Goal: Contribute content: Contribute content

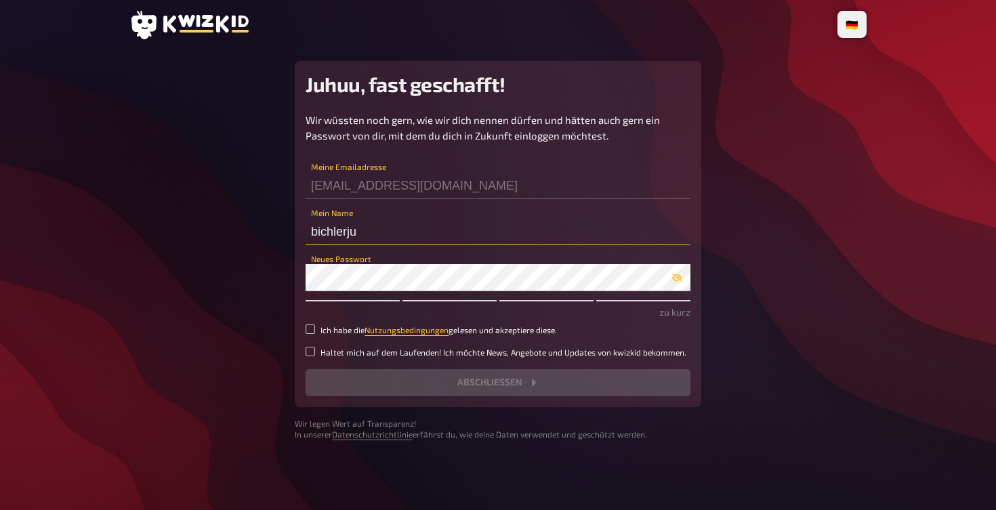
click at [342, 232] on input "bichlerju" at bounding box center [498, 231] width 385 height 27
type input "j"
type input "[PERSON_NAME]"
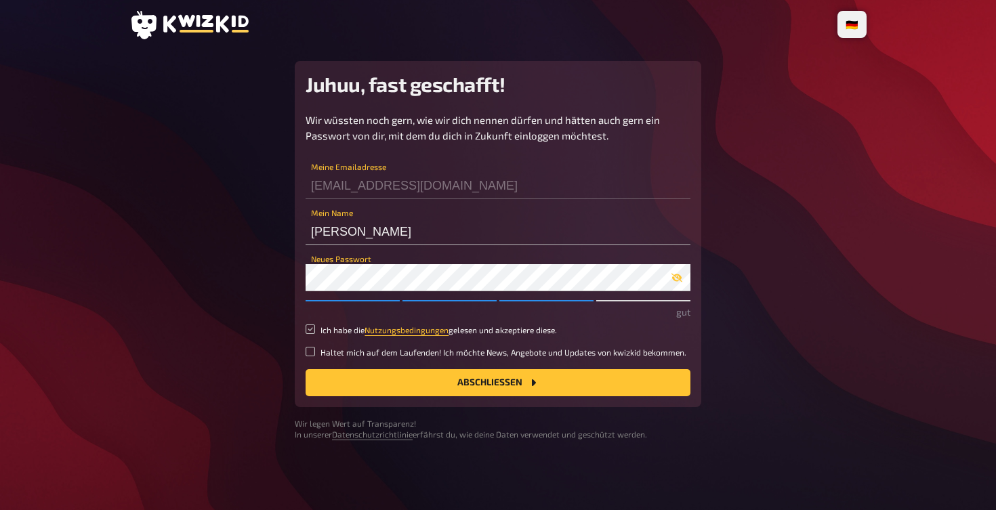
click at [314, 329] on input "Ich habe die Nutzungsbedingungen gelesen und akzeptiere diese." at bounding box center [310, 329] width 9 height 9
checkbox input "true"
click at [345, 377] on button "Abschließen" at bounding box center [498, 382] width 385 height 27
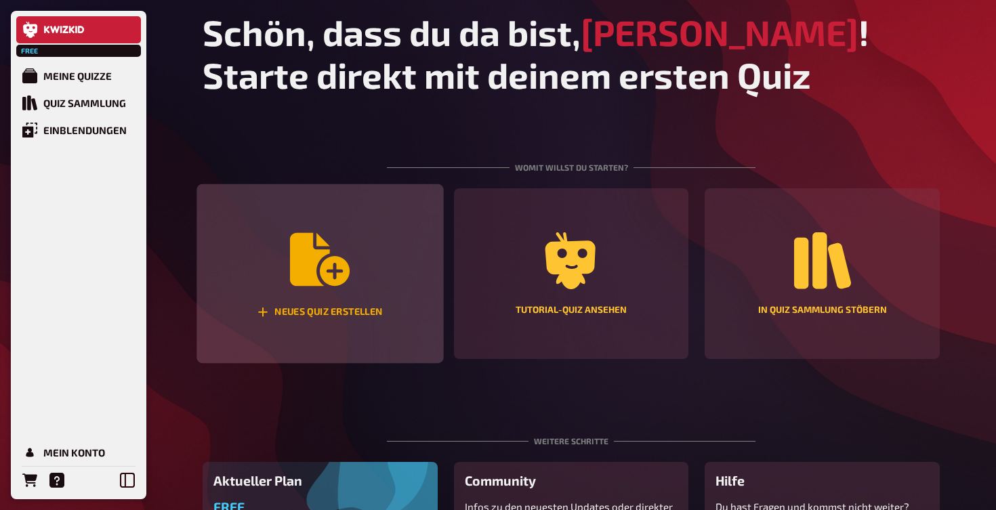
click at [327, 323] on div "Neues Quiz erstellen" at bounding box center [319, 274] width 247 height 180
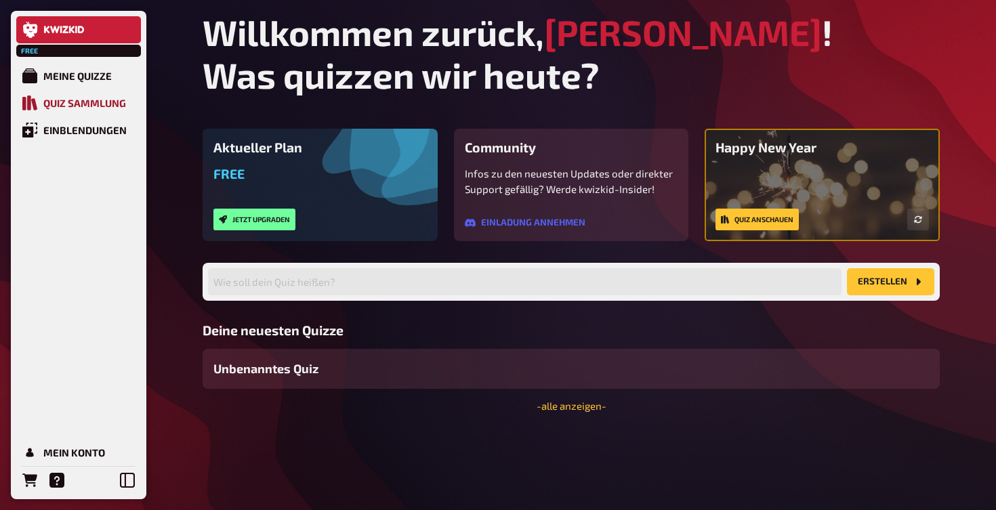
click at [115, 106] on div "Quiz Sammlung" at bounding box center [84, 103] width 83 height 12
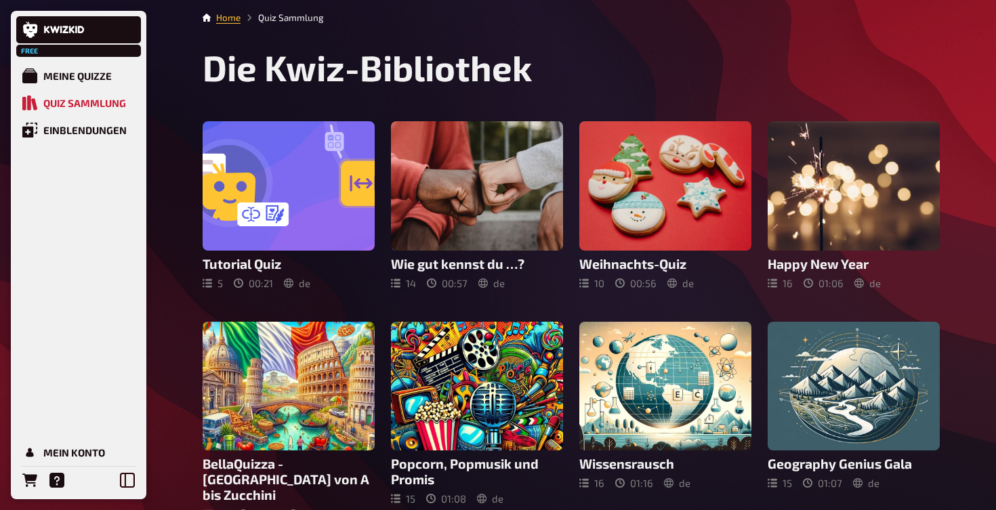
click at [302, 18] on li "Quiz Sammlung" at bounding box center [282, 18] width 83 height 14
click at [90, 73] on div "Meine Quizze" at bounding box center [77, 76] width 68 height 12
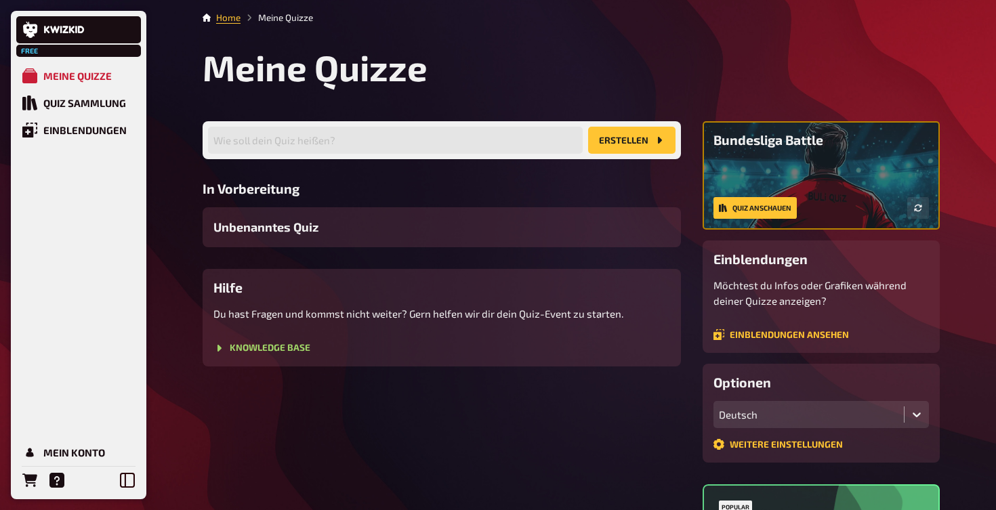
click at [599, 148] on button "Erstellen" at bounding box center [631, 140] width 87 height 27
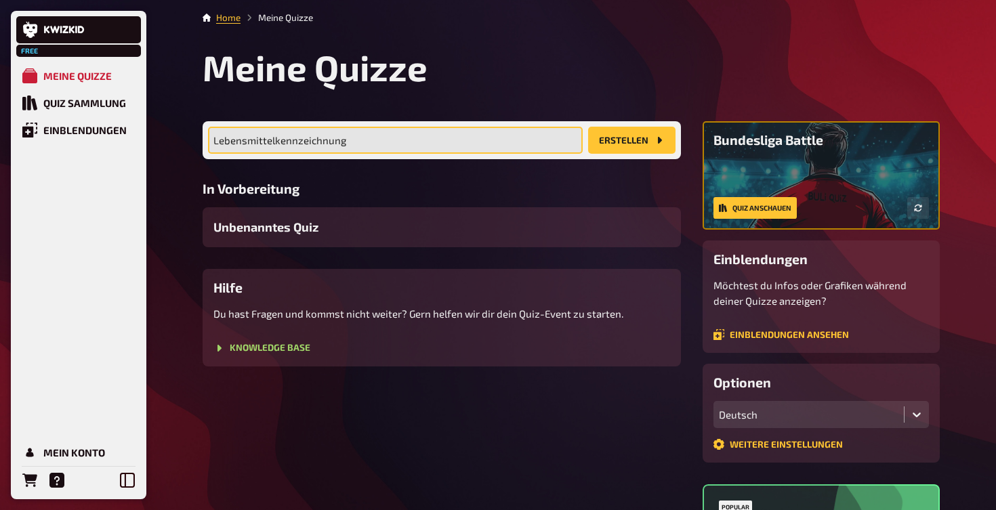
type input "Lebensmittelkennzeichnung"
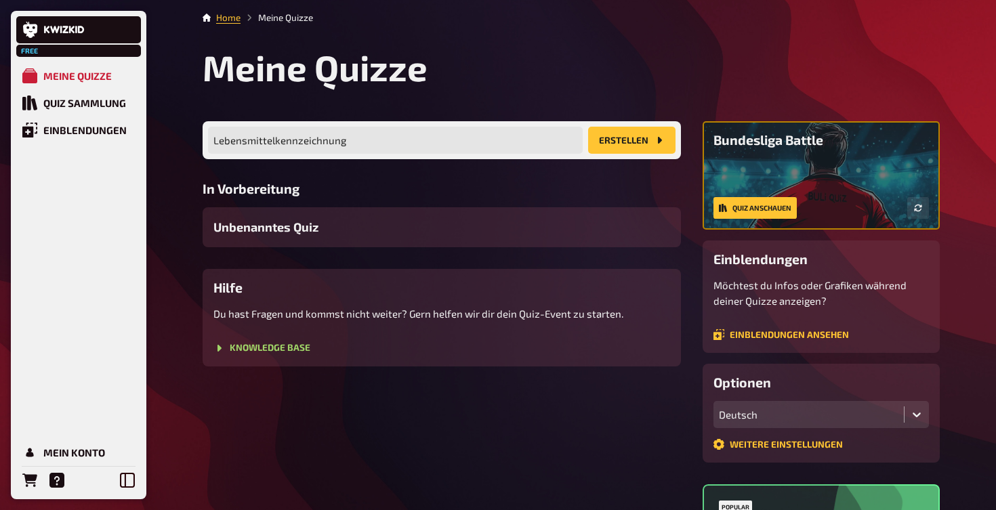
click at [644, 145] on button "Erstellen" at bounding box center [631, 140] width 87 height 27
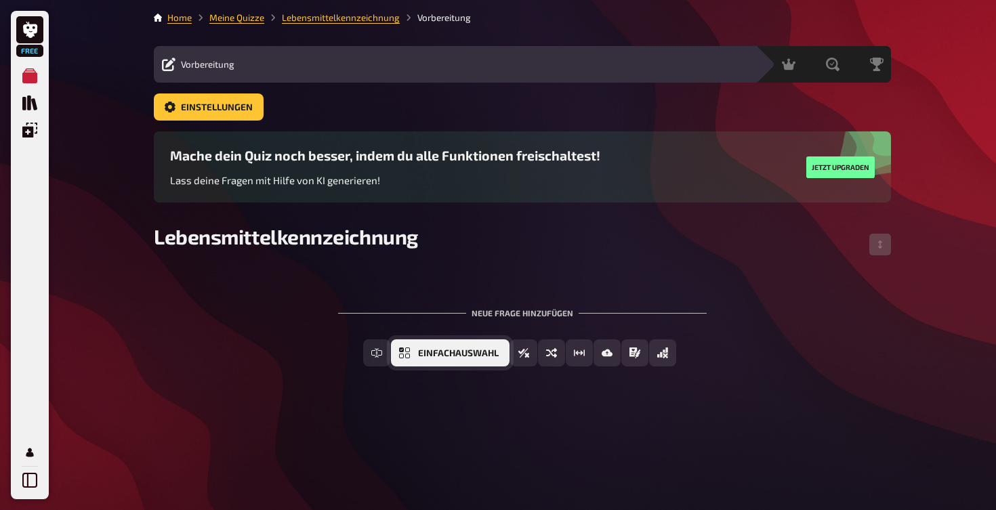
click at [434, 361] on button "Einfachauswahl" at bounding box center [450, 352] width 119 height 27
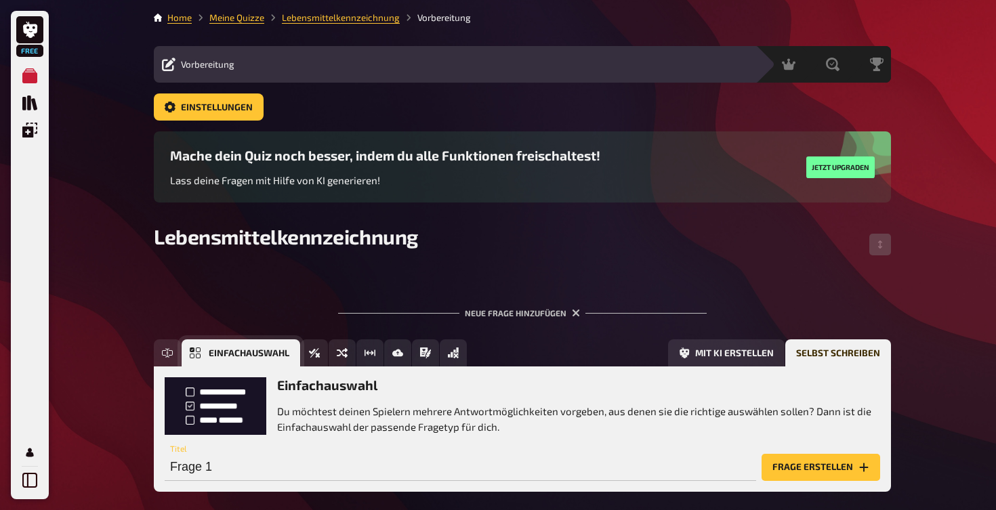
scroll to position [67, 0]
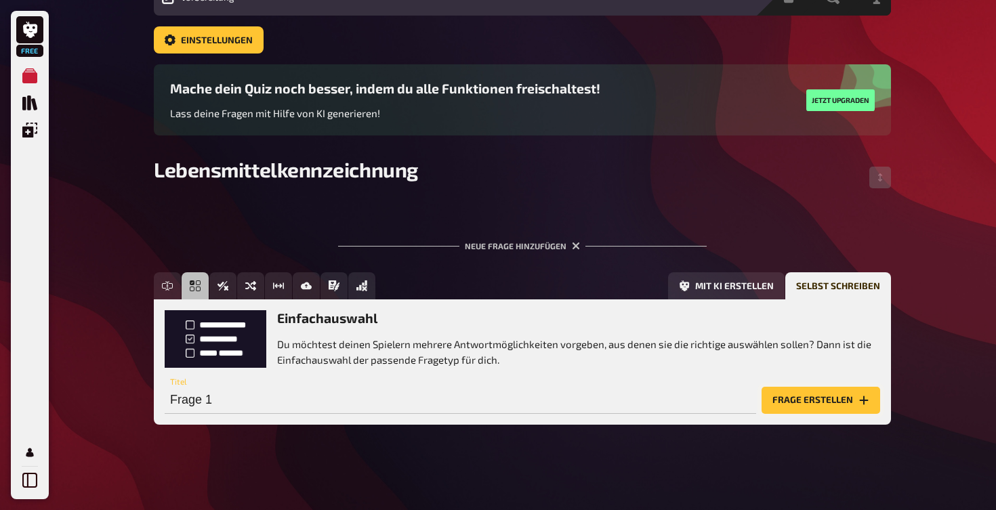
click at [781, 407] on button "Frage erstellen" at bounding box center [821, 400] width 119 height 27
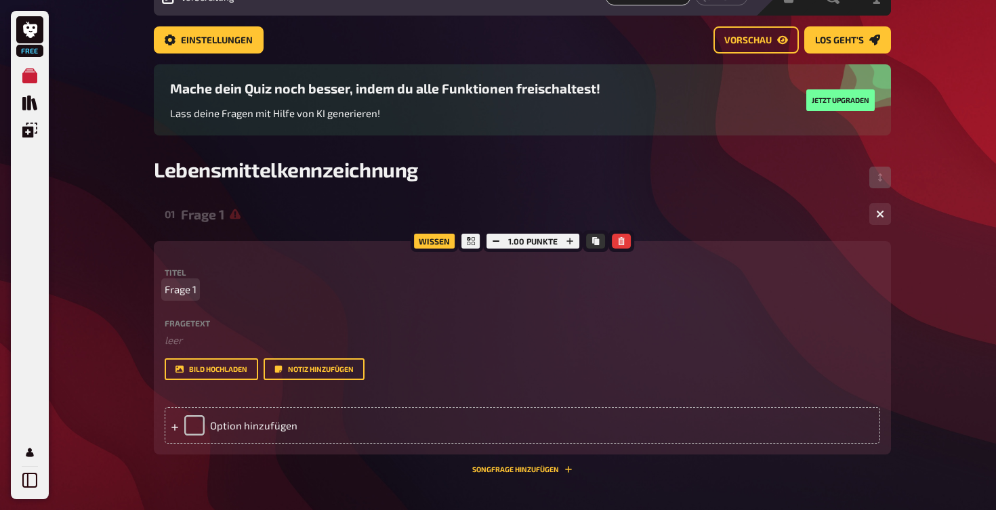
click at [197, 295] on p "Frage 1" at bounding box center [522, 290] width 715 height 16
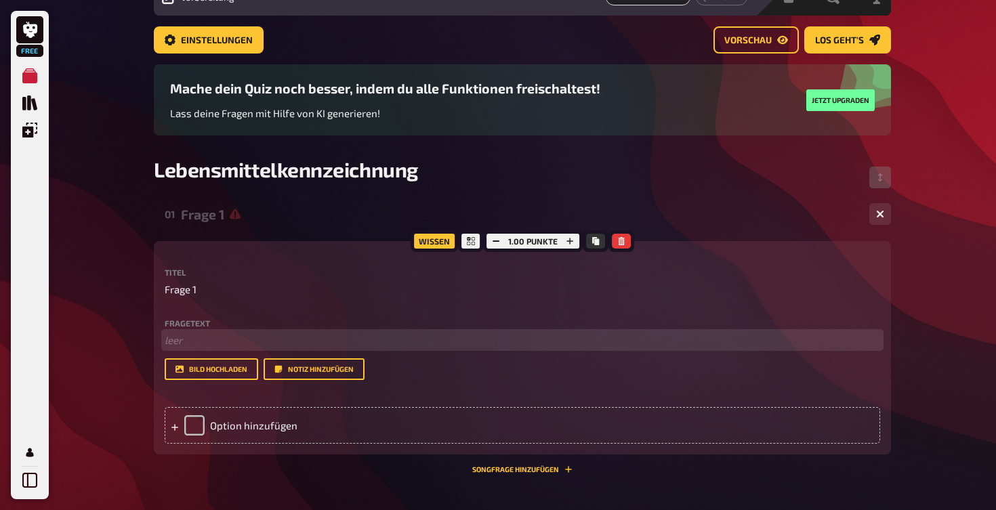
click at [186, 344] on p "﻿ leer" at bounding box center [522, 341] width 715 height 16
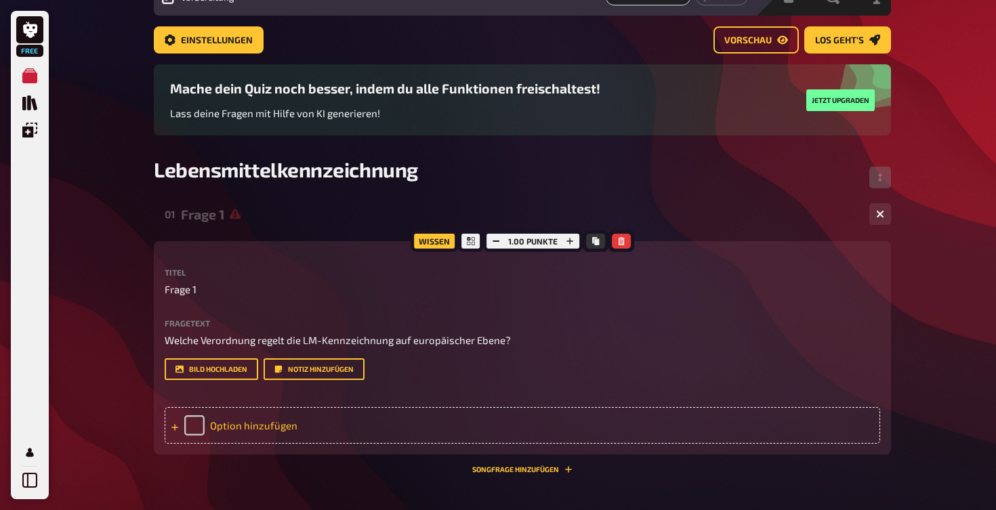
click at [264, 424] on div "Option hinzufügen" at bounding box center [522, 425] width 715 height 37
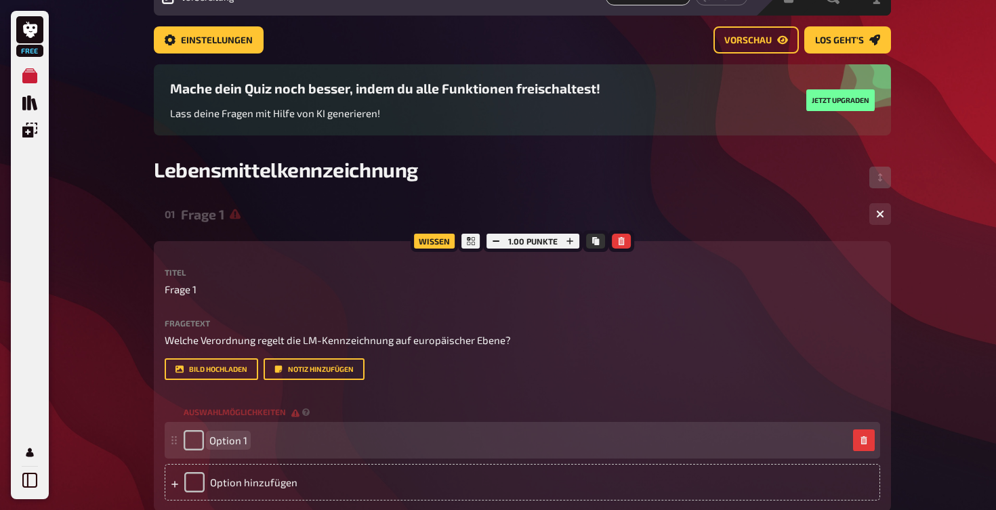
click at [234, 439] on span "Option 1" at bounding box center [228, 440] width 38 height 12
drag, startPoint x: 265, startPoint y: 442, endPoint x: 249, endPoint y: 442, distance: 16.3
click at [249, 442] on div "Option 1" at bounding box center [516, 440] width 664 height 20
drag, startPoint x: 249, startPoint y: 442, endPoint x: 216, endPoint y: 442, distance: 32.5
click at [216, 442] on div "Option 1" at bounding box center [516, 440] width 664 height 20
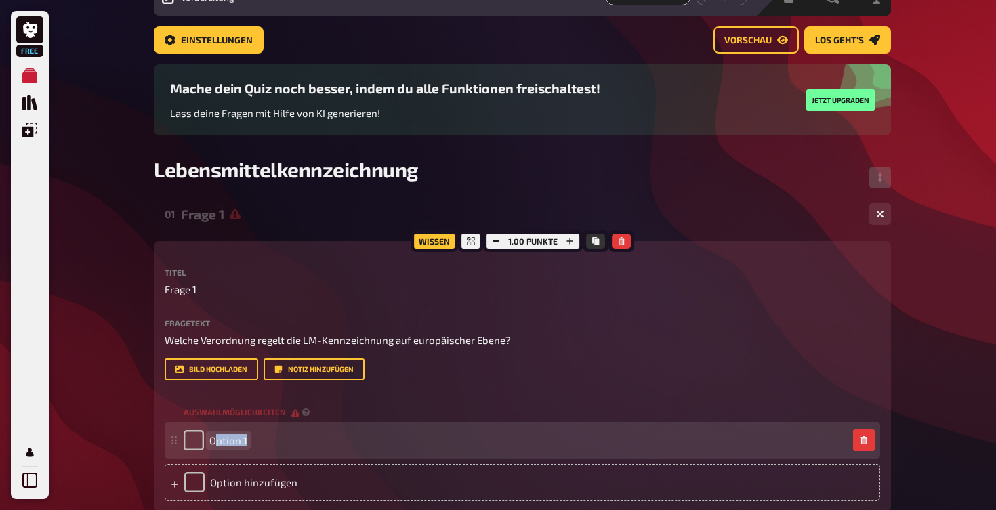
paste span
click at [213, 435] on span "ebensmittelinformationsverordnung (LMIV)" at bounding box center [311, 440] width 205 height 12
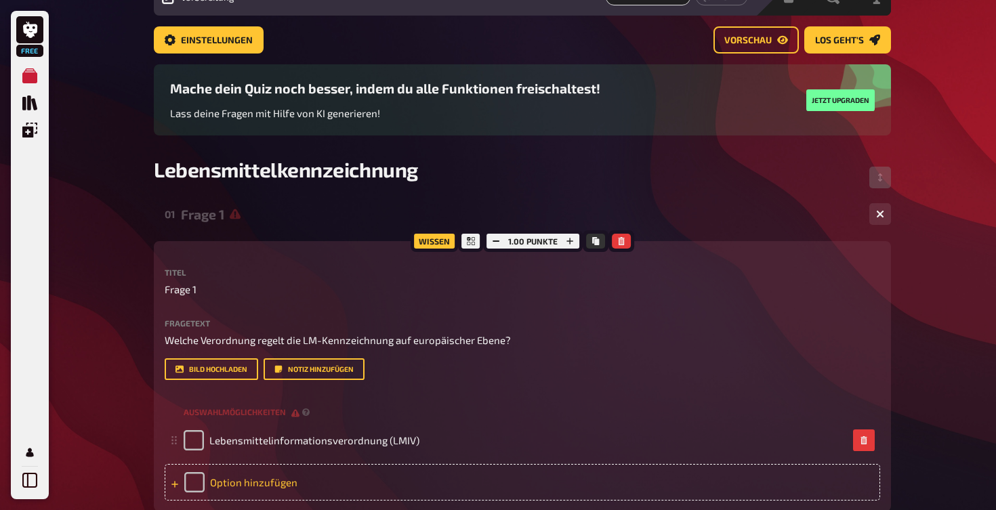
click at [266, 484] on div "Option hinzufügen" at bounding box center [522, 482] width 715 height 37
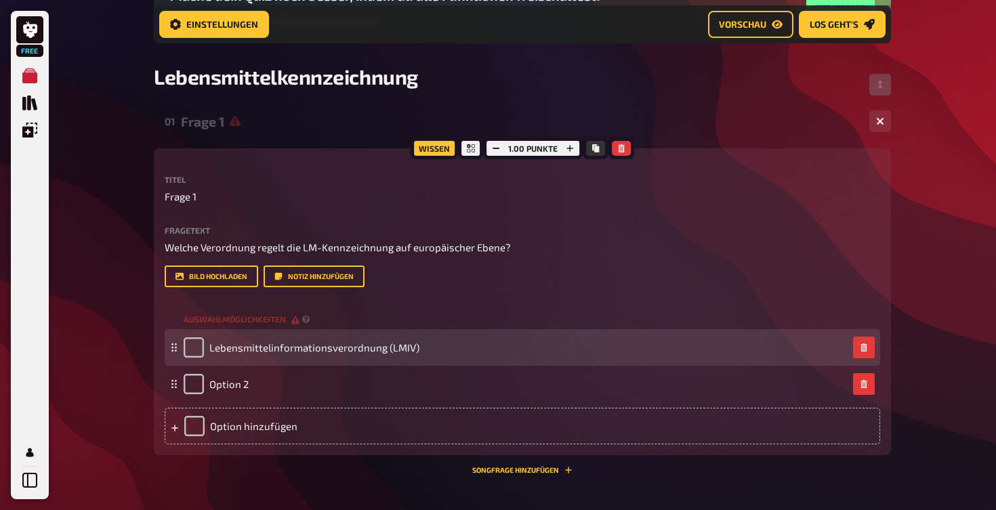
scroll to position [175, 0]
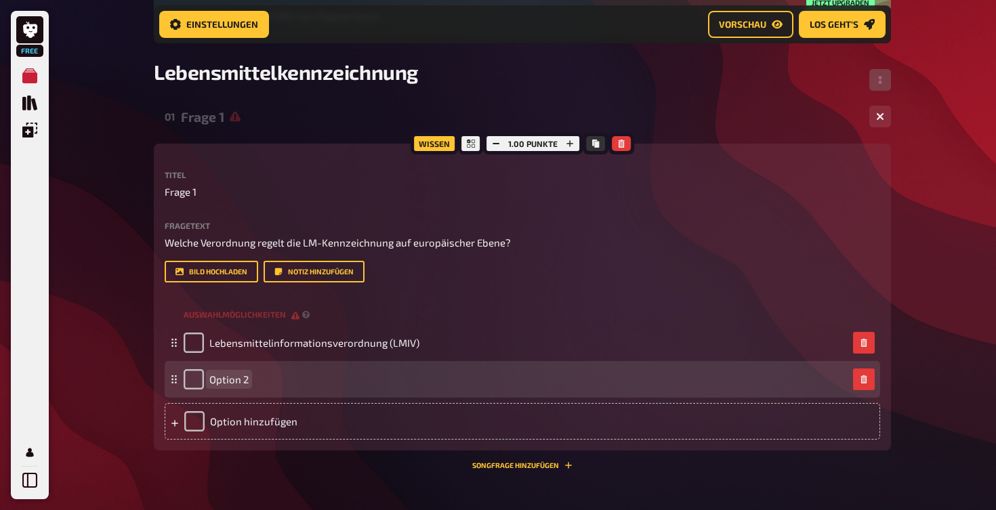
paste span
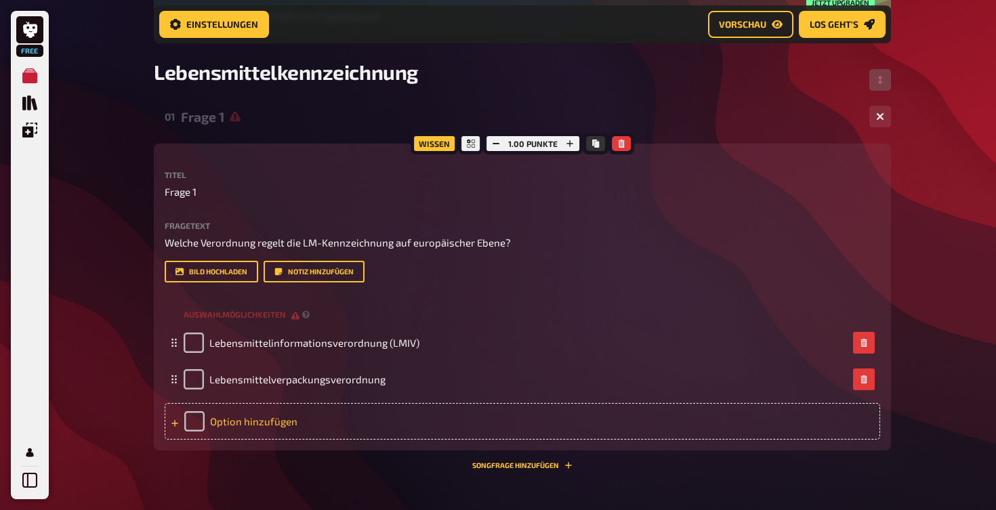
click at [257, 422] on div "Option hinzufügen" at bounding box center [522, 421] width 715 height 37
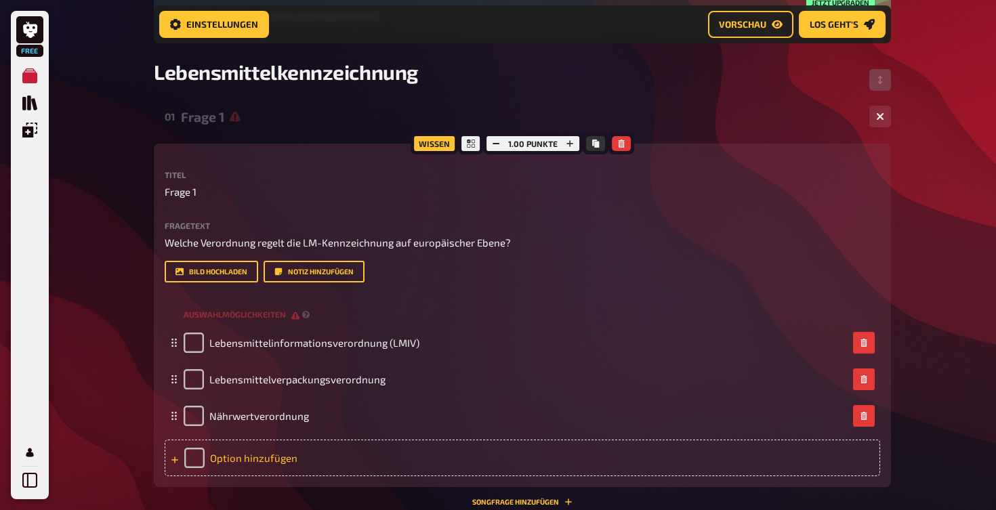
click at [331, 444] on div "Option hinzufügen" at bounding box center [522, 458] width 715 height 37
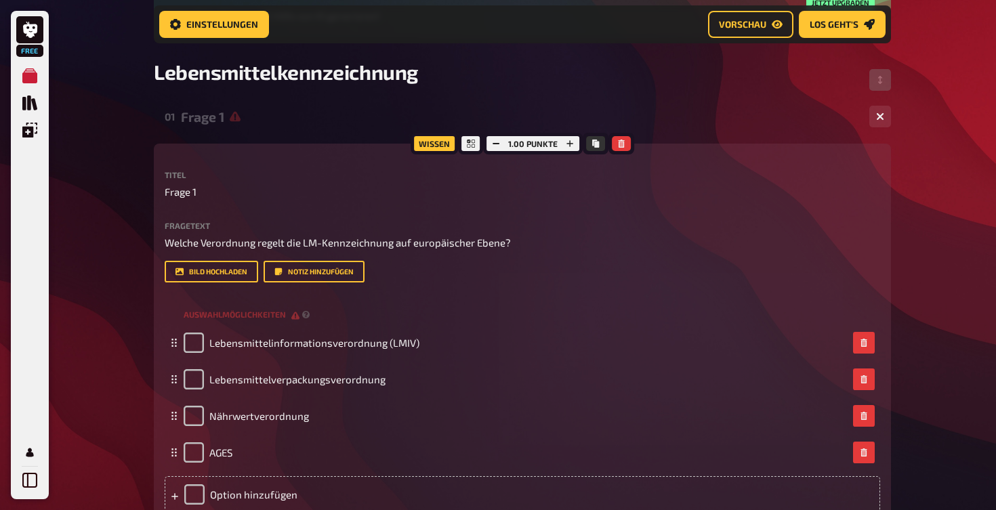
click at [146, 407] on div "Home Meine Quizze Lebensmittelkennzeichnung Vorbereitung Vorbereitung Inhalte B…" at bounding box center [522, 283] width 759 height 917
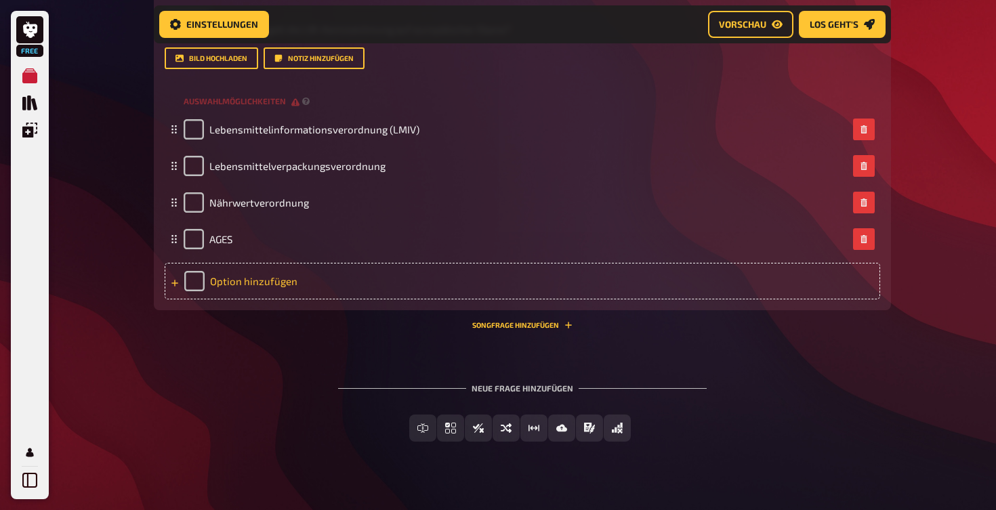
scroll to position [390, 0]
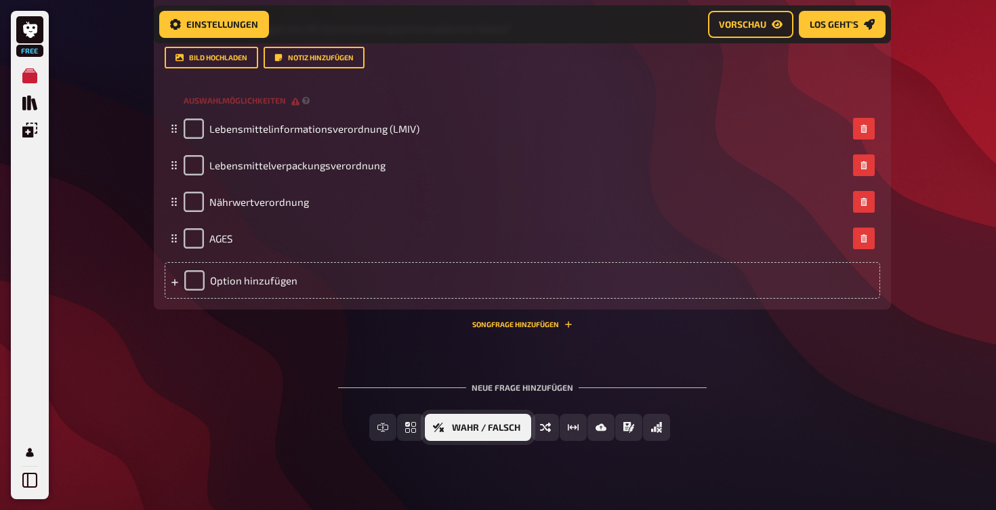
click at [485, 425] on span "Wahr / Falsch" at bounding box center [486, 427] width 68 height 9
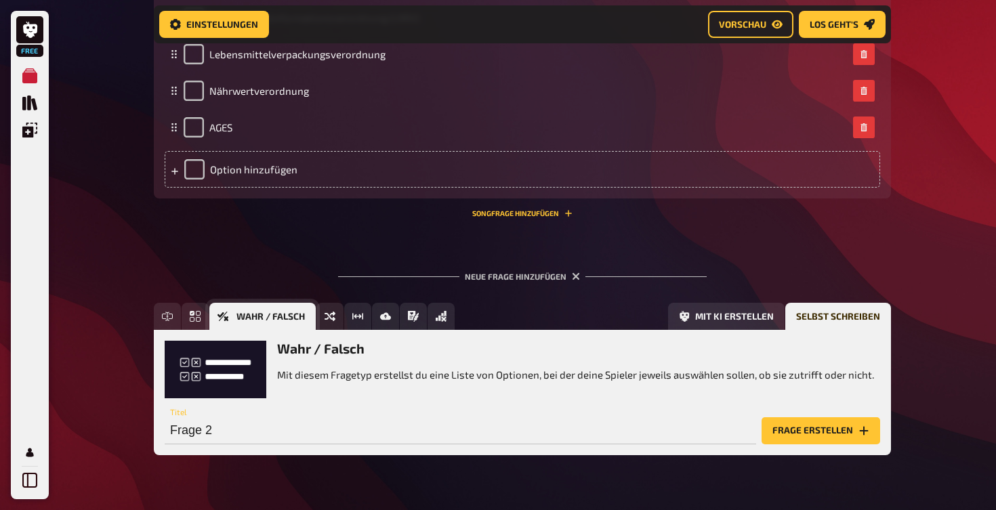
scroll to position [516, 0]
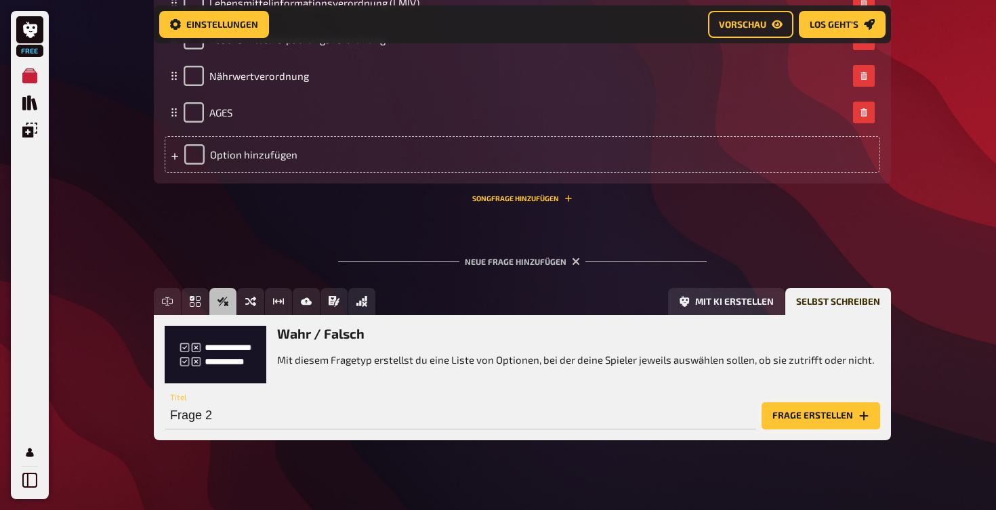
click at [804, 421] on button "Frage erstellen" at bounding box center [821, 415] width 119 height 27
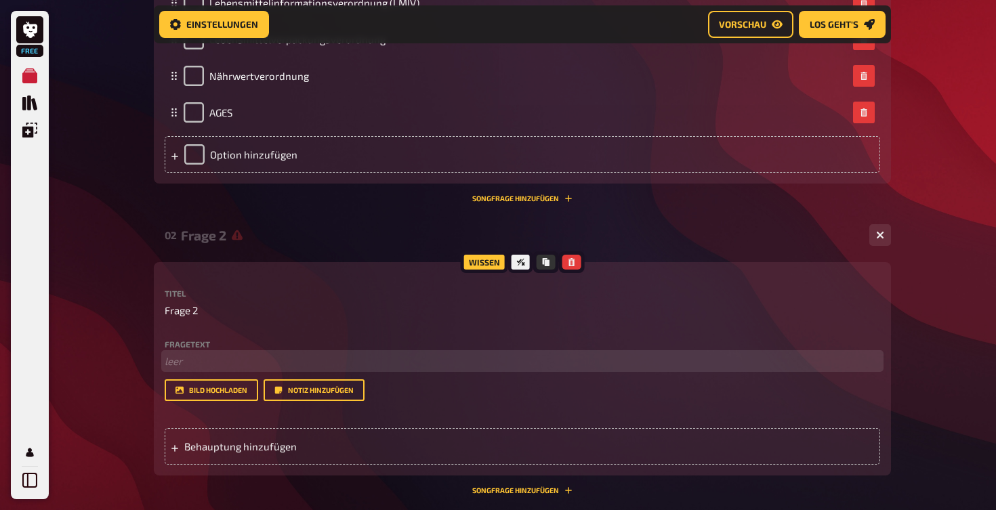
click at [180, 358] on p "﻿ leer" at bounding box center [522, 362] width 715 height 16
paste div
click at [167, 361] on span "Verbrauchsdatum ist immer länger als Mindesthaltbarkeitsdatum" at bounding box center [317, 361] width 304 height 12
click at [346, 361] on span "Das Verbrauchsdatum ist immer länger als Mindesthaltbarkeitsdatum" at bounding box center [327, 361] width 324 height 12
click at [391, 359] on span "Das Verbrauchsdatum ist immer länger gültig als Mindesthaltbarkeitsdatum" at bounding box center [341, 361] width 352 height 12
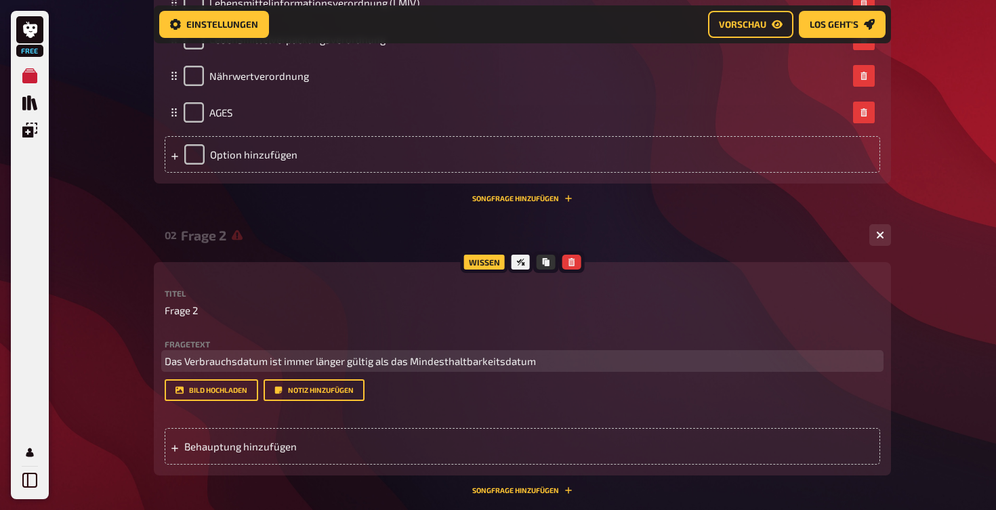
click at [547, 360] on p "Das Verbrauchsdatum ist immer länger gültig als das Mindesthaltbarkeitsdatum" at bounding box center [522, 362] width 715 height 16
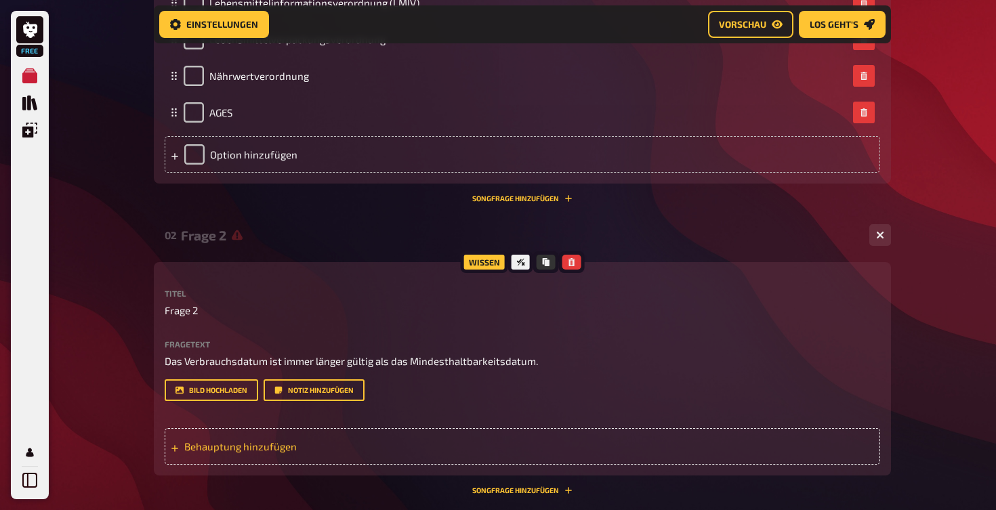
click at [213, 437] on div "Behauptung hinzufügen" at bounding box center [522, 446] width 715 height 37
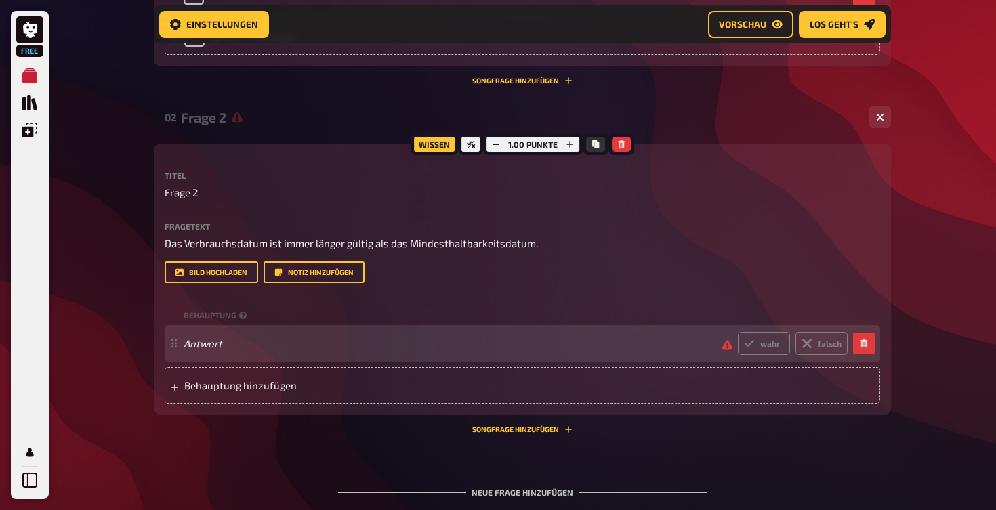
scroll to position [638, 0]
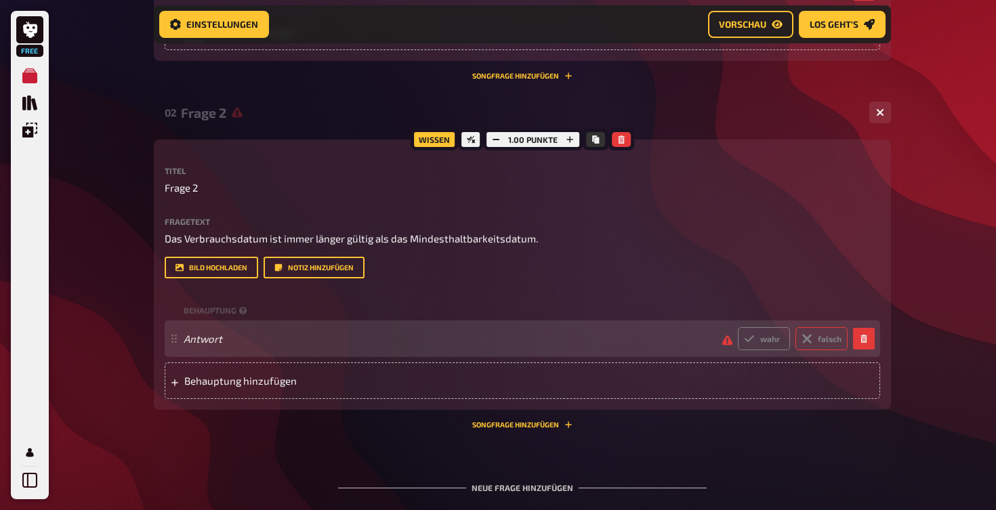
click at [810, 341] on icon at bounding box center [806, 339] width 17 height 17
click at [738, 327] on input "falsch" at bounding box center [737, 327] width 1 height 1
radio input "true"
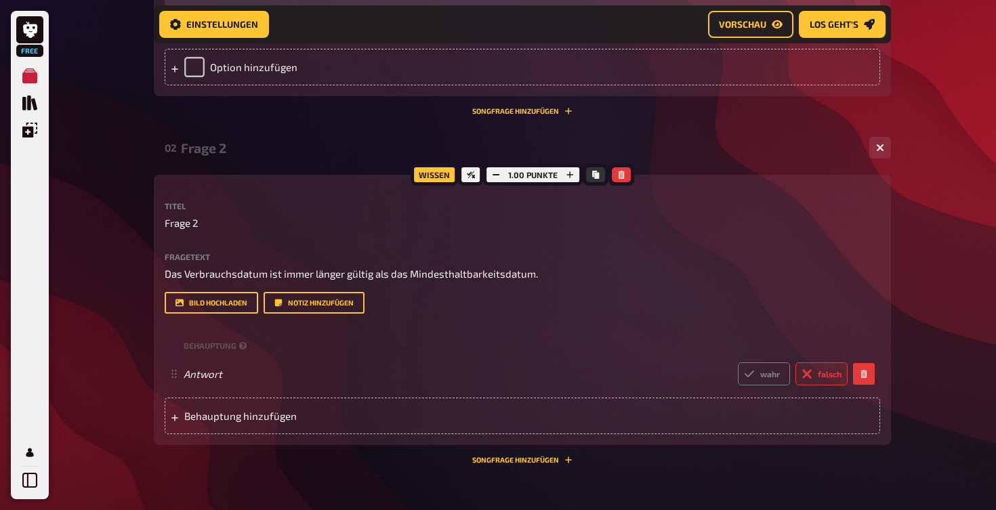
scroll to position [673, 0]
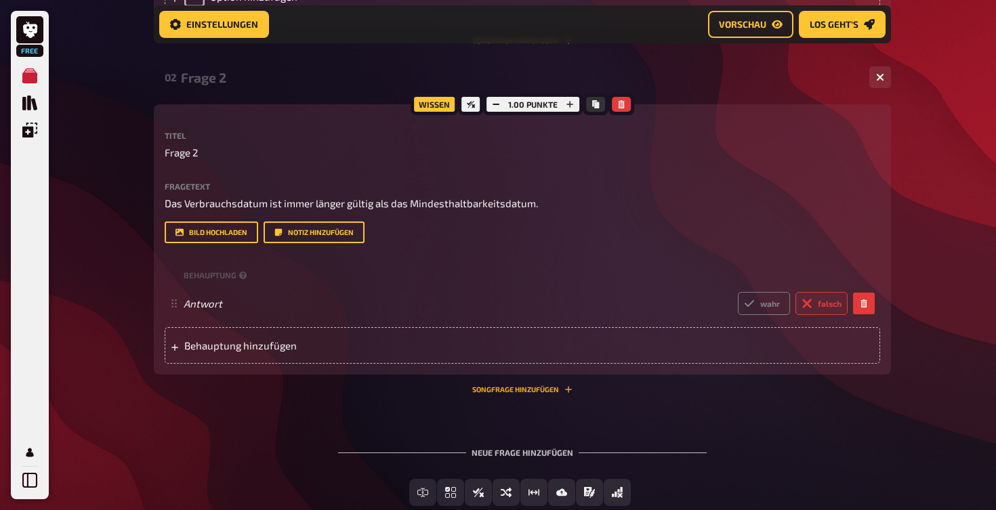
click at [522, 389] on button "Songfrage hinzufügen" at bounding box center [522, 390] width 100 height 8
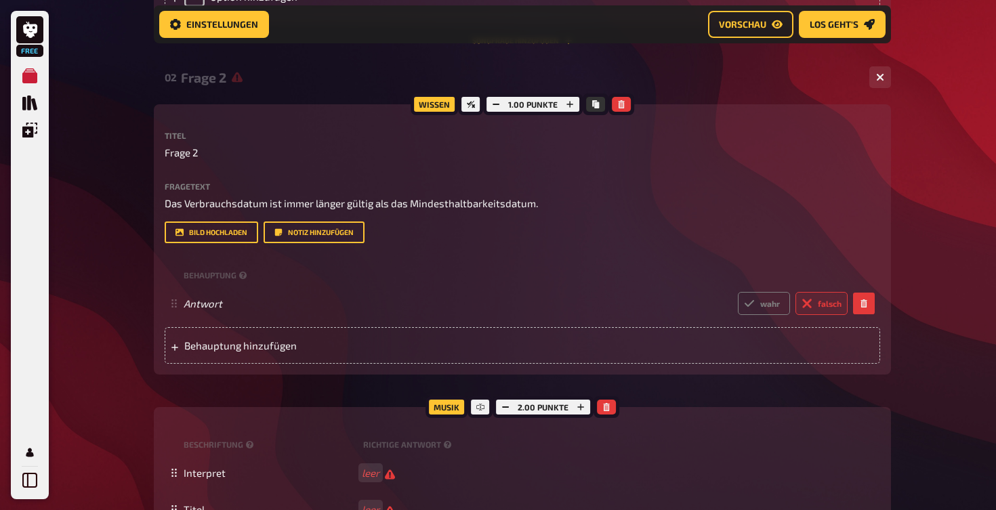
scroll to position [773, 0]
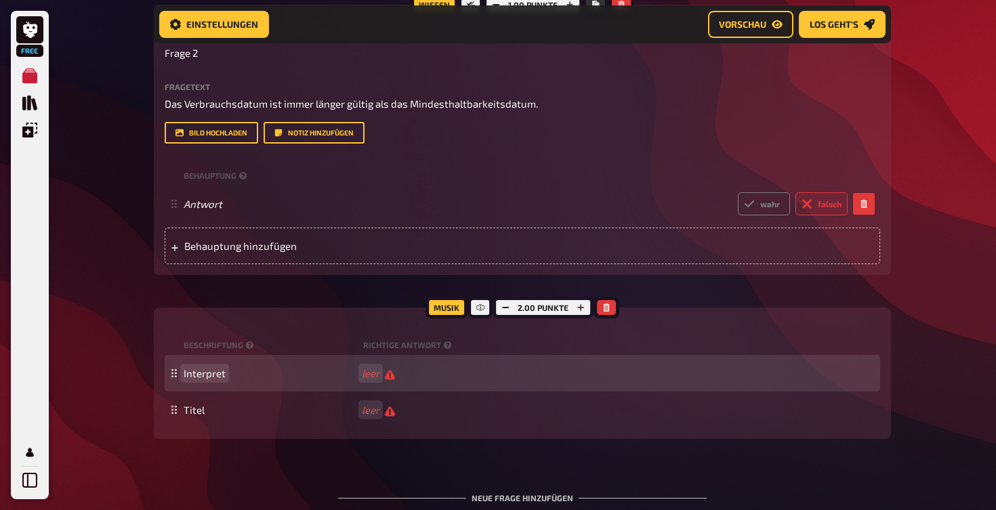
click at [276, 367] on span "Interpret" at bounding box center [270, 373] width 173 height 12
click at [205, 373] on span "Interpret" at bounding box center [205, 373] width 42 height 12
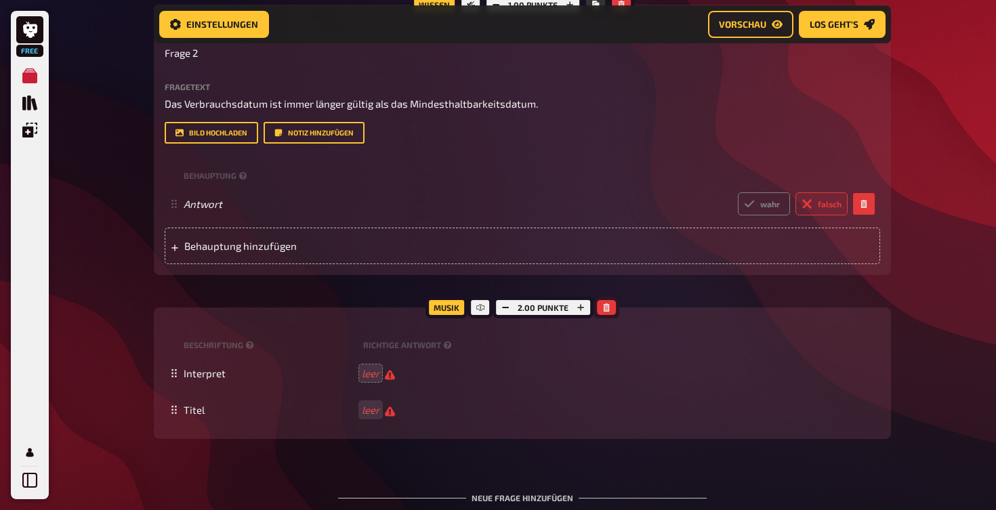
click at [611, 306] on button "button" at bounding box center [606, 307] width 19 height 15
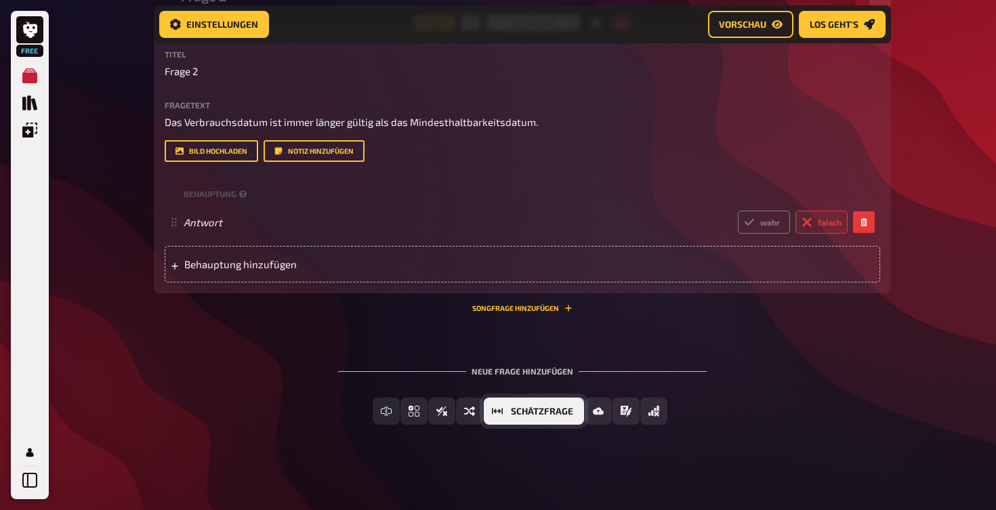
click at [553, 410] on span "Schätzfrage" at bounding box center [542, 411] width 62 height 9
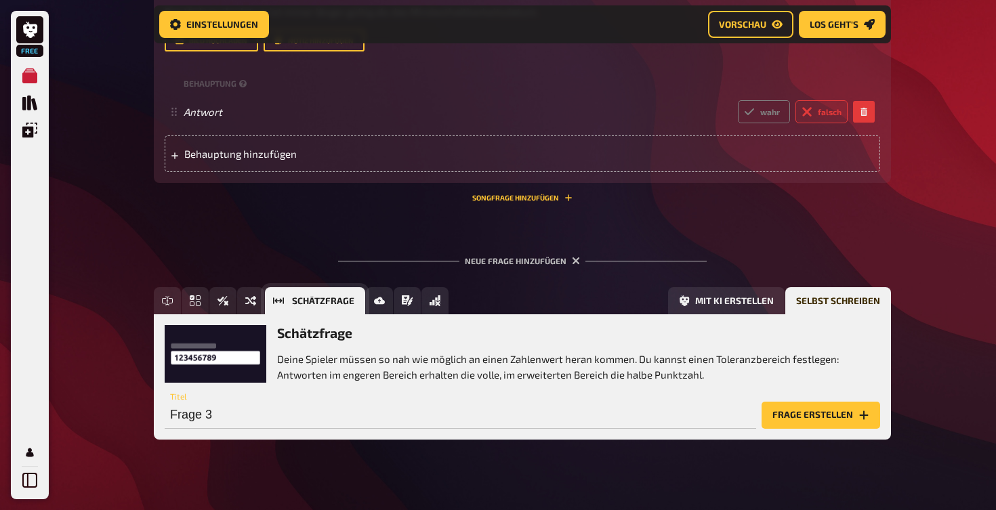
scroll to position [879, 0]
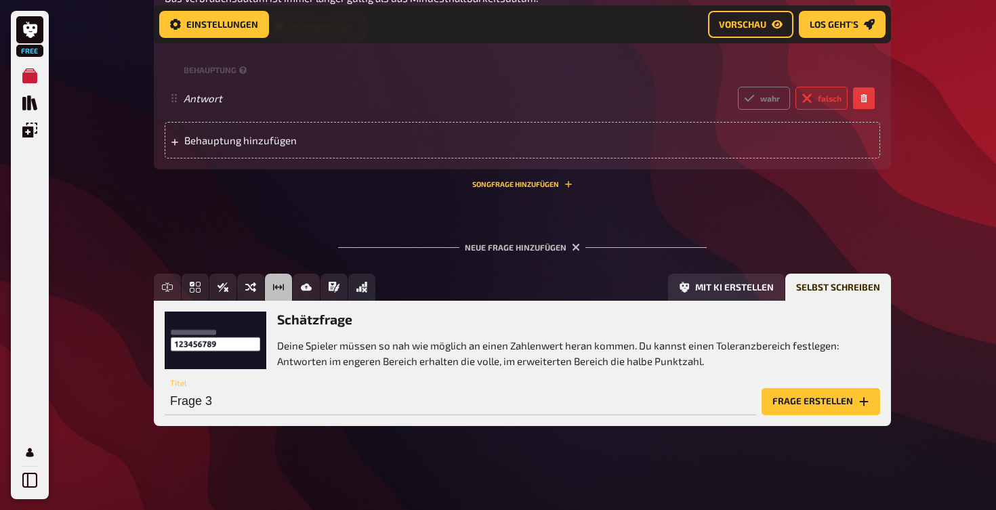
click at [783, 397] on button "Frage erstellen" at bounding box center [821, 401] width 119 height 27
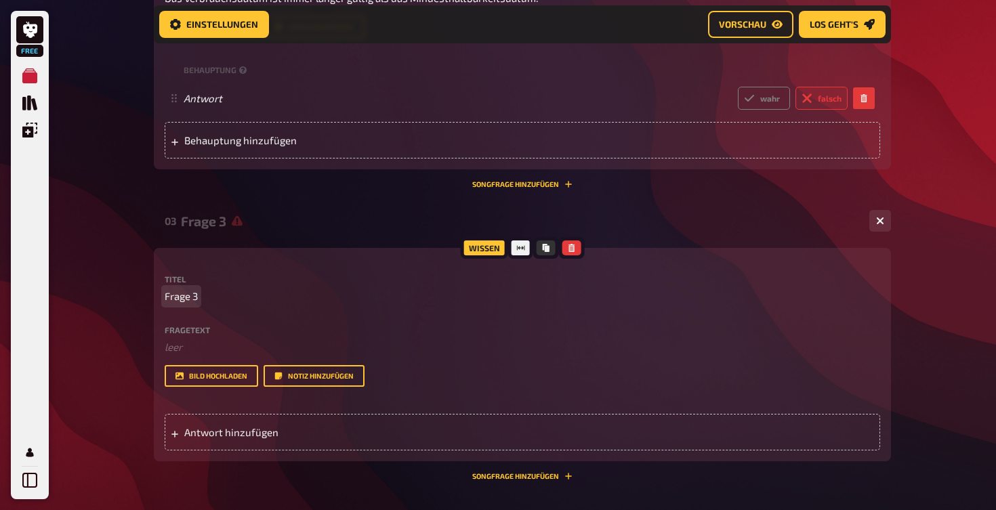
click at [192, 299] on span "Frage 3" at bounding box center [181, 297] width 33 height 16
click at [184, 336] on div "Fragetext ﻿ leer Hier hinziehen für Dateiupload" at bounding box center [522, 340] width 715 height 29
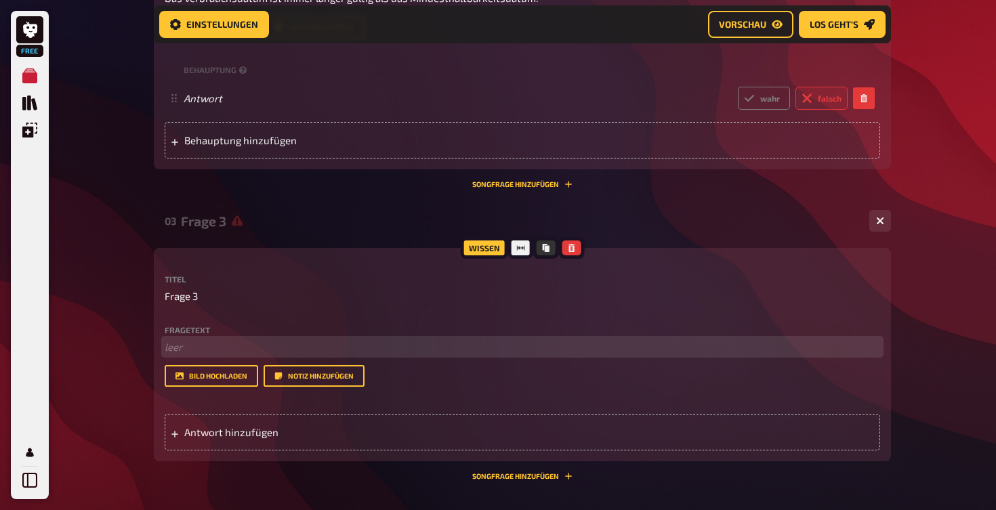
click at [183, 341] on p "﻿ leer" at bounding box center [522, 347] width 715 height 16
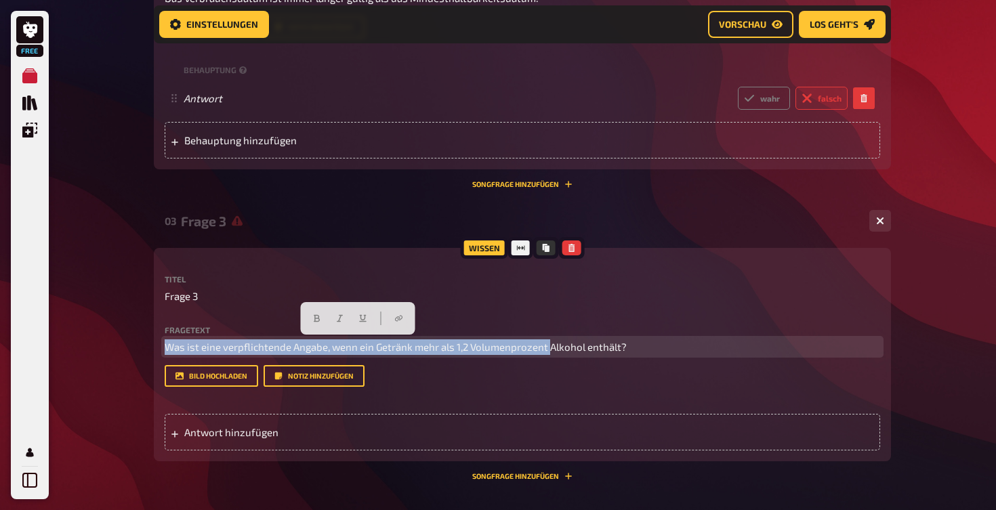
drag, startPoint x: 553, startPoint y: 344, endPoint x: 123, endPoint y: 350, distance: 430.3
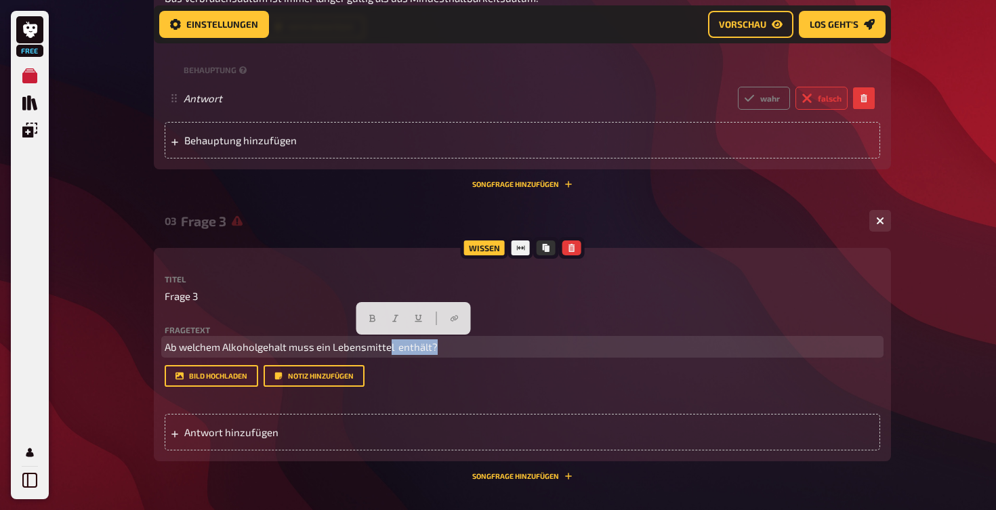
drag, startPoint x: 465, startPoint y: 346, endPoint x: 392, endPoint y: 344, distance: 73.9
click at [392, 344] on p "Ab welchem Alkoholgehalt muss ein Lebensmittel enthält?" at bounding box center [522, 347] width 715 height 16
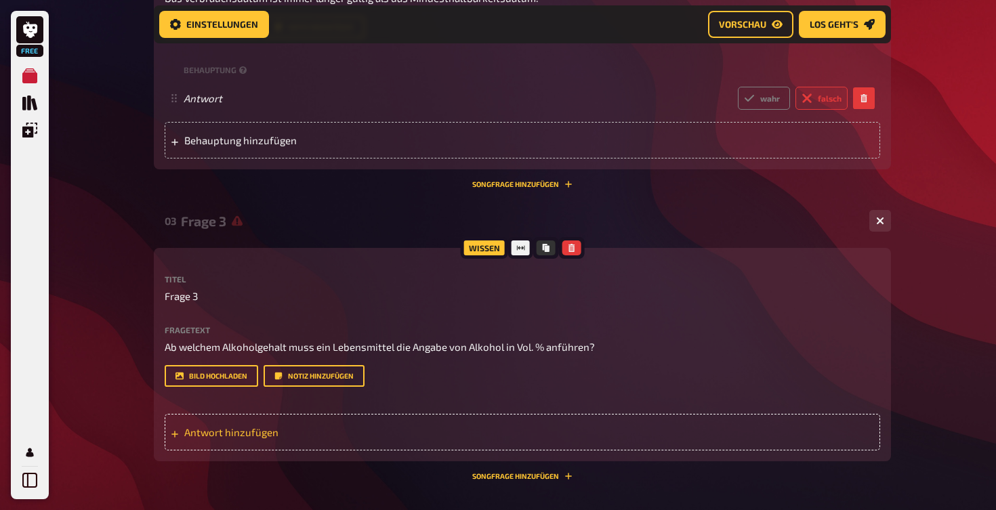
click at [231, 432] on span "Antwort hinzufügen" at bounding box center [289, 432] width 211 height 12
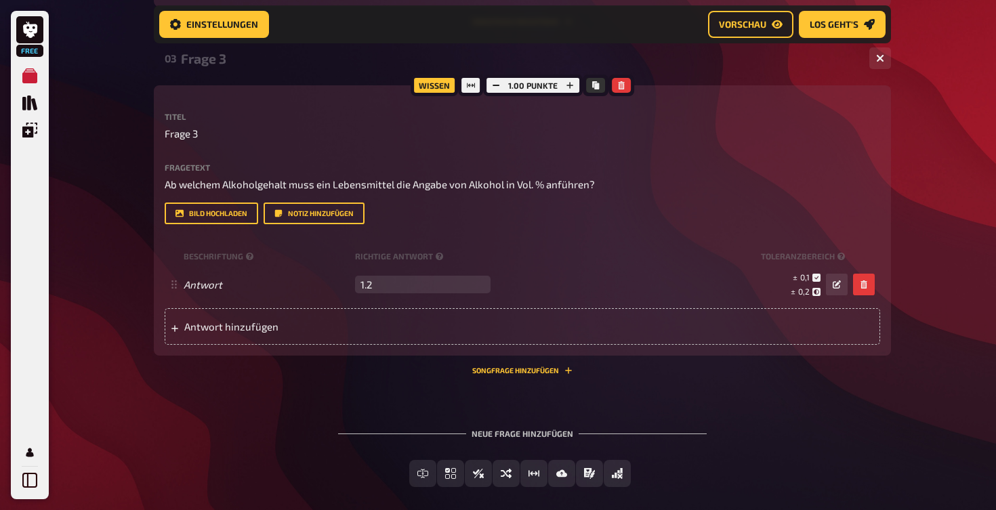
scroll to position [1042, 0]
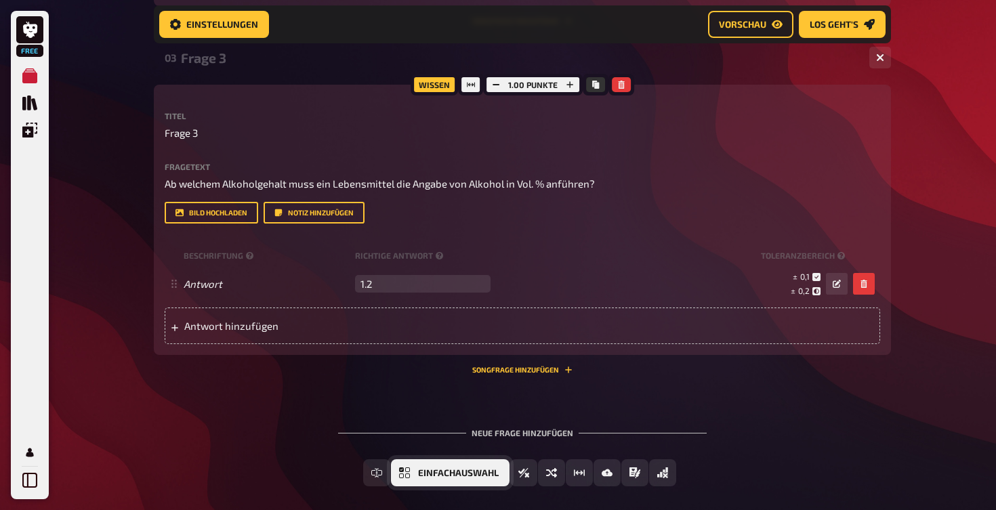
type input "1.2"
click at [457, 469] on span "Einfachauswahl" at bounding box center [458, 473] width 81 height 9
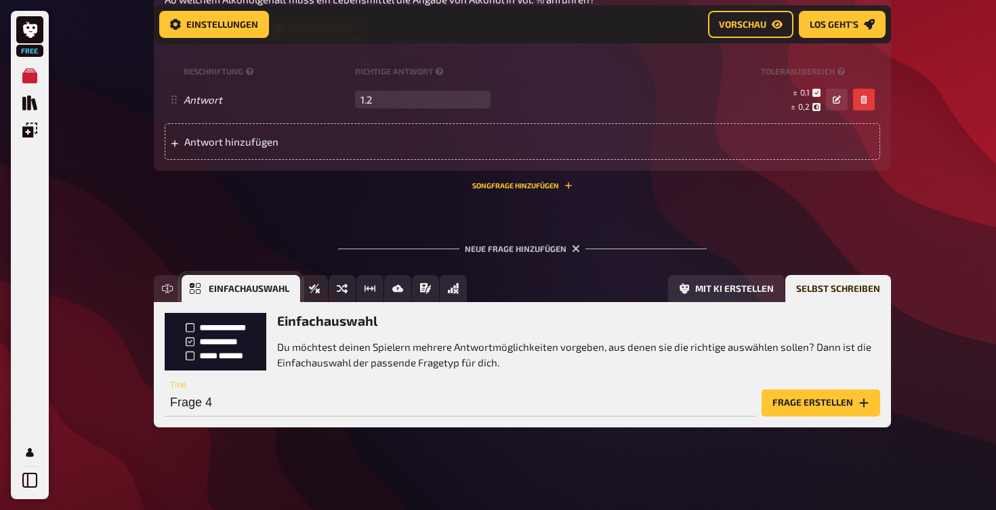
scroll to position [1228, 0]
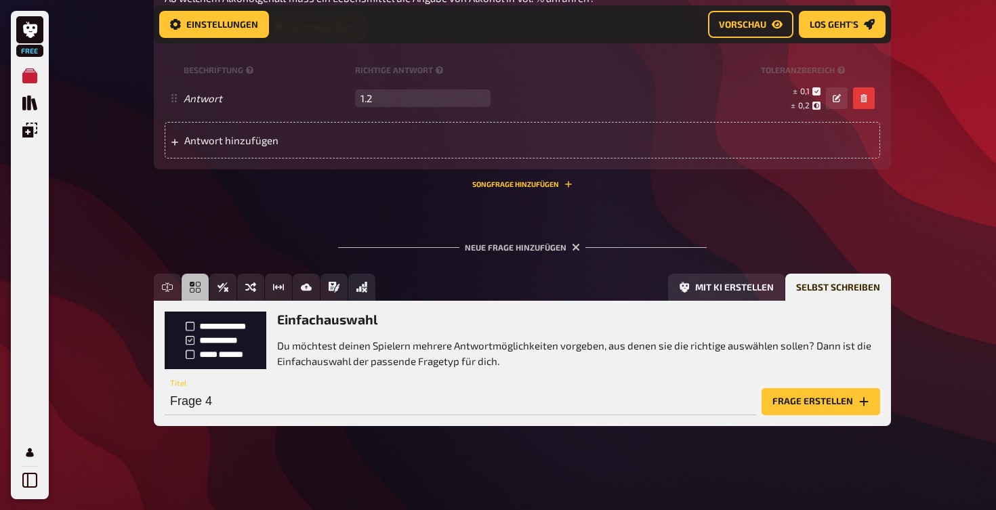
click at [781, 390] on button "Frage erstellen" at bounding box center [821, 401] width 119 height 27
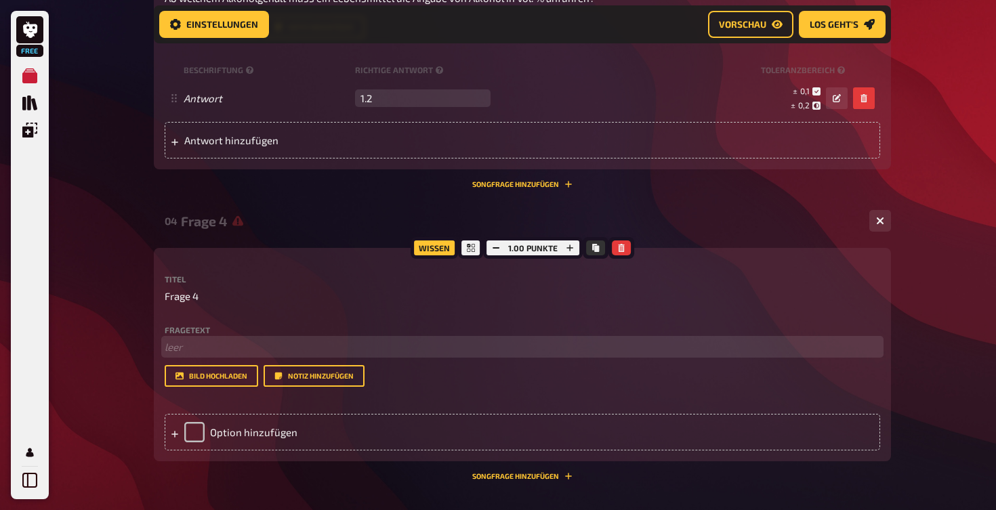
click at [209, 350] on p "﻿ leer" at bounding box center [522, 347] width 715 height 16
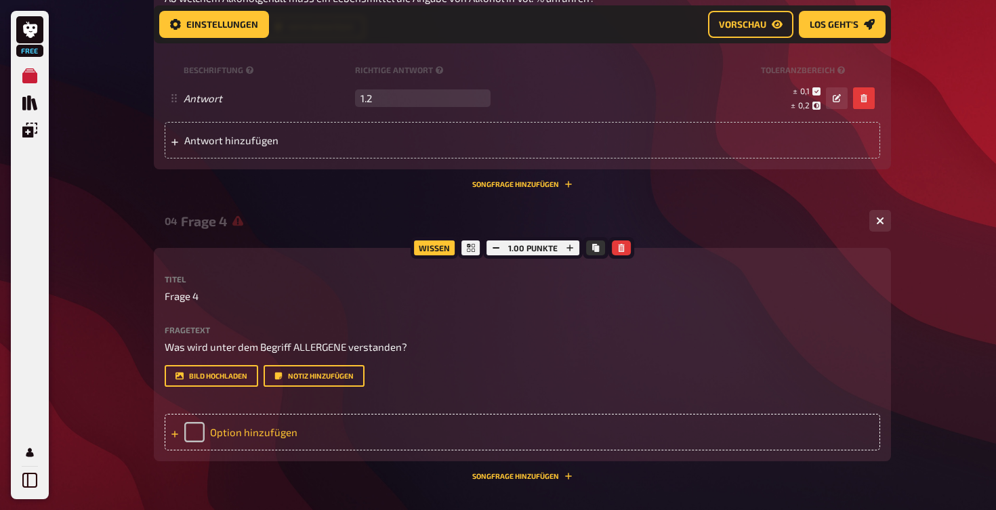
click at [211, 421] on div "Option hinzufügen" at bounding box center [522, 432] width 715 height 37
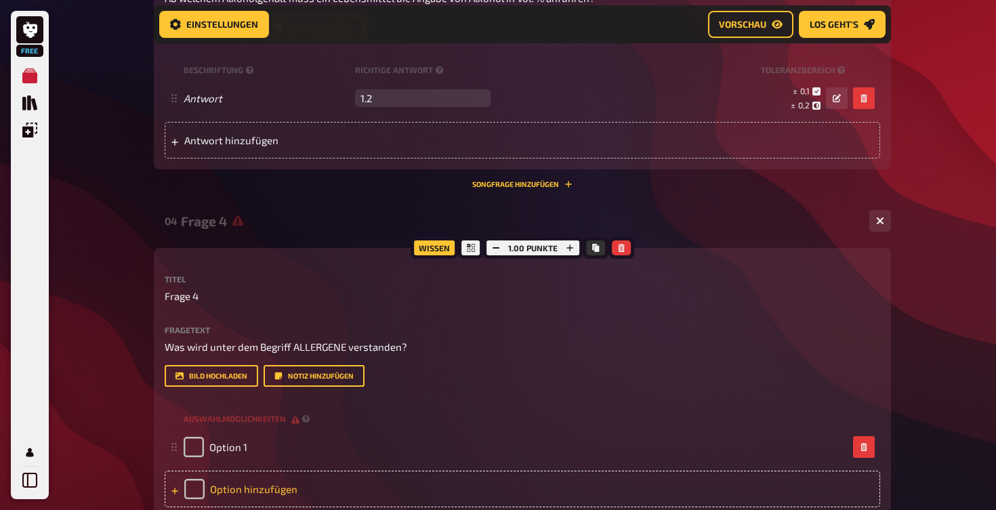
click at [240, 472] on div "Option hinzufügen" at bounding box center [522, 489] width 715 height 37
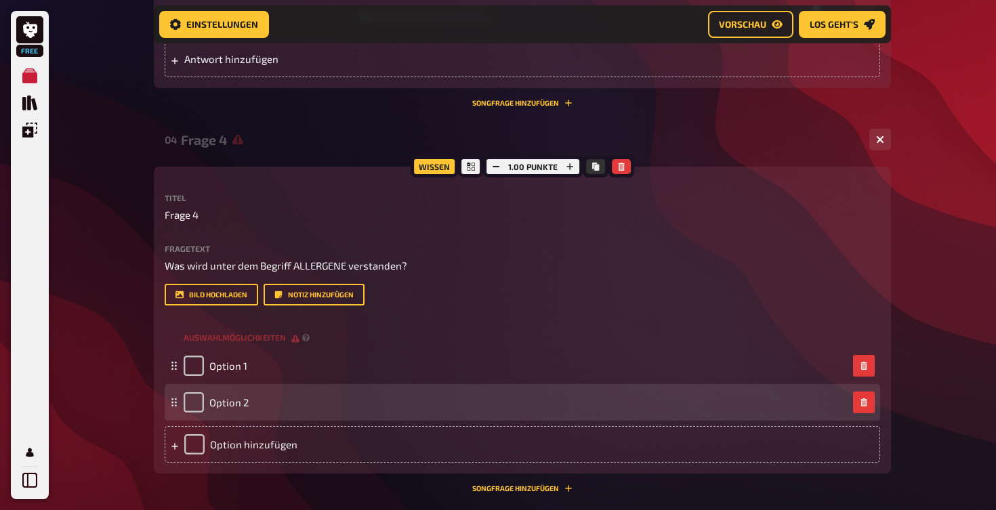
scroll to position [1310, 0]
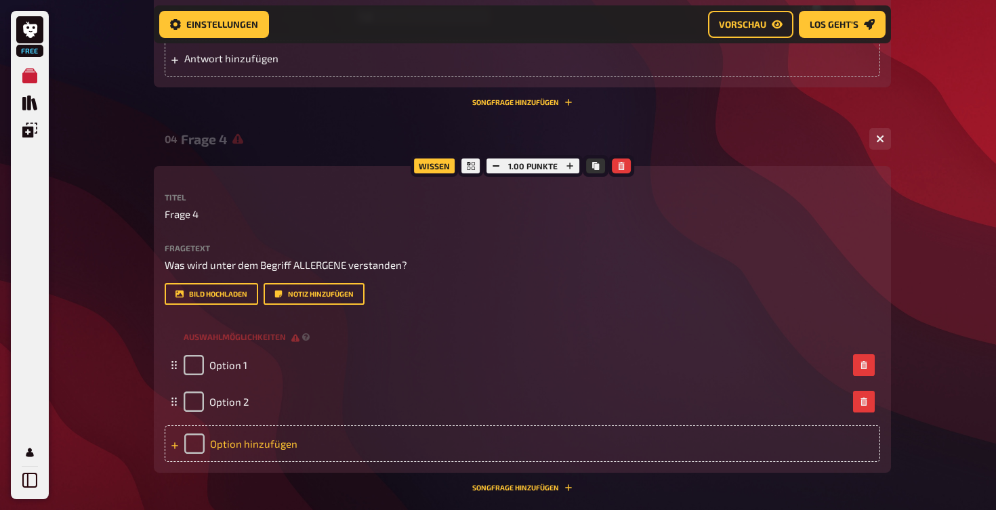
click at [257, 441] on div "Option hinzufügen" at bounding box center [522, 443] width 715 height 37
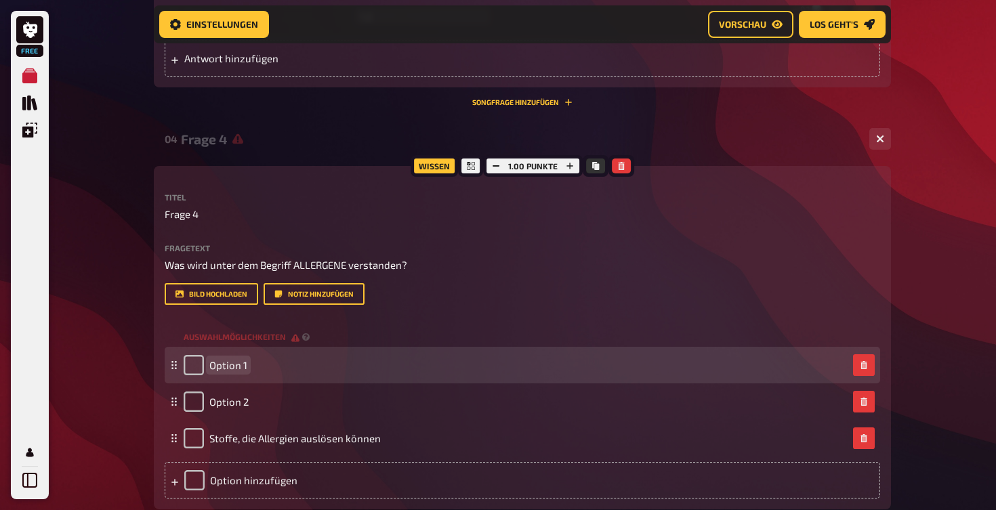
click at [242, 364] on span "Option 1" at bounding box center [228, 365] width 38 height 12
paste span
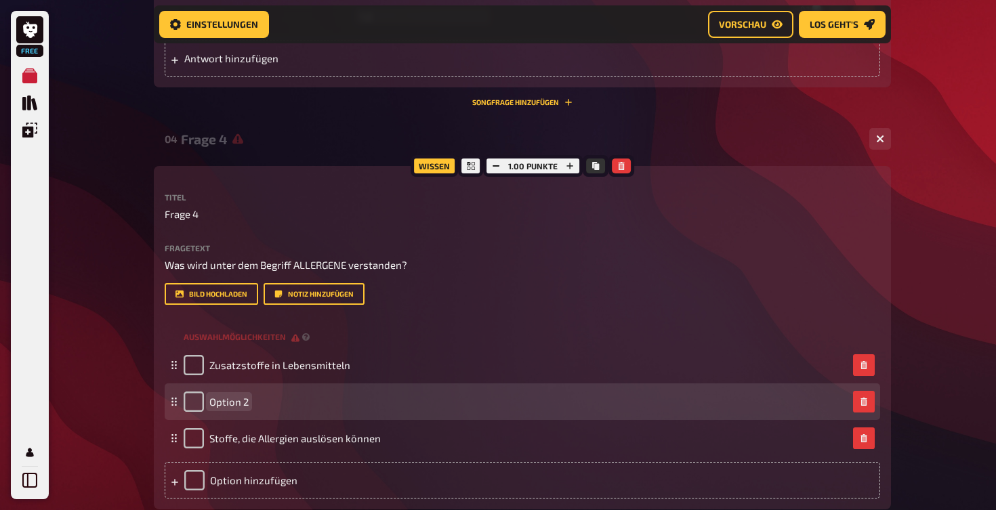
click at [242, 396] on span "Option 2" at bounding box center [228, 402] width 39 height 12
paste span
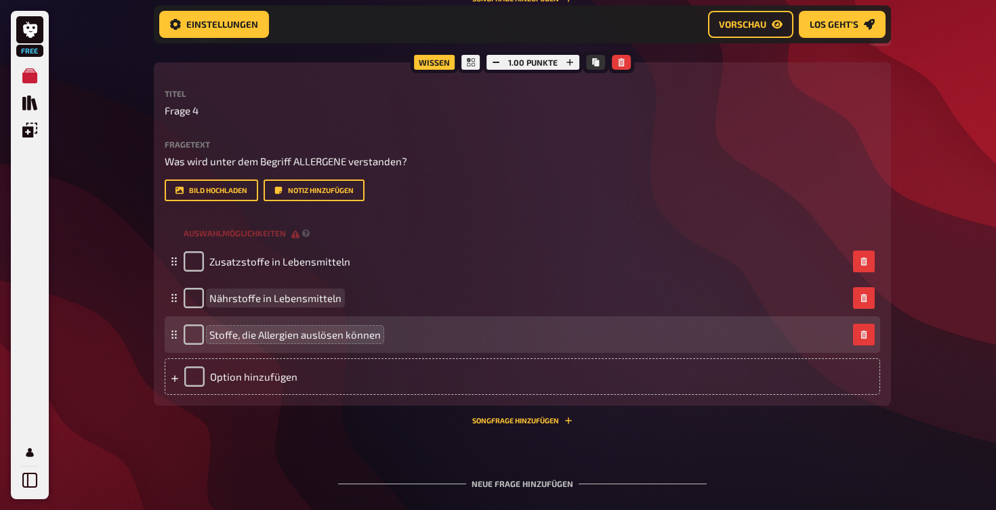
scroll to position [1415, 0]
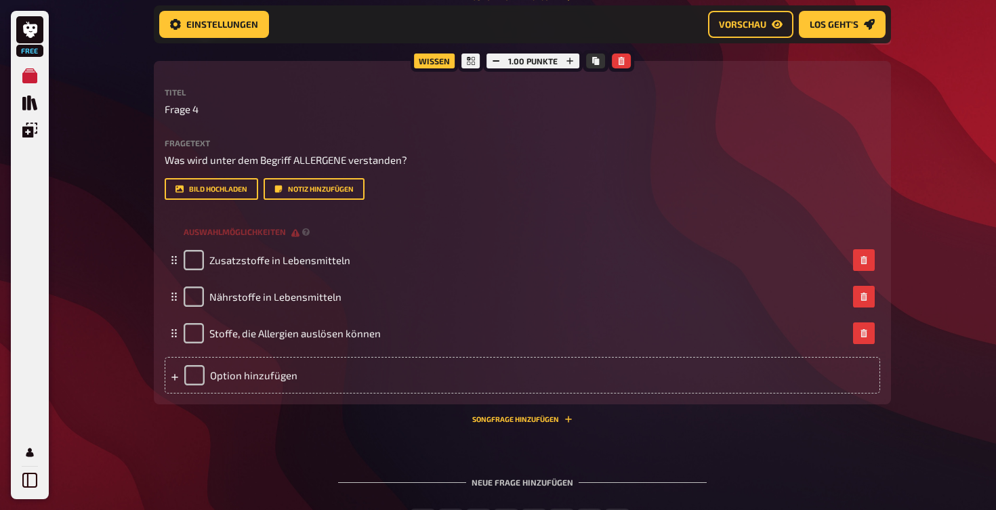
click at [526, 478] on div "Neue Frage hinzufügen" at bounding box center [522, 477] width 369 height 42
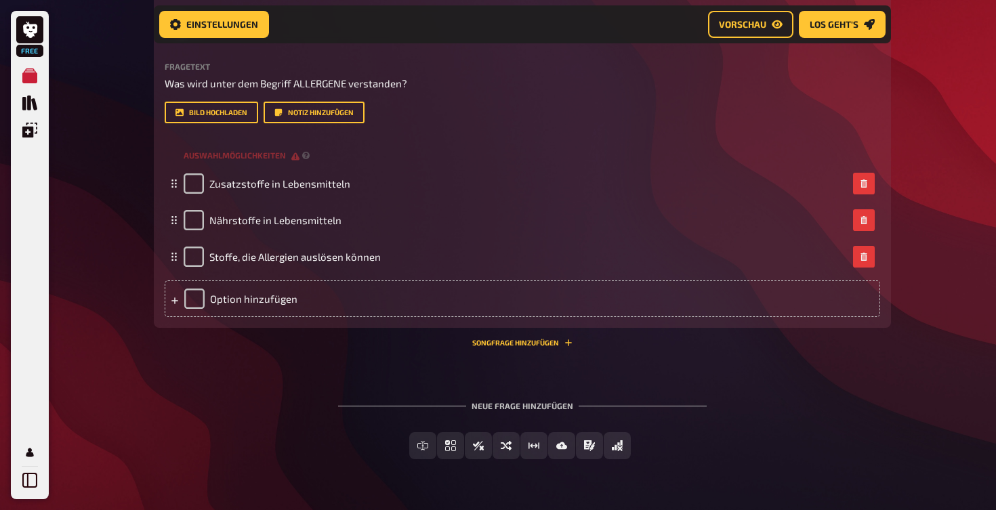
scroll to position [1509, 0]
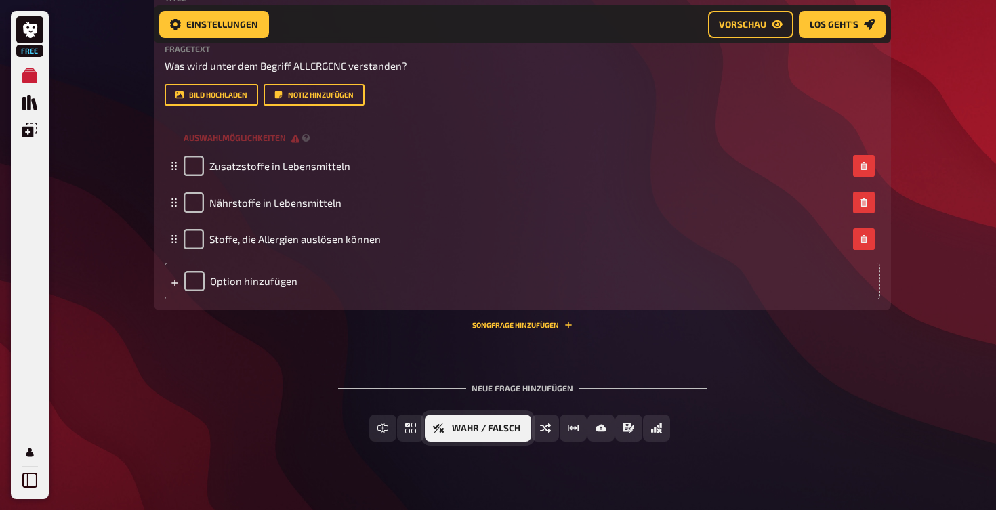
click at [519, 431] on button "Wahr / Falsch" at bounding box center [478, 428] width 106 height 27
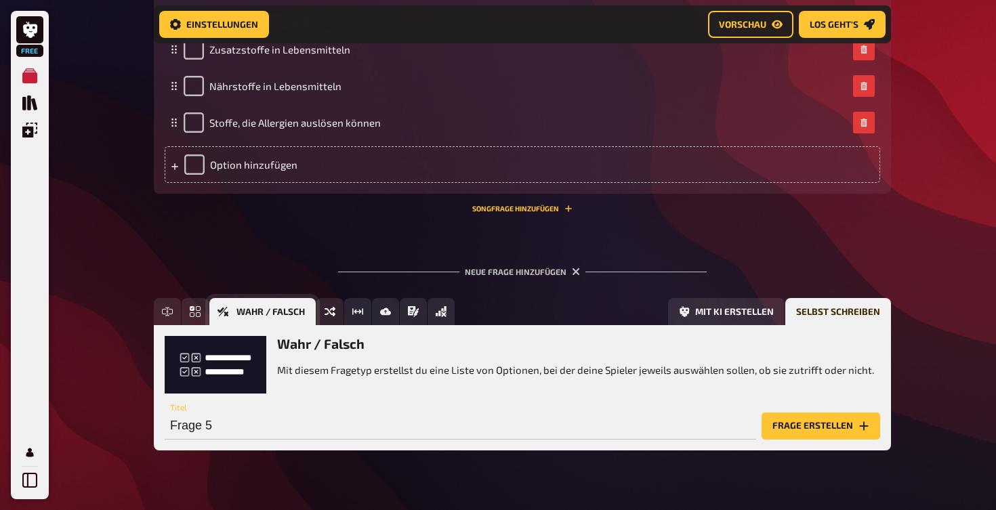
scroll to position [1649, 0]
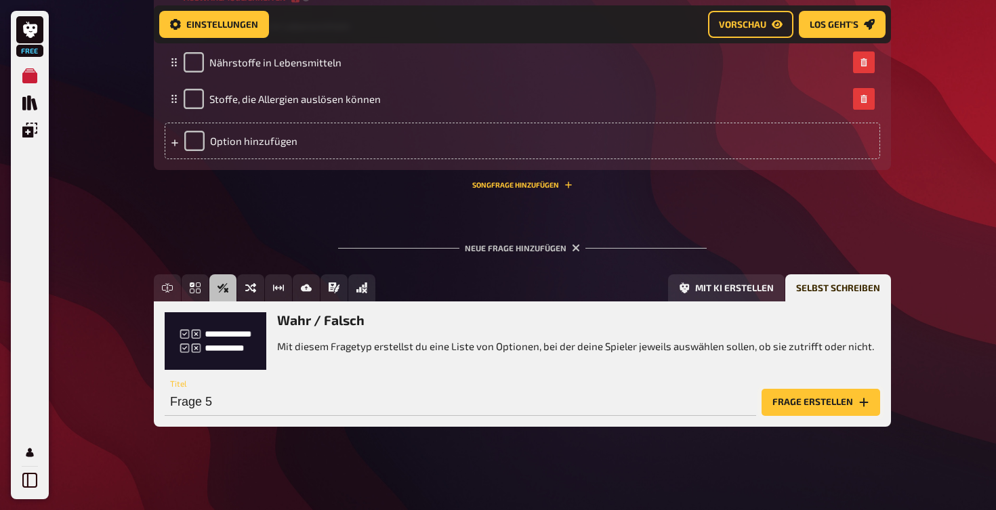
click at [785, 396] on button "Frage erstellen" at bounding box center [821, 402] width 119 height 27
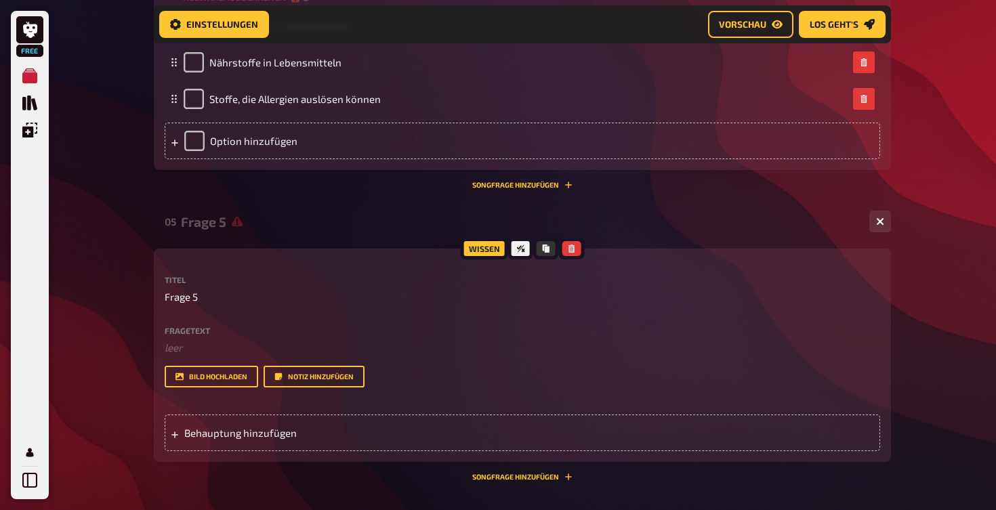
click at [232, 334] on div "Fragetext ﻿ leer Hier hinziehen für Dateiupload" at bounding box center [522, 341] width 715 height 29
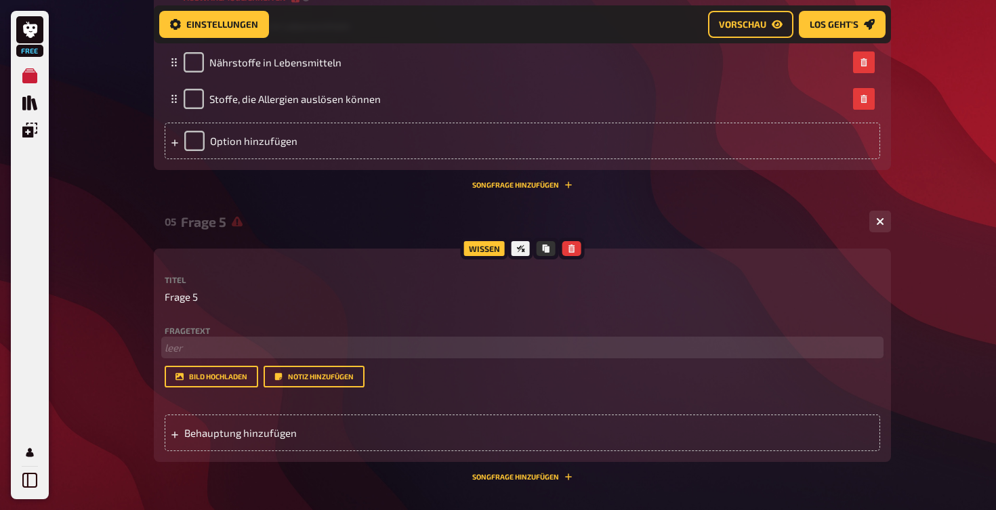
click at [216, 348] on p "﻿ leer" at bounding box center [522, 348] width 715 height 16
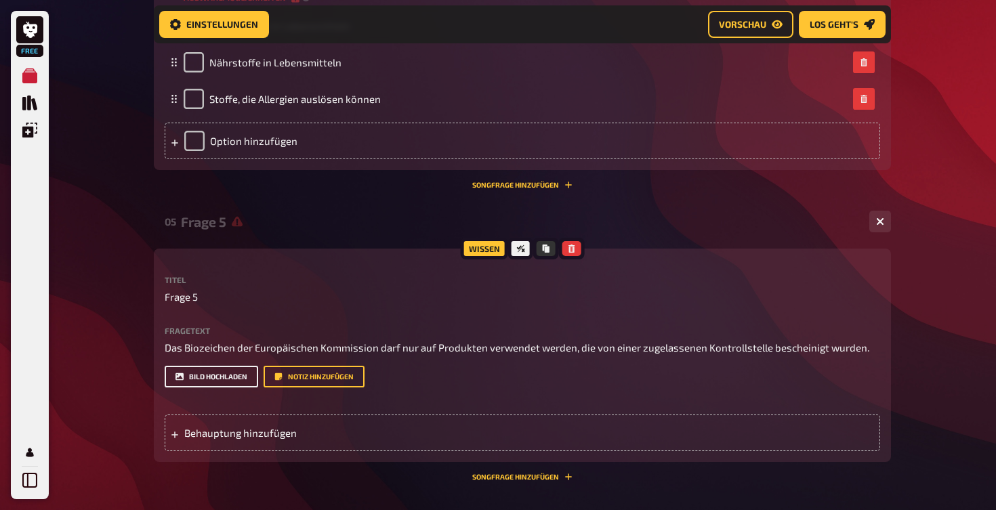
click at [211, 377] on button "Bild hochladen" at bounding box center [212, 377] width 94 height 22
click at [225, 377] on button "Bild hochladen" at bounding box center [212, 377] width 94 height 22
click at [228, 374] on button "Bild hochladen" at bounding box center [212, 377] width 94 height 22
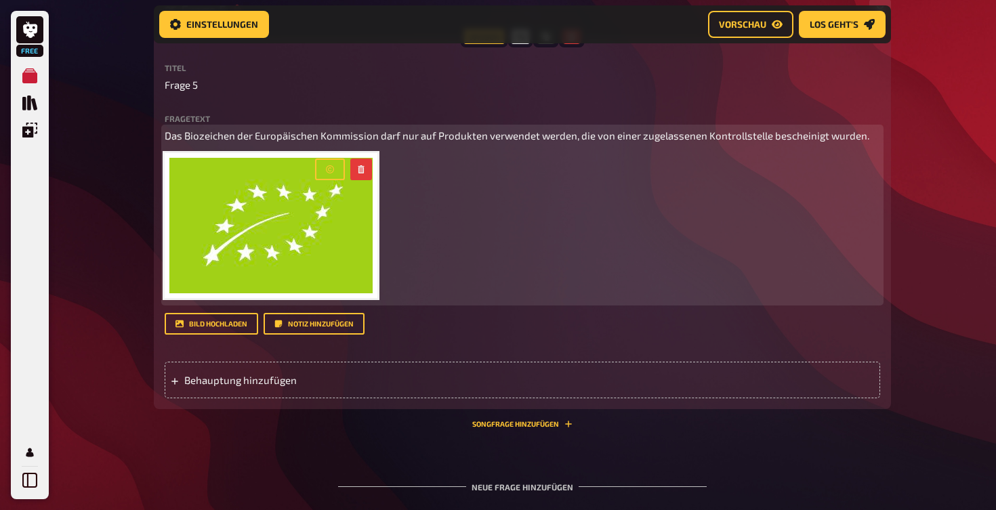
scroll to position [1863, 0]
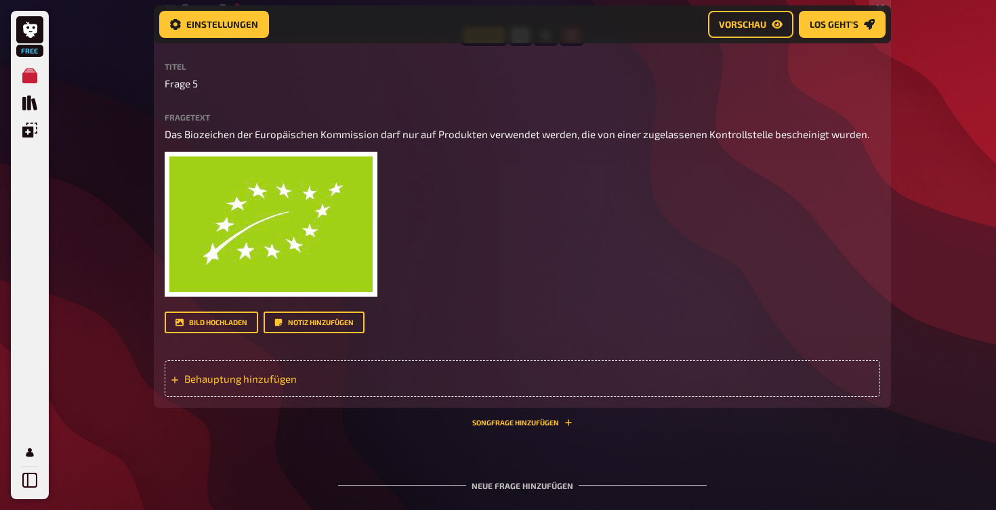
click at [226, 368] on div "Behauptung hinzufügen" at bounding box center [522, 378] width 715 height 37
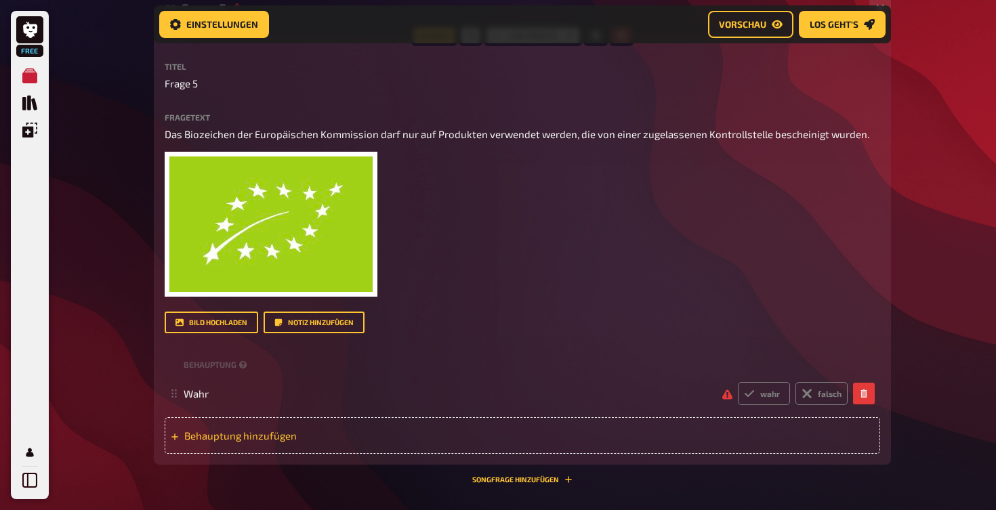
click at [220, 447] on div "Behauptung hinzufügen" at bounding box center [522, 435] width 715 height 37
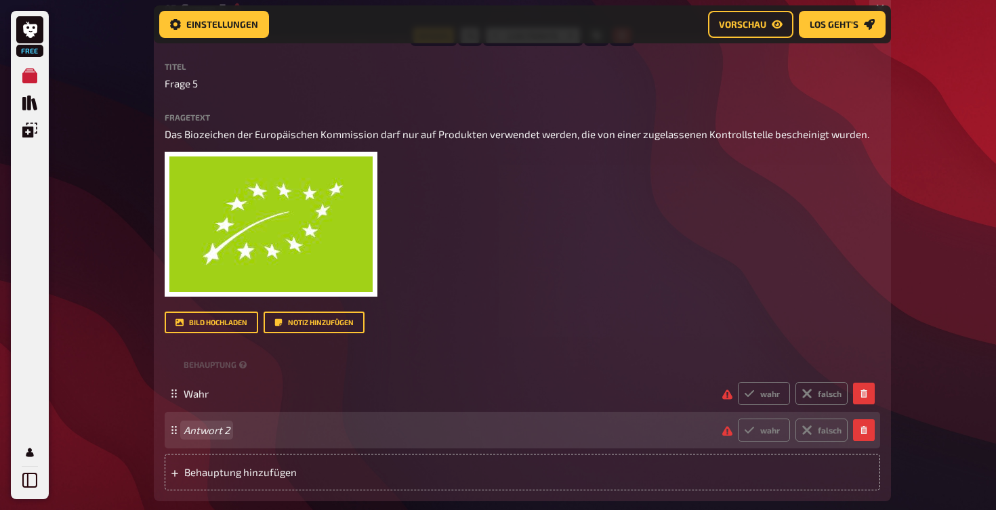
click at [230, 429] on span "Antwort 2" at bounding box center [448, 430] width 528 height 12
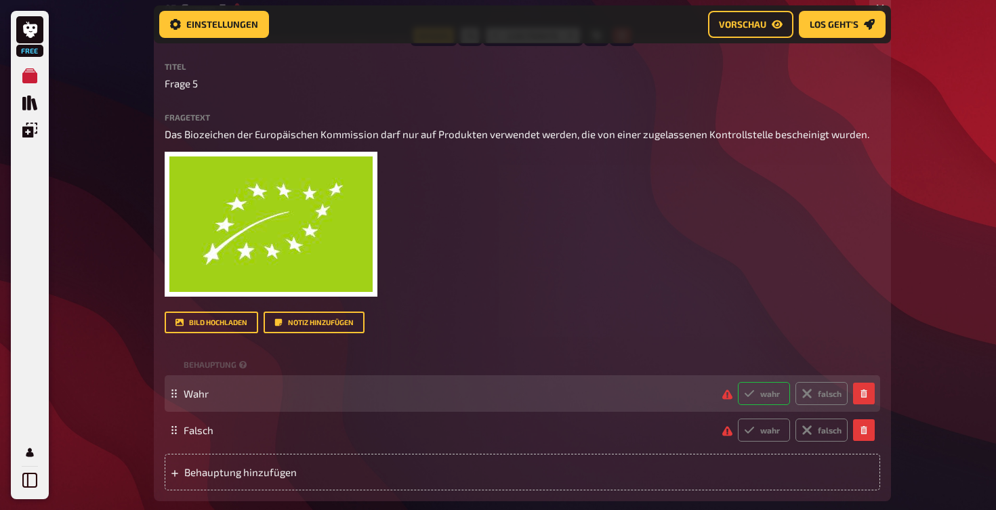
click at [767, 393] on label "wahr" at bounding box center [764, 393] width 52 height 23
click at [738, 382] on input "wahr" at bounding box center [737, 381] width 1 height 1
radio input "true"
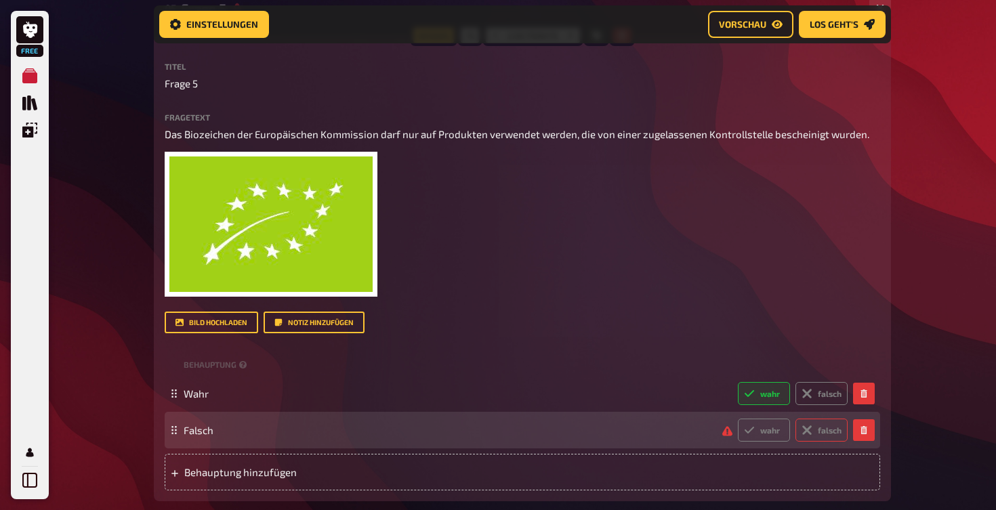
click at [808, 425] on icon at bounding box center [806, 429] width 17 height 17
click at [738, 419] on input "falsch" at bounding box center [737, 418] width 1 height 1
radio input "true"
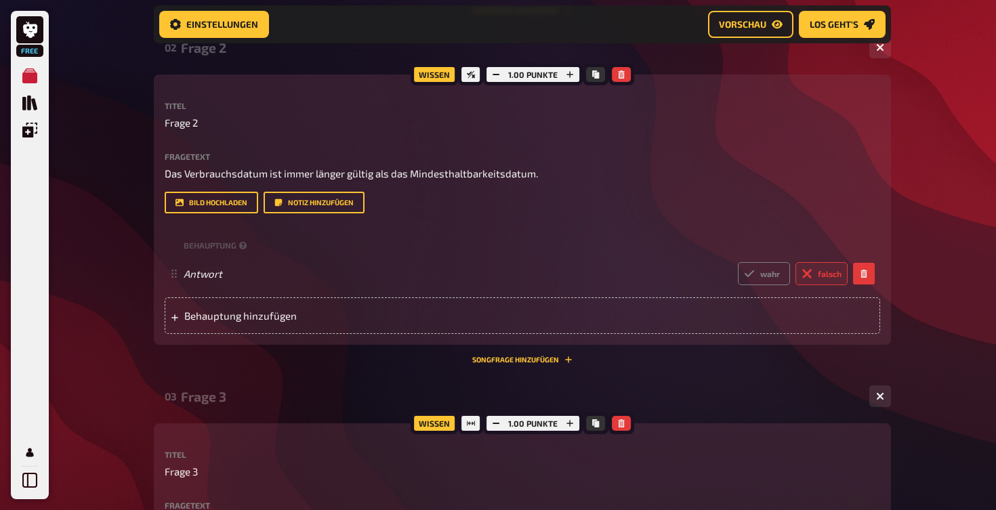
scroll to position [703, 0]
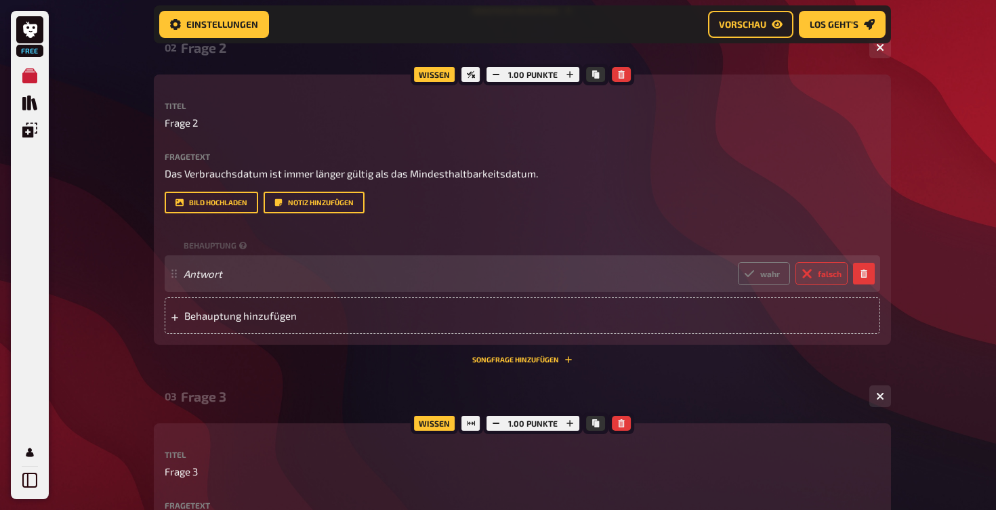
click at [245, 278] on div "Antwort wahr falsch" at bounding box center [516, 273] width 664 height 23
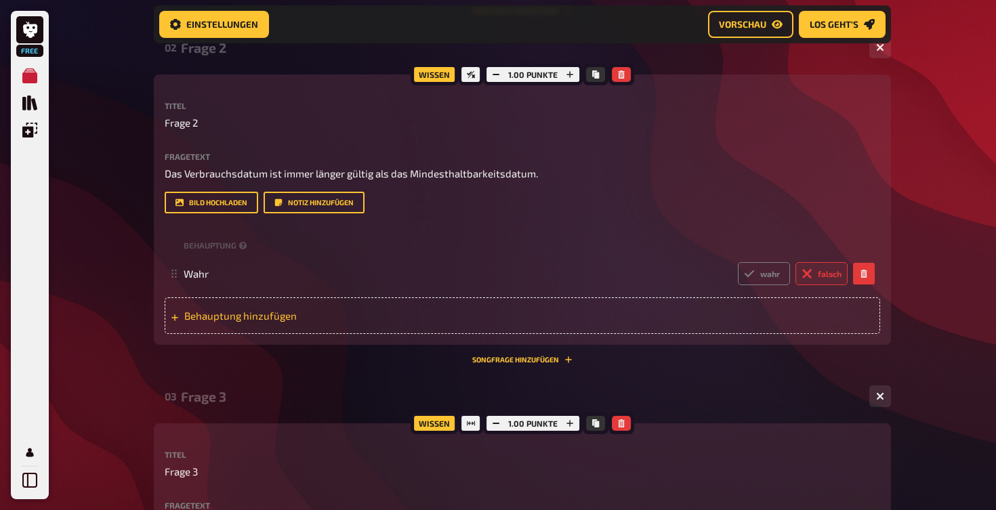
click at [237, 329] on div "Behauptung hinzufügen" at bounding box center [522, 315] width 715 height 37
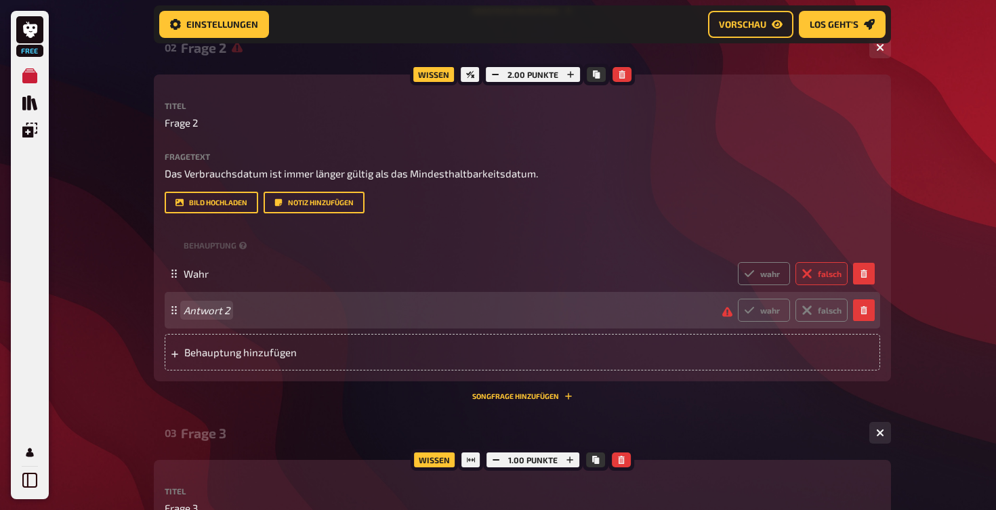
click at [234, 306] on span "Antwort 2" at bounding box center [448, 310] width 528 height 12
click at [771, 311] on label "wahr" at bounding box center [764, 310] width 52 height 23
click at [738, 299] on input "wahr" at bounding box center [737, 298] width 1 height 1
radio input "true"
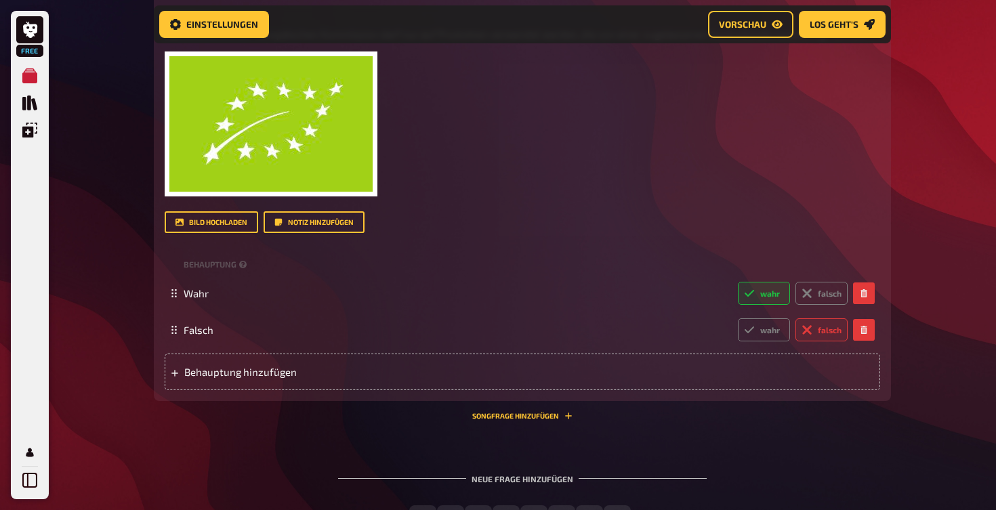
scroll to position [2008, 0]
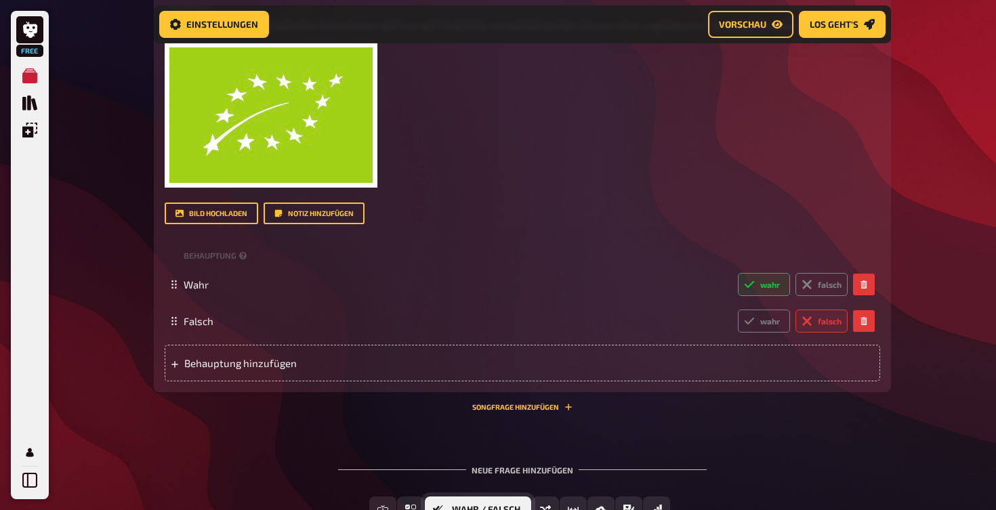
click at [516, 505] on span "Wahr / Falsch" at bounding box center [486, 509] width 68 height 9
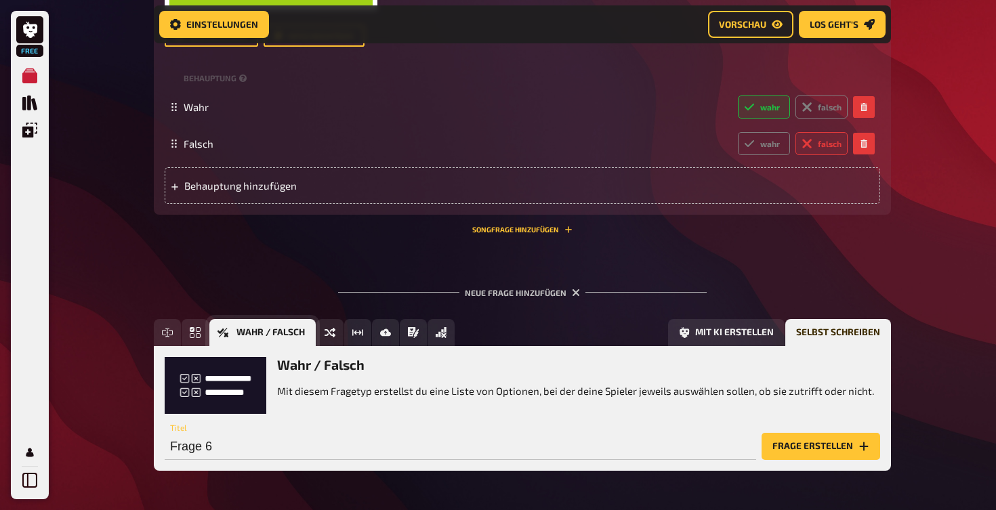
scroll to position [2229, 0]
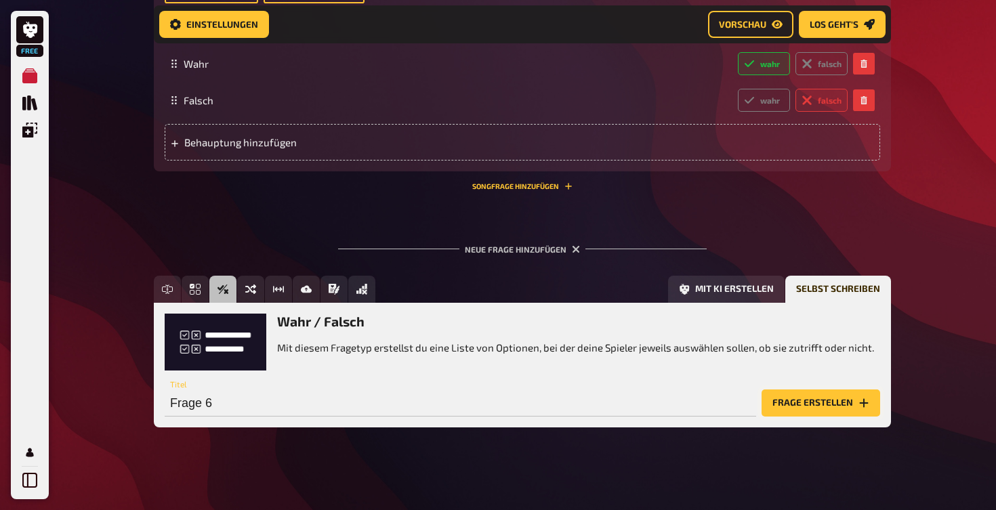
click at [845, 403] on button "Frage erstellen" at bounding box center [821, 403] width 119 height 27
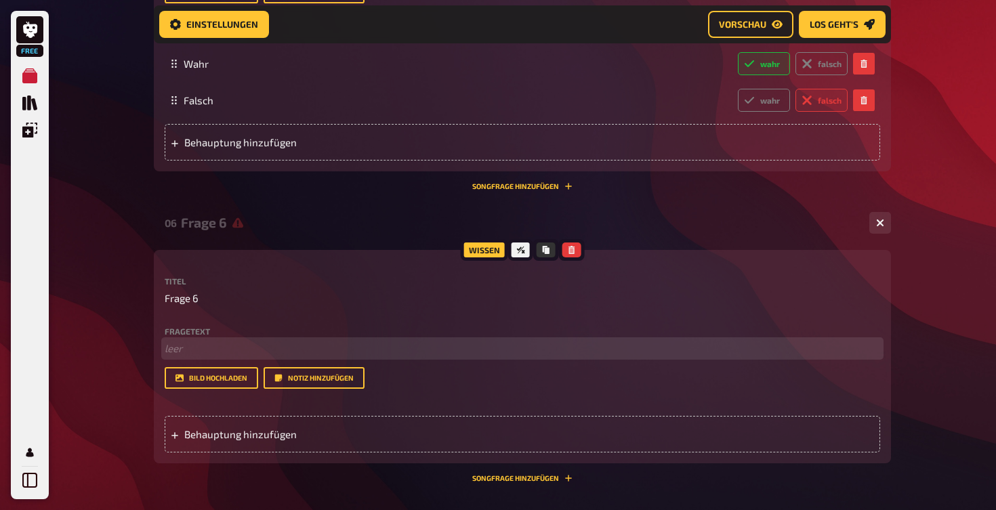
click at [186, 344] on p "﻿ leer" at bounding box center [522, 349] width 715 height 16
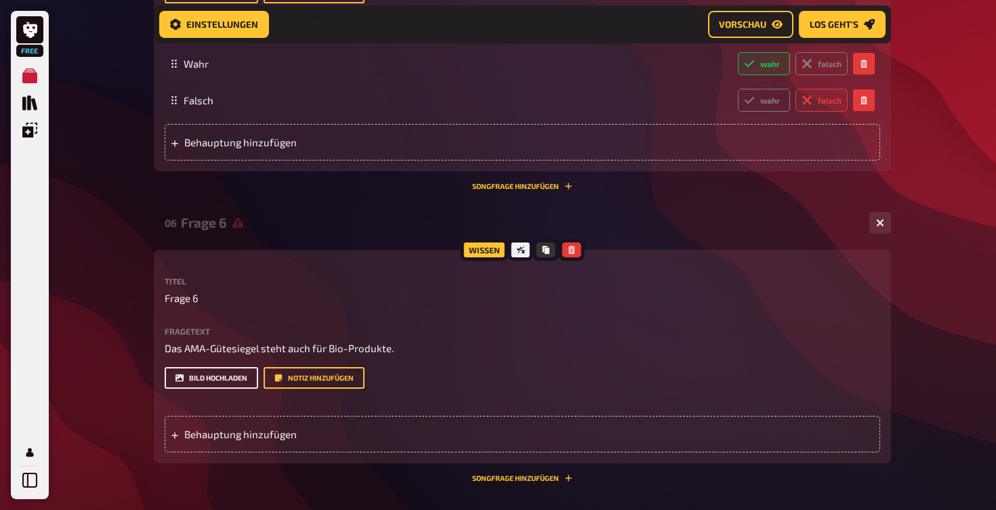
click at [221, 369] on button "Bild hochladen" at bounding box center [212, 378] width 94 height 22
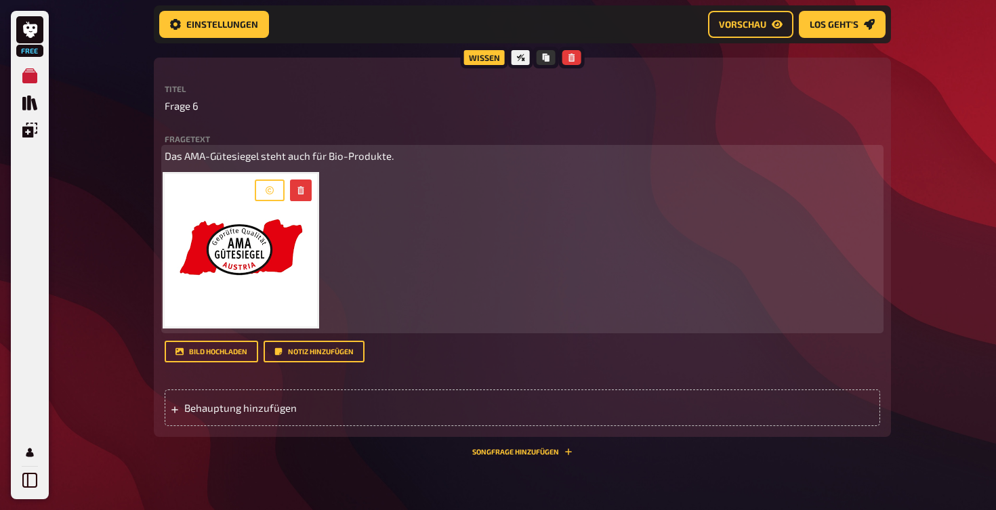
scroll to position [2424, 0]
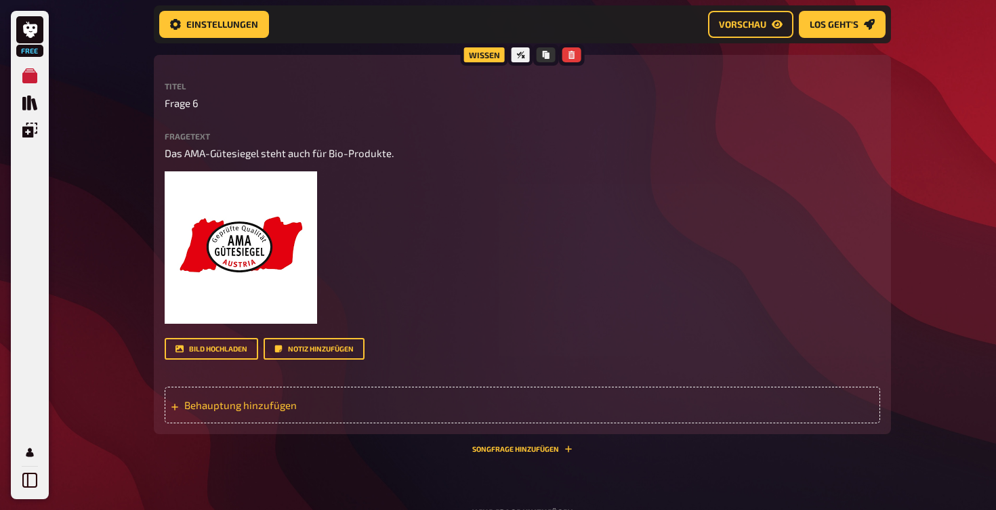
click at [239, 399] on span "Behauptung hinzufügen" at bounding box center [289, 405] width 211 height 12
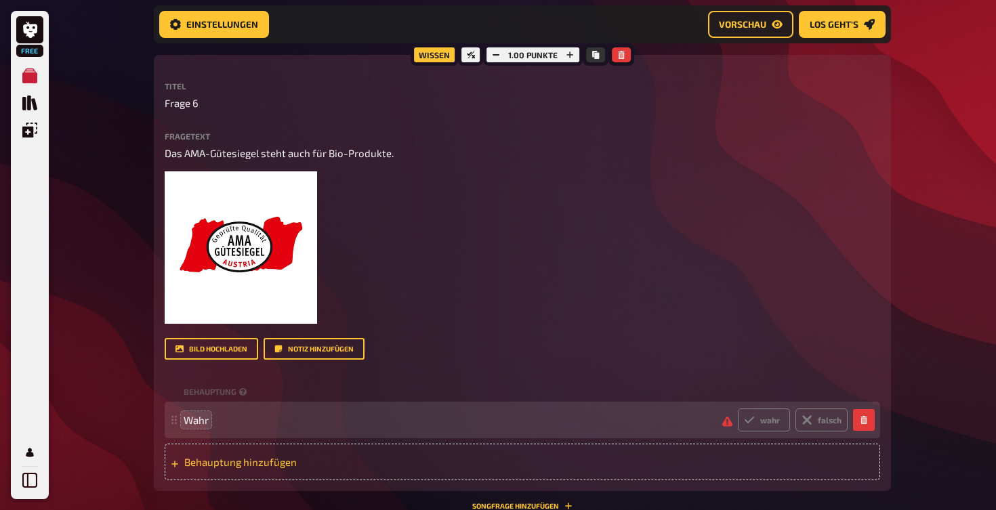
click at [225, 464] on div "Behauptung hinzufügen" at bounding box center [522, 462] width 715 height 37
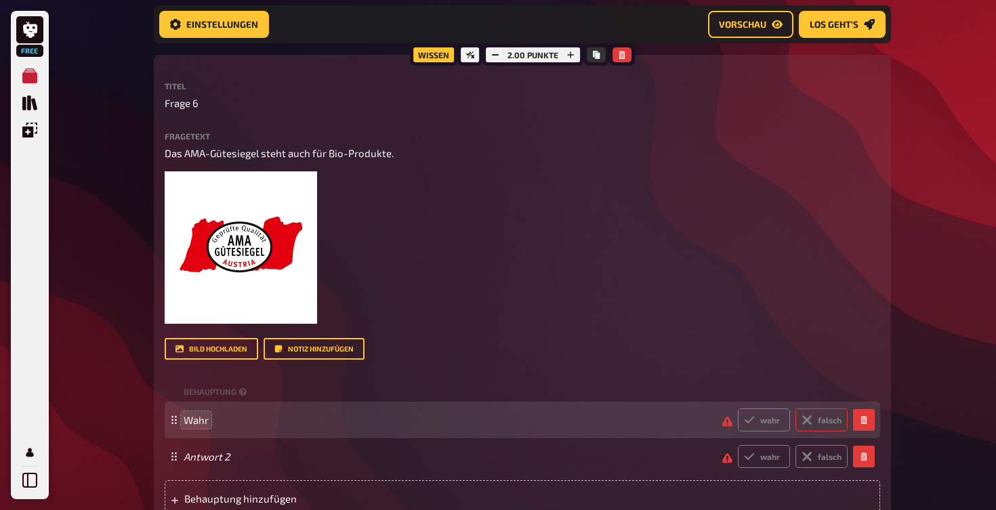
click at [829, 409] on label "falsch" at bounding box center [821, 420] width 52 height 23
click at [738, 408] on input "falsch" at bounding box center [737, 408] width 1 height 1
radio input "true"
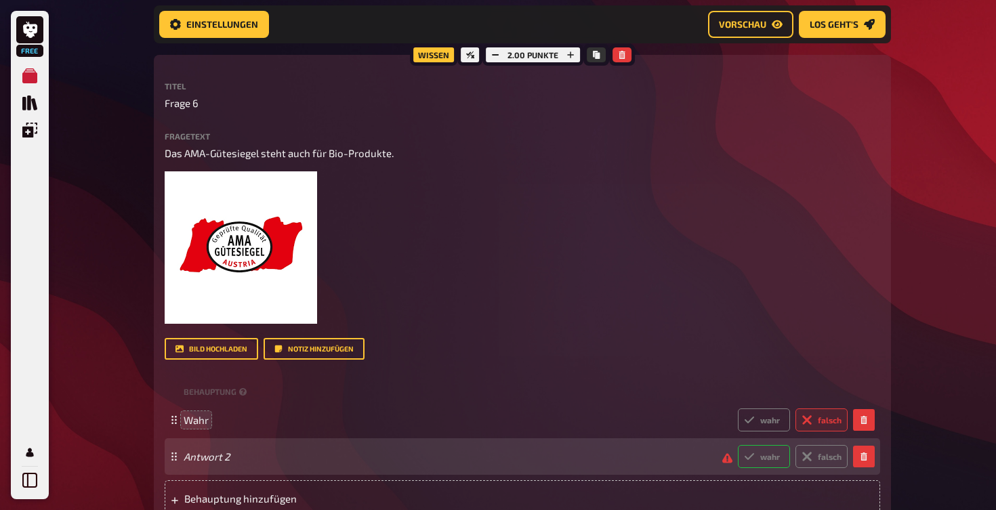
click at [755, 446] on label "wahr" at bounding box center [764, 456] width 52 height 23
click at [738, 445] on input "wahr" at bounding box center [737, 444] width 1 height 1
radio input "true"
click at [300, 455] on div "Antwort 2 wahr falsch" at bounding box center [516, 456] width 664 height 23
click at [300, 455] on span at bounding box center [455, 457] width 543 height 12
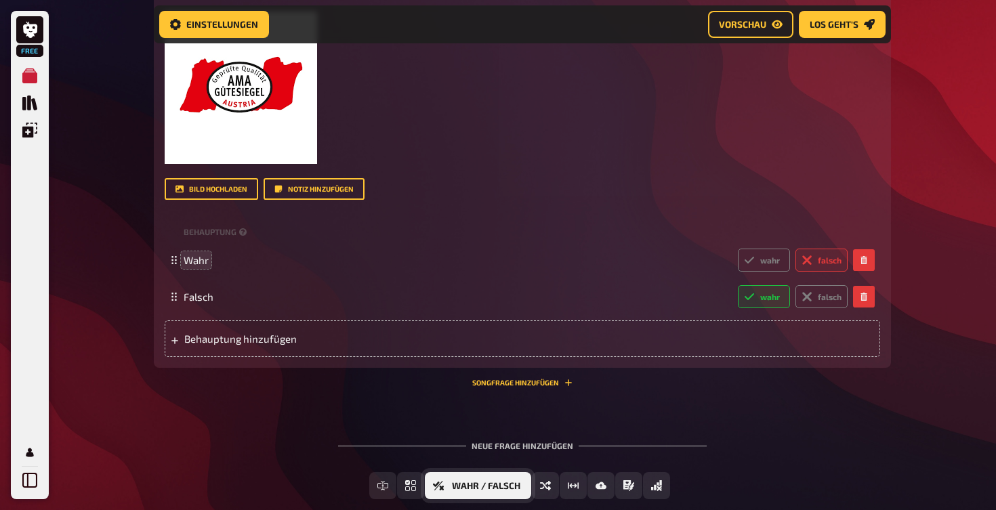
click at [463, 487] on button "Wahr / Falsch" at bounding box center [478, 485] width 106 height 27
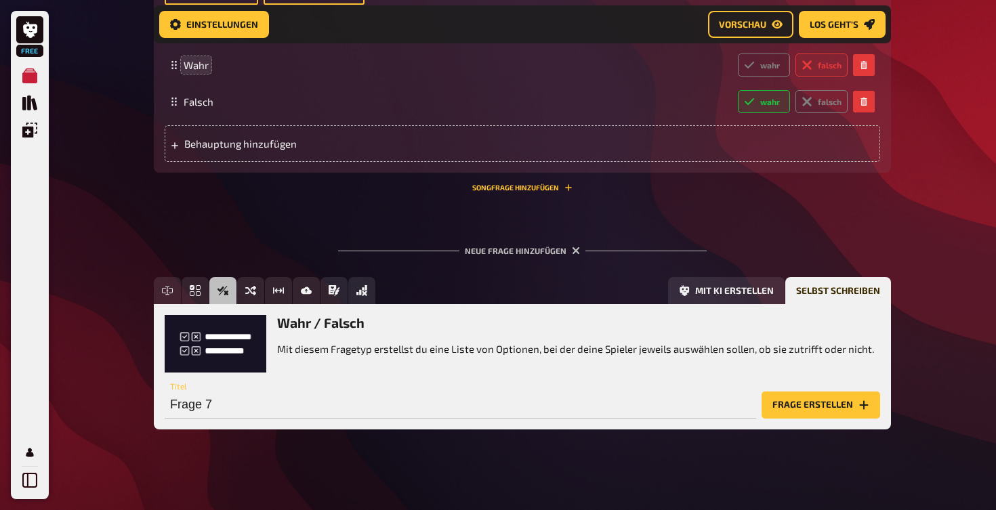
scroll to position [2780, 0]
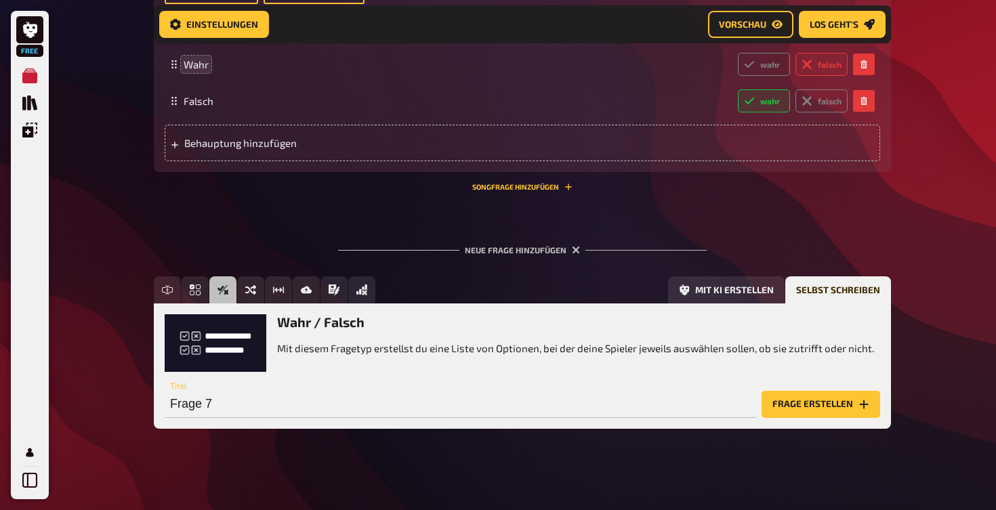
click at [833, 405] on button "Frage erstellen" at bounding box center [821, 404] width 119 height 27
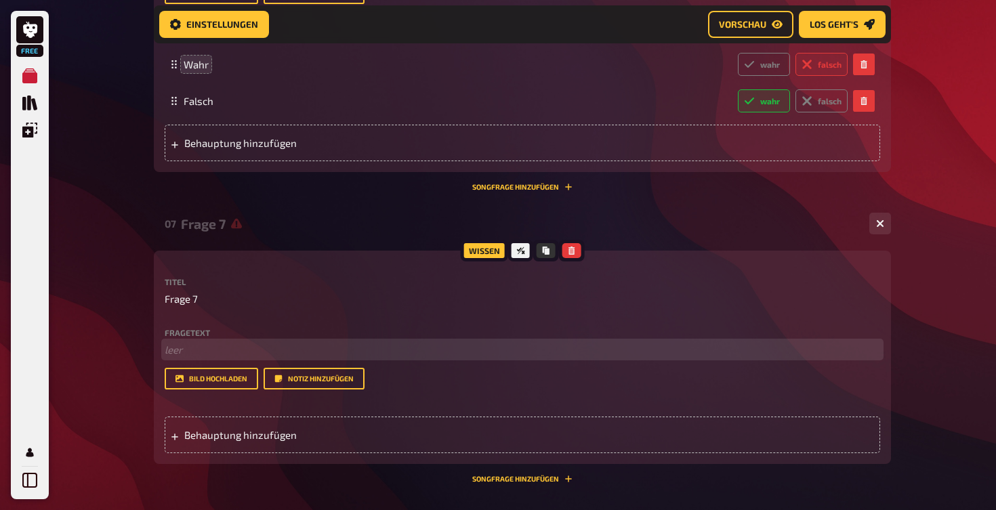
click at [239, 346] on p "﻿ leer" at bounding box center [522, 350] width 715 height 16
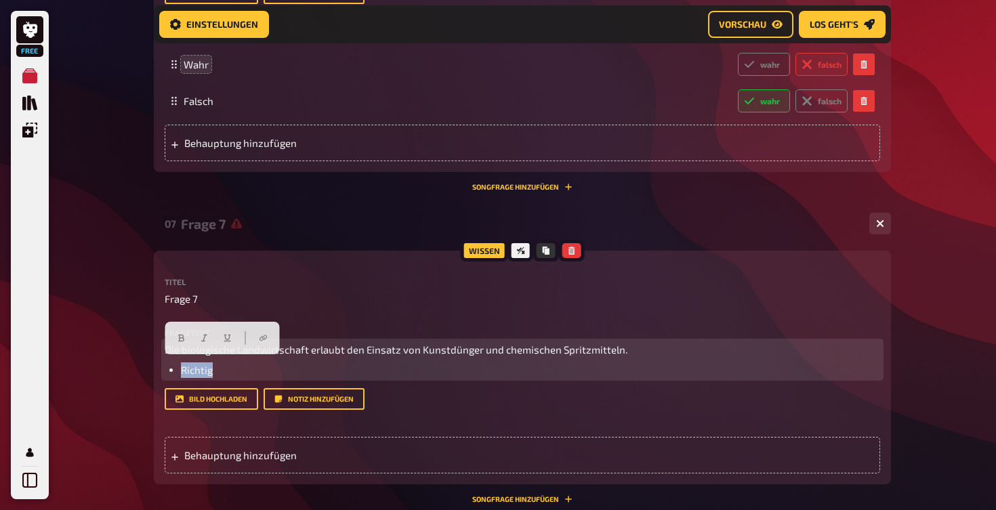
drag, startPoint x: 239, startPoint y: 364, endPoint x: 150, endPoint y: 364, distance: 89.4
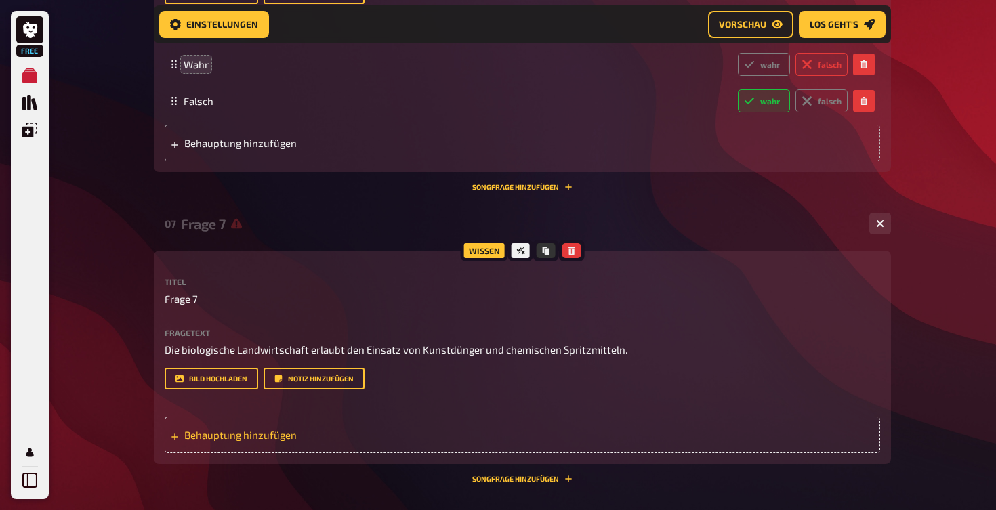
click at [251, 432] on span "Behauptung hinzufügen" at bounding box center [289, 435] width 211 height 12
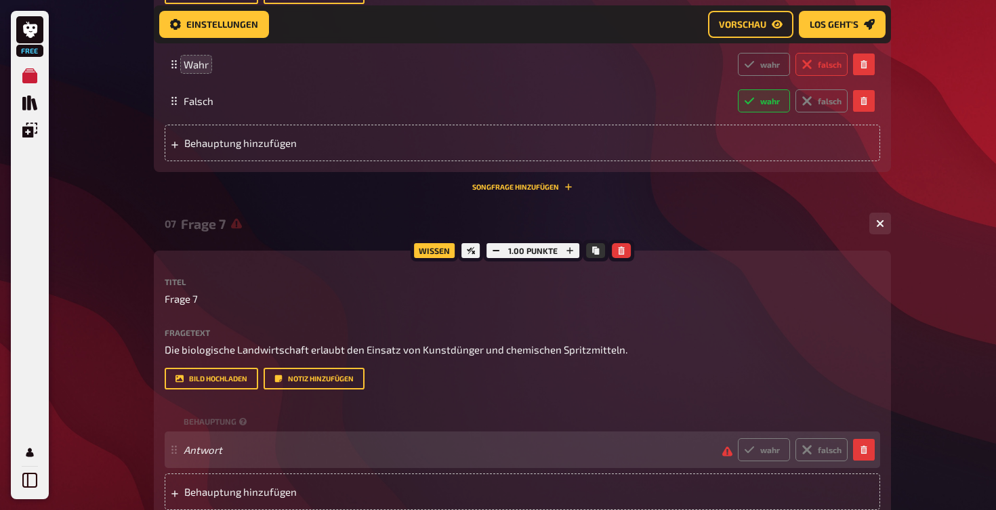
click at [226, 451] on div "Antwort wahr falsch" at bounding box center [516, 449] width 664 height 23
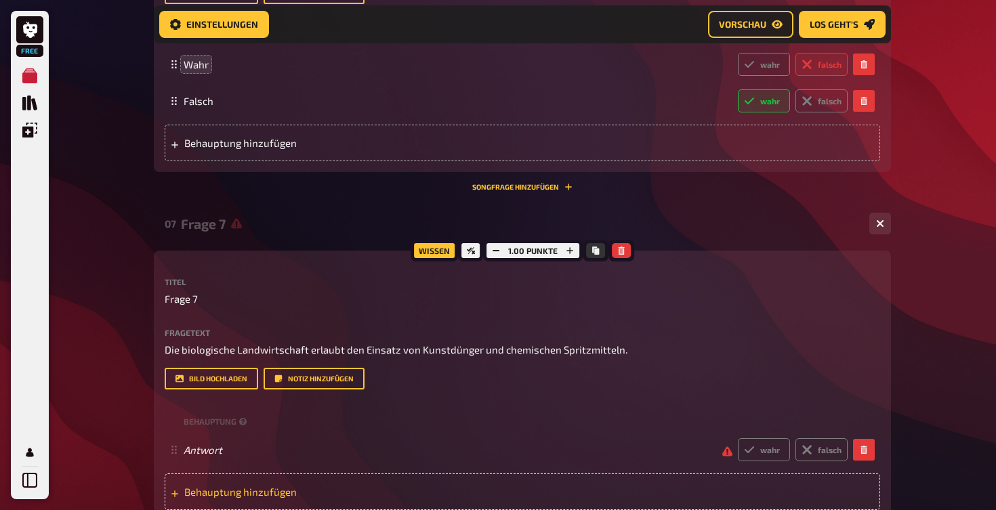
click at [215, 486] on span "Behauptung hinzufügen" at bounding box center [289, 492] width 211 height 12
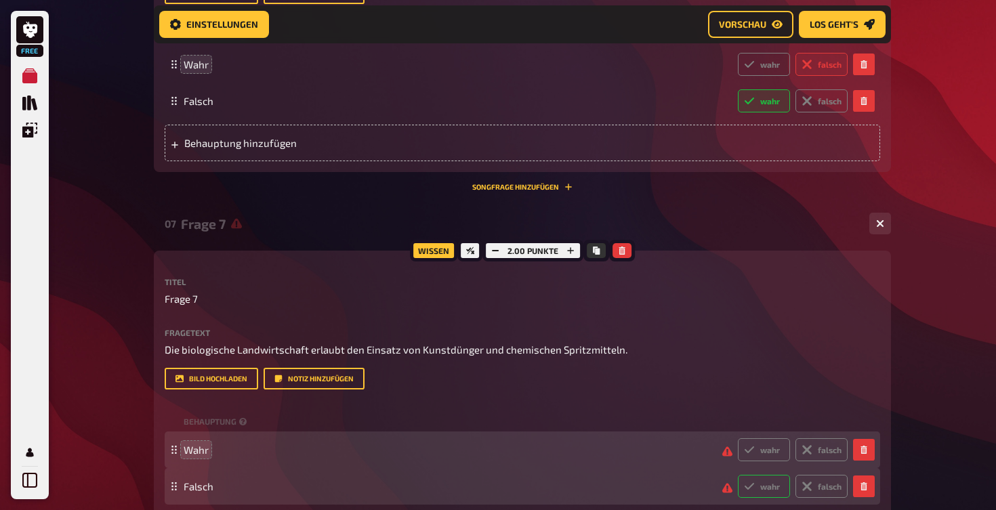
click at [764, 480] on label "wahr" at bounding box center [764, 486] width 52 height 23
click at [738, 475] on input "wahr" at bounding box center [737, 474] width 1 height 1
radio input "true"
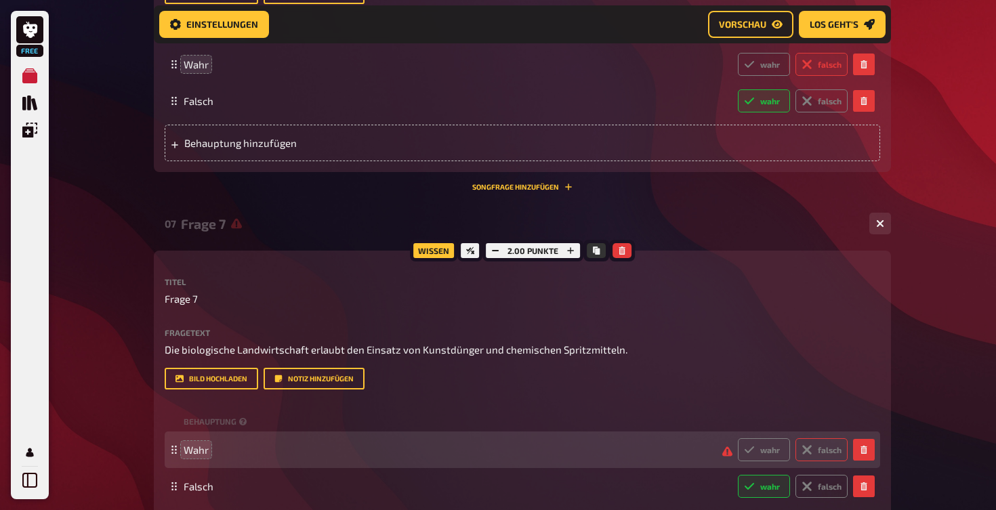
click at [818, 442] on label "falsch" at bounding box center [821, 449] width 52 height 23
click at [738, 438] on input "falsch" at bounding box center [737, 438] width 1 height 1
radio input "true"
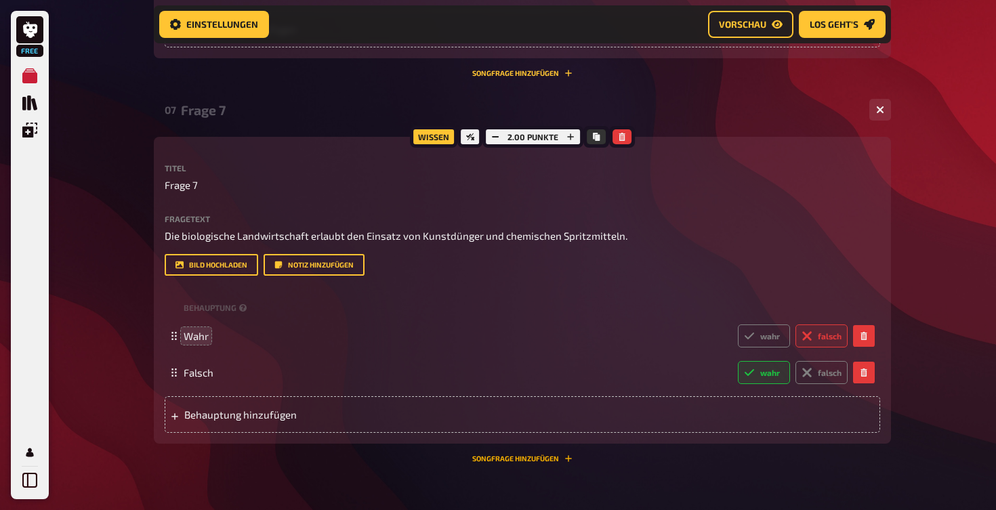
scroll to position [2955, 0]
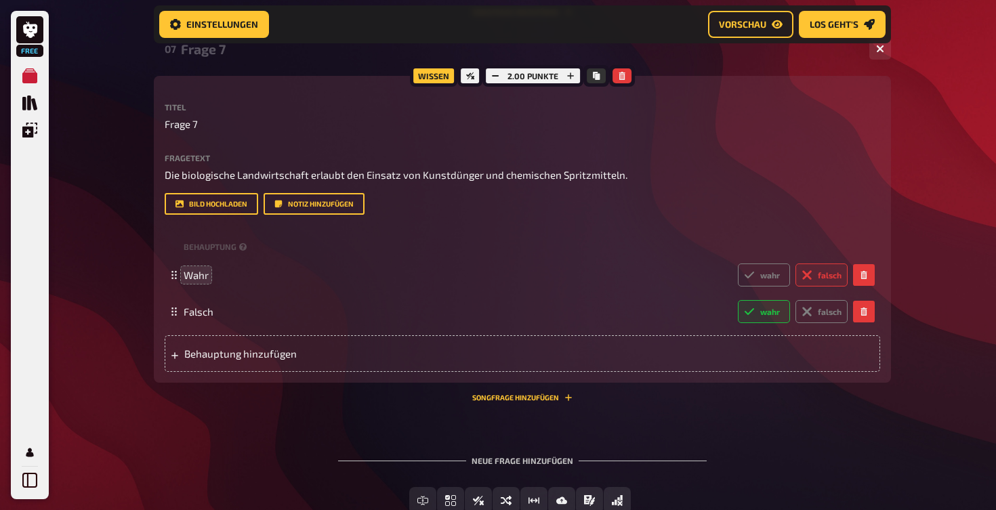
click at [509, 404] on div "07 Frage 7 2 Wissen 2.00 Punkte Titel Frage 7 Fragetext Die biologische Landwir…" at bounding box center [522, 223] width 737 height 380
click at [510, 398] on div "07 Frage 7 2 Wissen 2.00 Punkte Titel Frage 7 Fragetext Die biologische Landwir…" at bounding box center [522, 223] width 737 height 380
click at [494, 394] on button "Songfrage hinzufügen" at bounding box center [522, 398] width 100 height 8
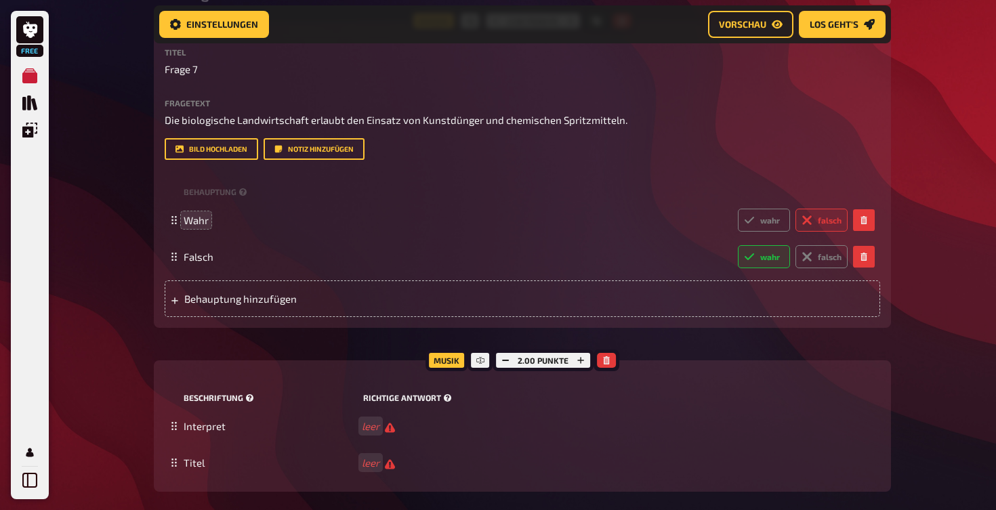
scroll to position [3010, 0]
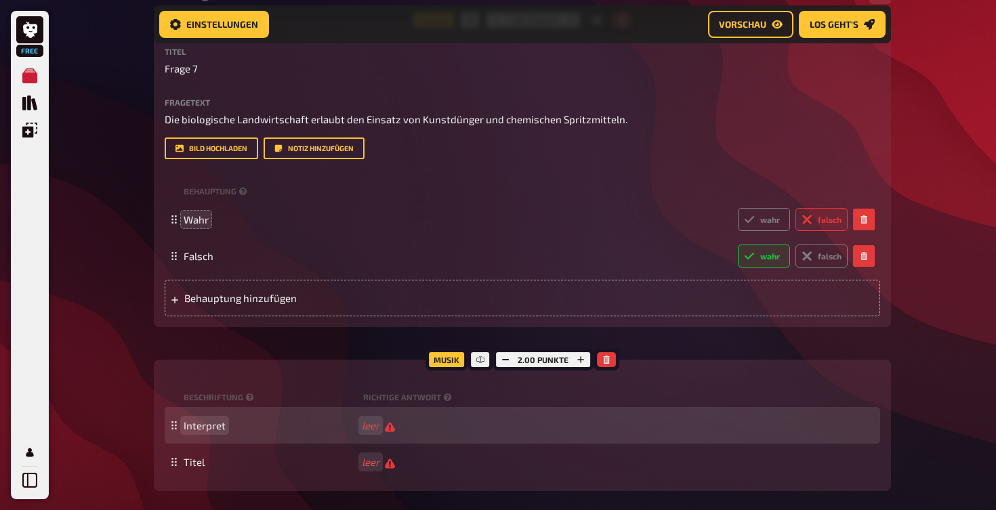
click at [221, 425] on span "Interpret" at bounding box center [205, 425] width 42 height 12
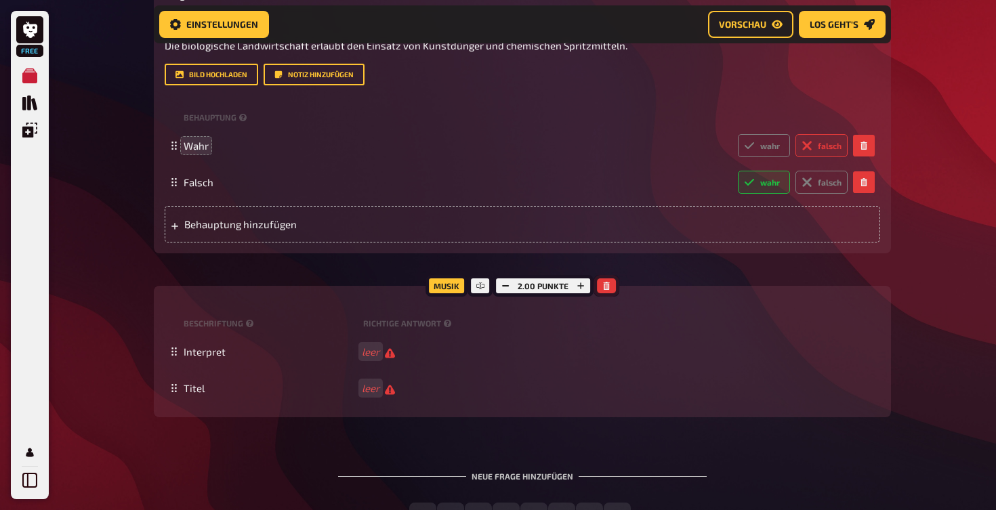
click at [612, 278] on button "button" at bounding box center [606, 285] width 19 height 15
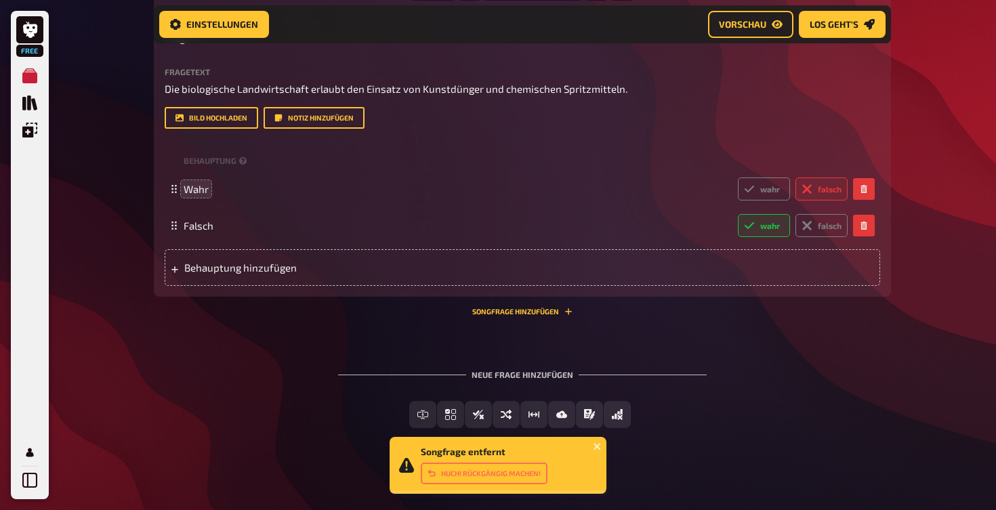
scroll to position [3040, 0]
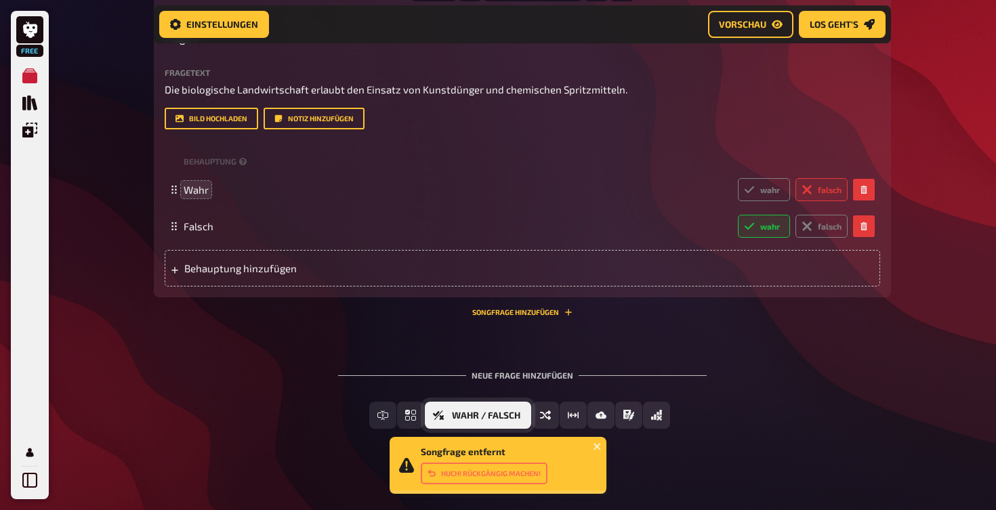
click at [516, 412] on span "Wahr / Falsch" at bounding box center [486, 415] width 68 height 9
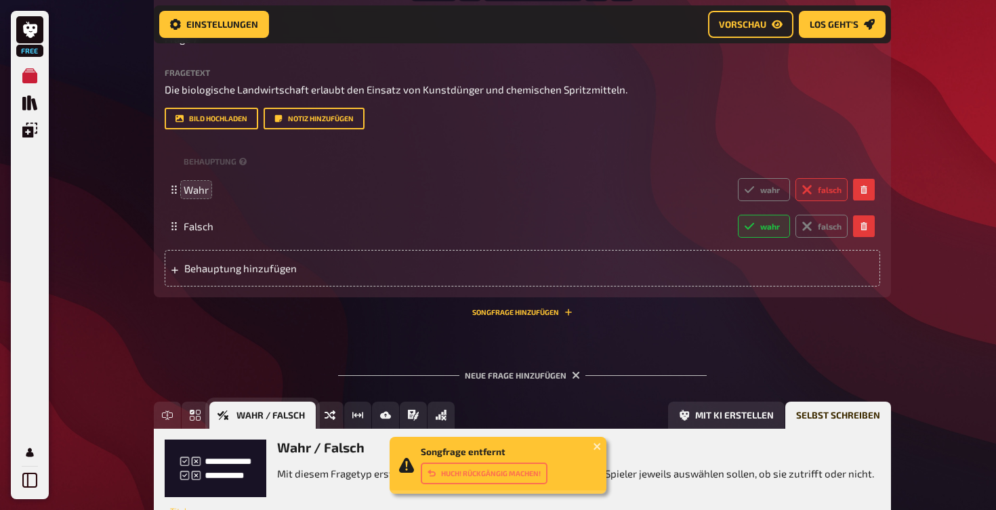
scroll to position [3165, 0]
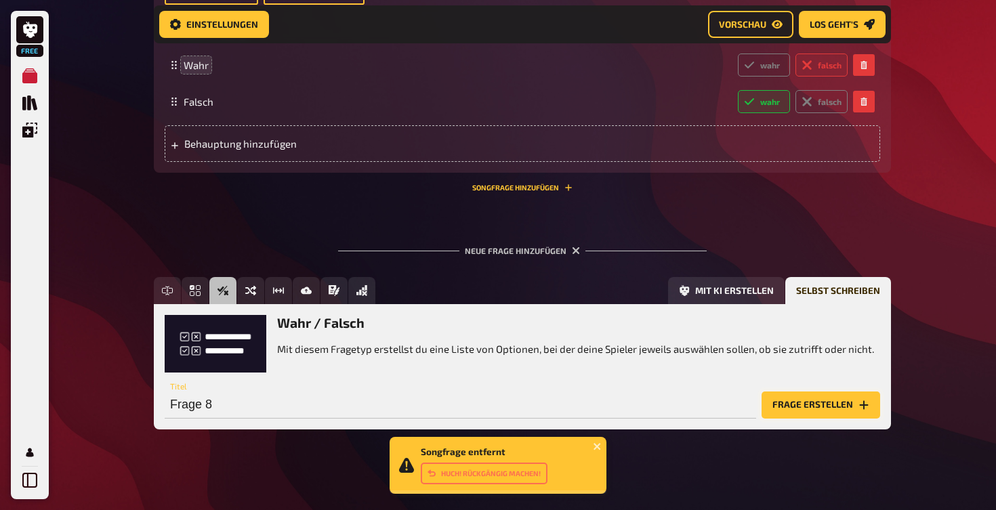
click at [808, 402] on button "Frage erstellen" at bounding box center [821, 405] width 119 height 27
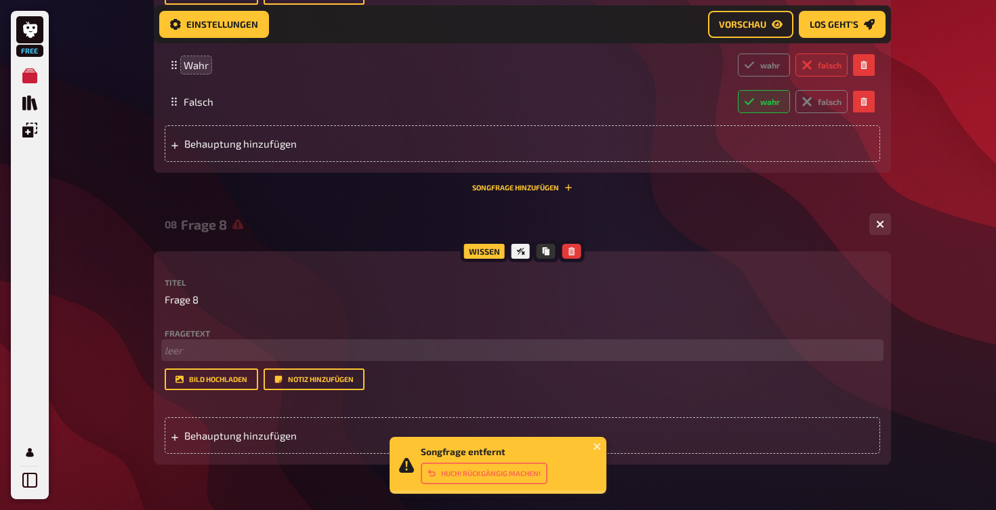
click at [189, 344] on p "﻿ leer" at bounding box center [522, 351] width 715 height 16
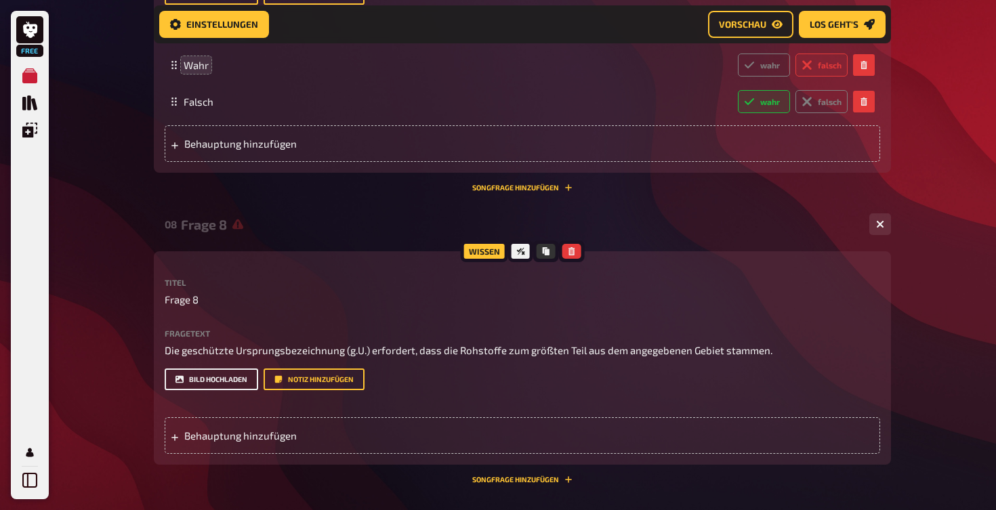
click at [214, 378] on button "Bild hochladen" at bounding box center [212, 380] width 94 height 22
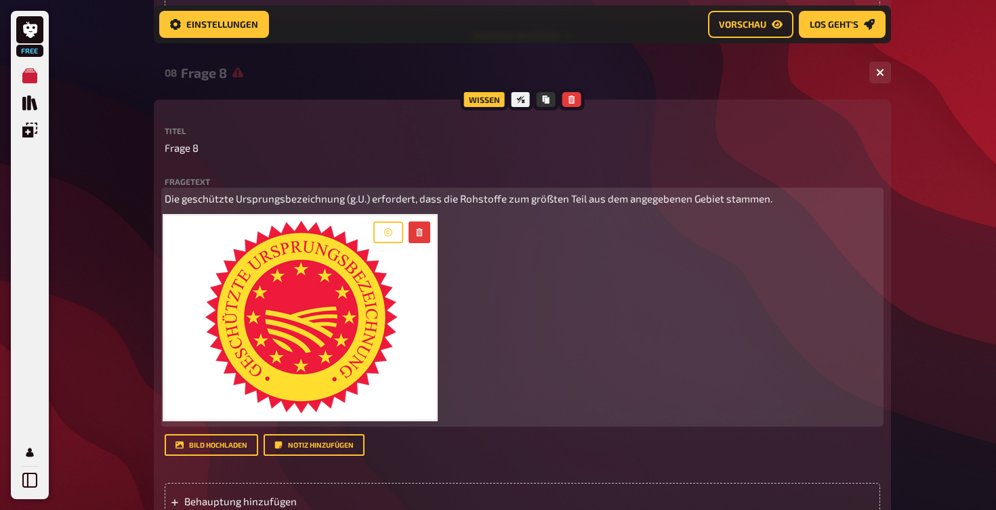
scroll to position [3376, 0]
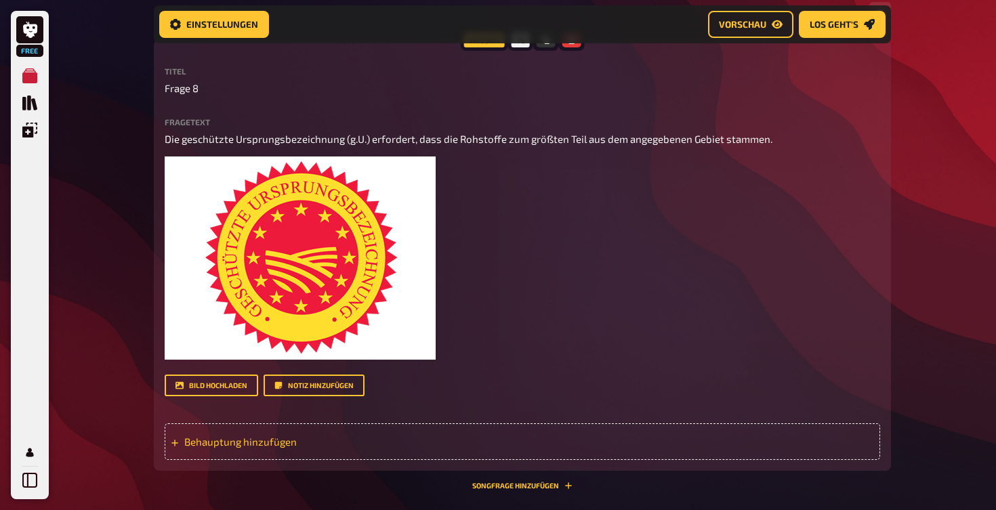
click at [243, 437] on span "Behauptung hinzufügen" at bounding box center [289, 442] width 211 height 12
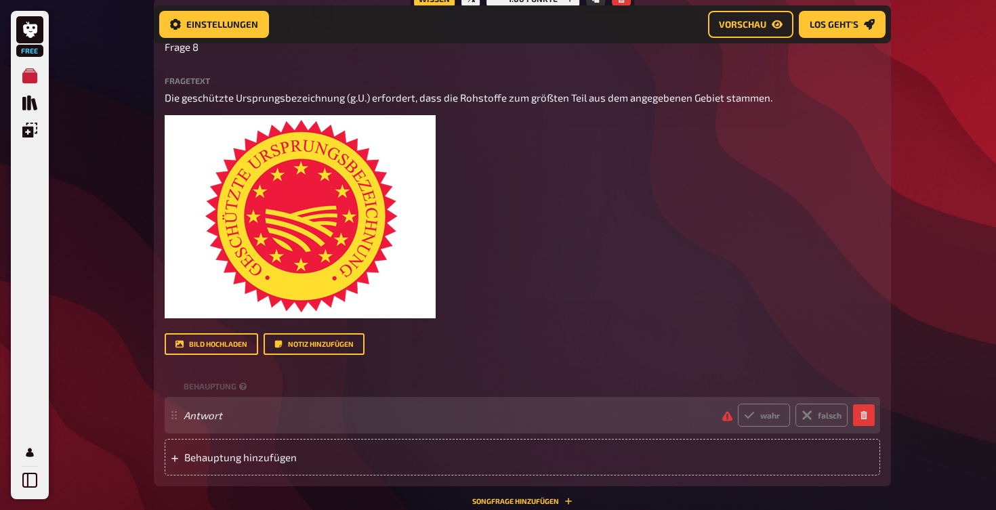
scroll to position [3441, 0]
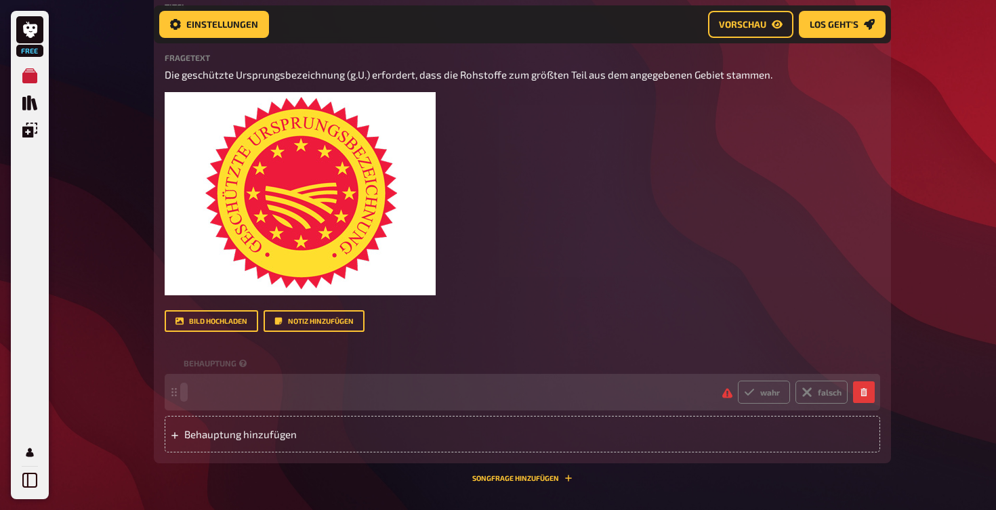
click at [236, 386] on span at bounding box center [448, 392] width 528 height 12
click at [778, 381] on label "wahr" at bounding box center [764, 392] width 52 height 23
click at [738, 381] on input "wahr" at bounding box center [737, 380] width 1 height 1
radio input "true"
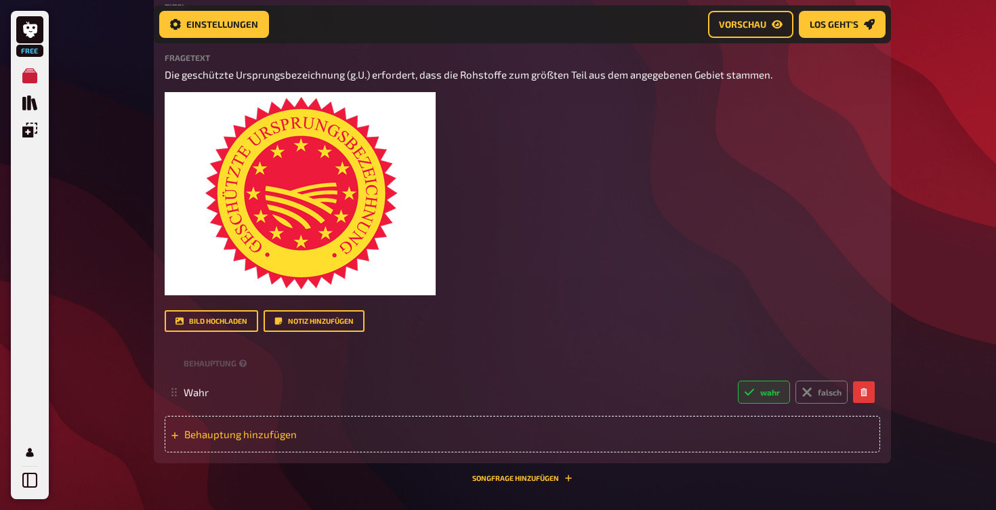
click at [387, 428] on span "Behauptung hinzufügen" at bounding box center [289, 434] width 211 height 12
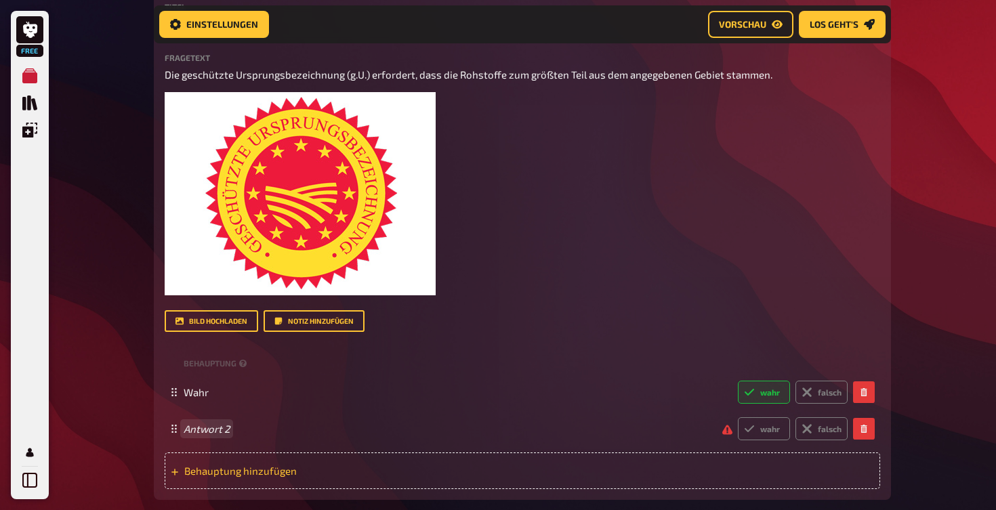
click at [387, 423] on span "Antwort 2" at bounding box center [448, 429] width 528 height 12
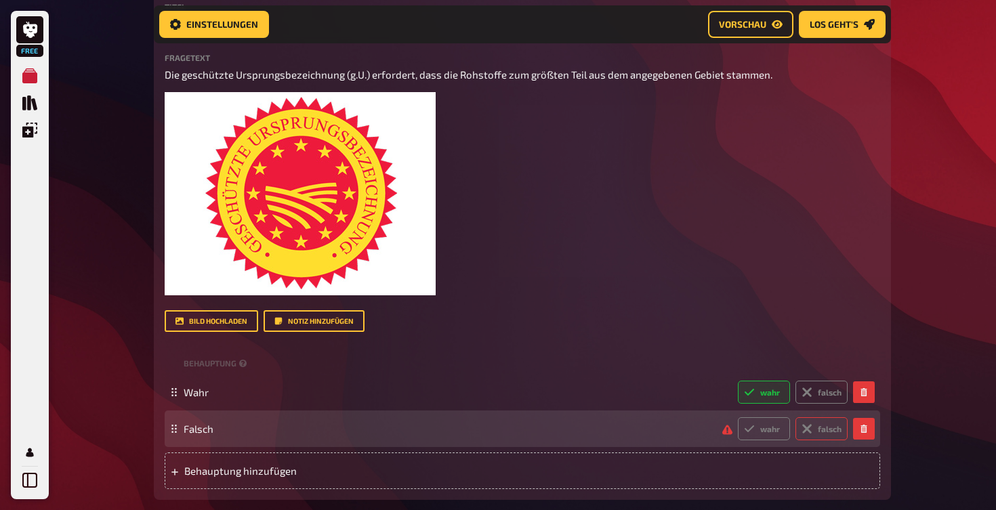
click at [818, 425] on label "falsch" at bounding box center [821, 428] width 52 height 23
click at [738, 417] on input "falsch" at bounding box center [737, 417] width 1 height 1
radio input "true"
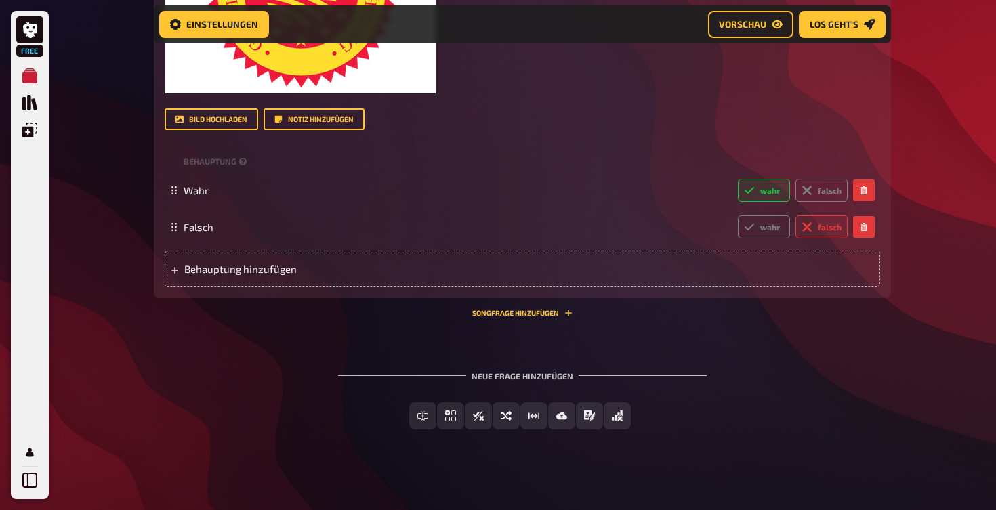
scroll to position [3642, 0]
click at [776, 20] on icon "Vorschau" at bounding box center [777, 24] width 11 height 8
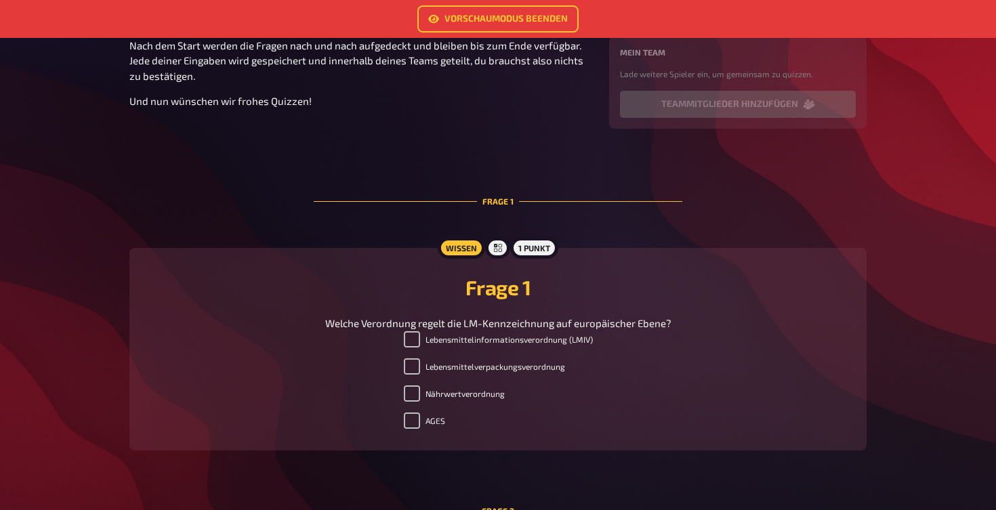
scroll to position [229, 0]
click at [412, 339] on input "Lebensmittelinformationsverordnung (LMIV)" at bounding box center [412, 339] width 16 height 16
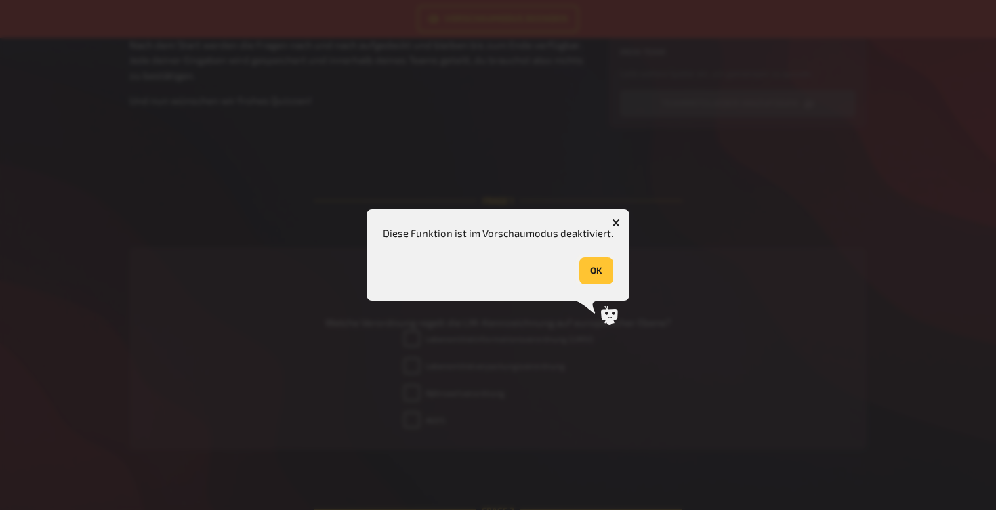
click at [594, 270] on button "OK" at bounding box center [596, 270] width 34 height 27
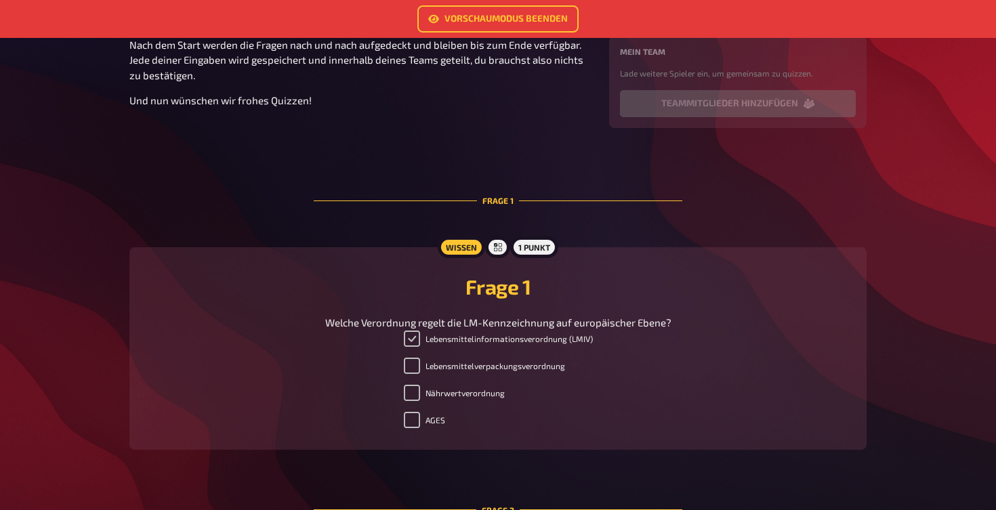
click at [414, 339] on input "Lebensmittelinformationsverordnung (LMIV)" at bounding box center [412, 339] width 16 height 16
checkbox input "false"
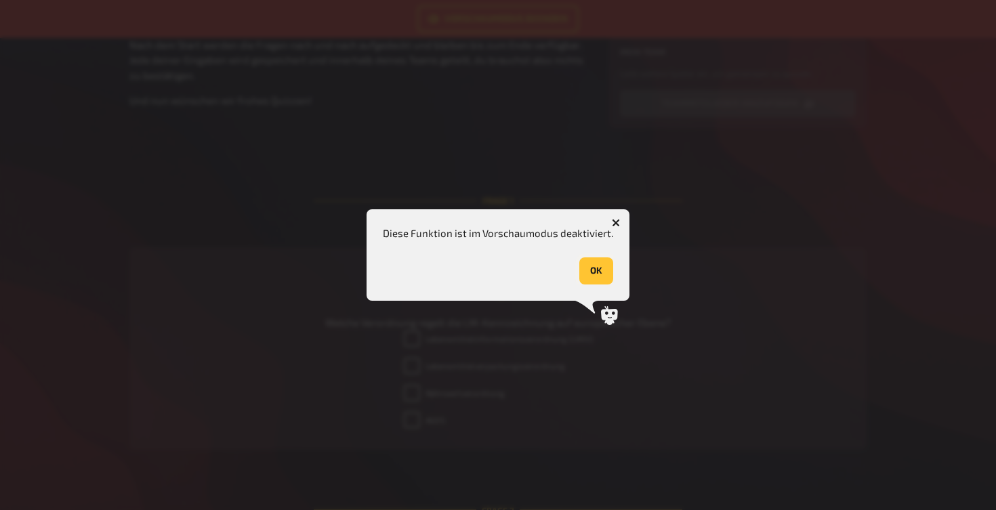
click at [600, 272] on button "OK" at bounding box center [596, 270] width 34 height 27
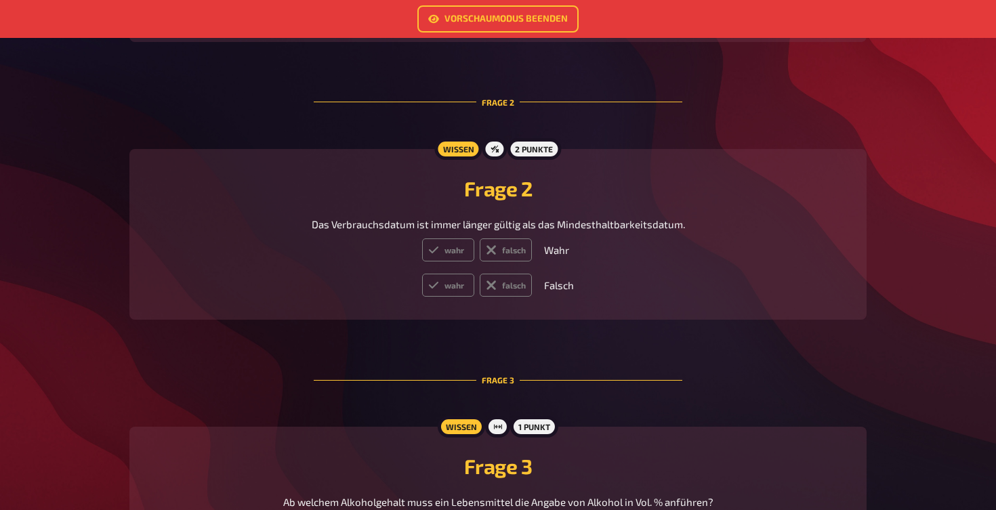
scroll to position [640, 0]
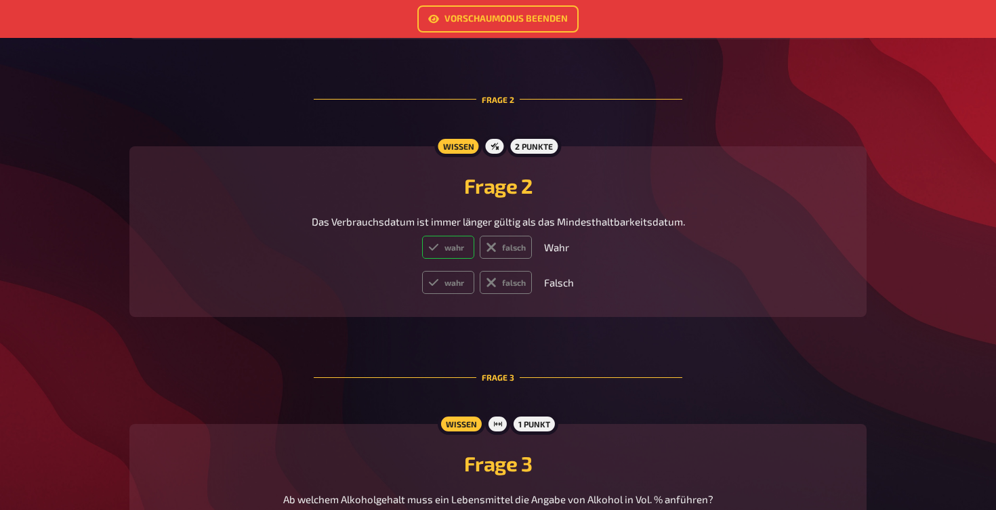
click at [455, 249] on label "wahr" at bounding box center [448, 247] width 52 height 23
click at [422, 236] on input "wahr" at bounding box center [421, 235] width 1 height 1
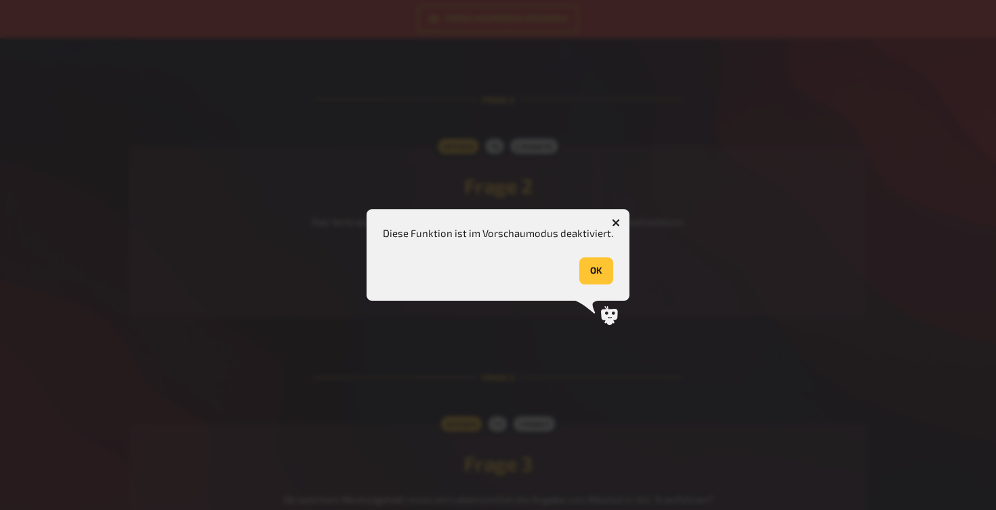
click at [612, 224] on icon "button" at bounding box center [616, 223] width 8 height 8
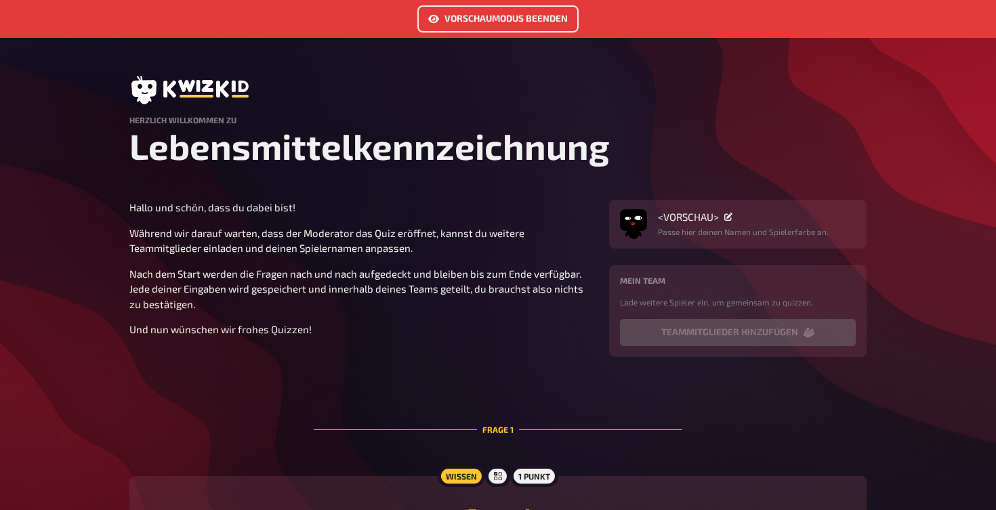
scroll to position [0, 0]
click at [490, 24] on link "Vorschaumodus beenden" at bounding box center [497, 18] width 161 height 27
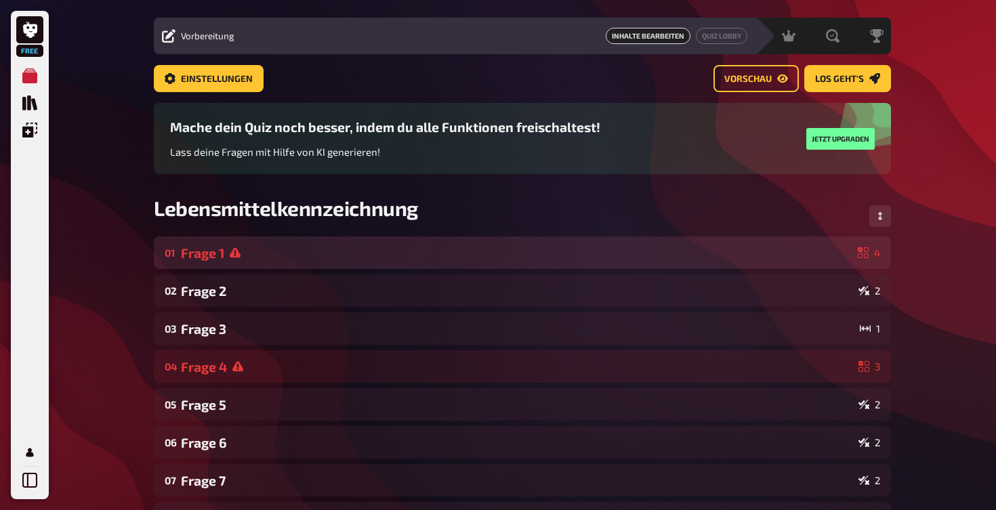
scroll to position [29, 0]
click at [465, 237] on div "01 Frage 1 4" at bounding box center [522, 252] width 737 height 33
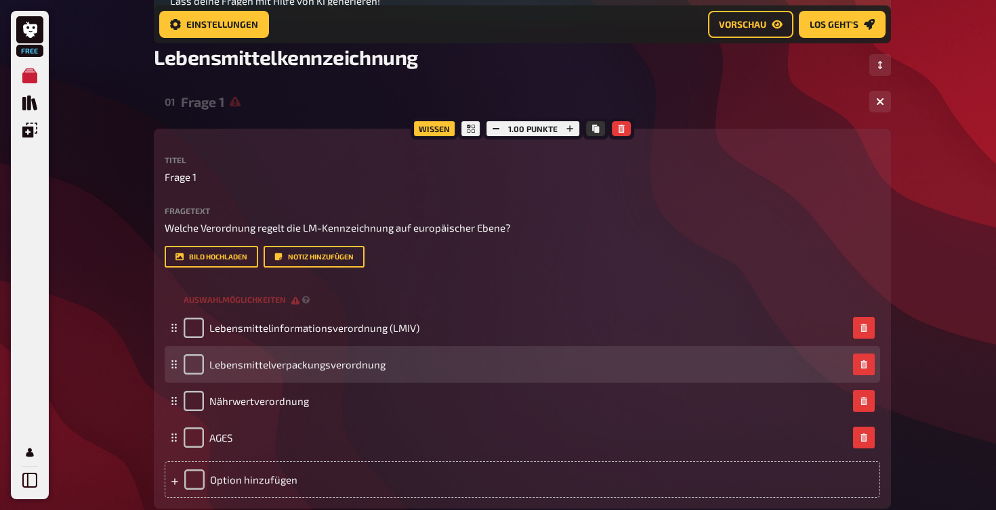
scroll to position [195, 0]
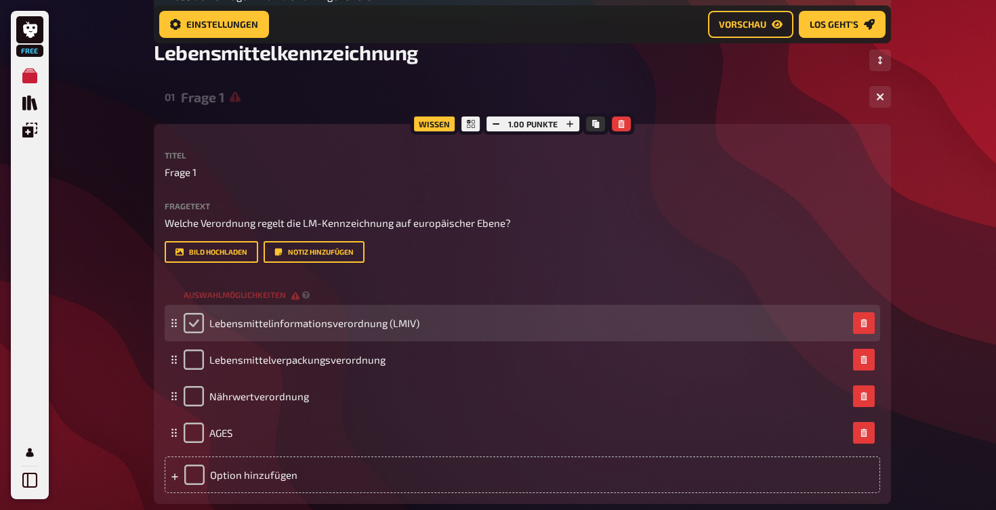
click at [195, 318] on input "checkbox" at bounding box center [194, 323] width 20 height 20
checkbox input "true"
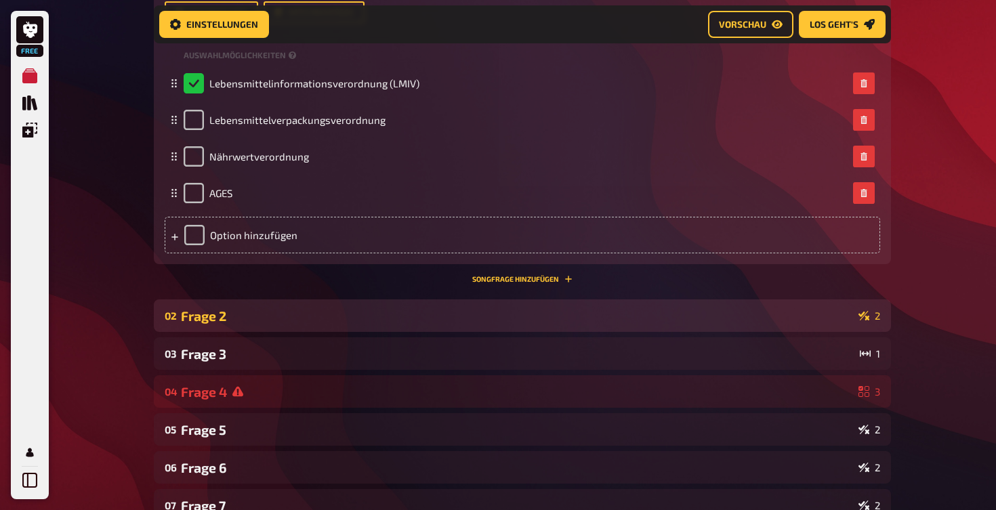
scroll to position [443, 0]
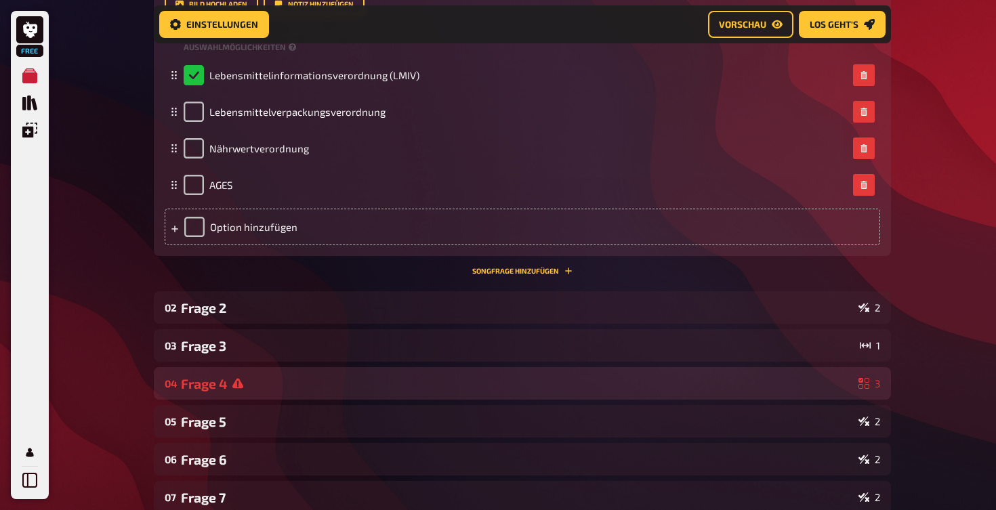
click at [360, 381] on div "Frage 4" at bounding box center [517, 384] width 672 height 16
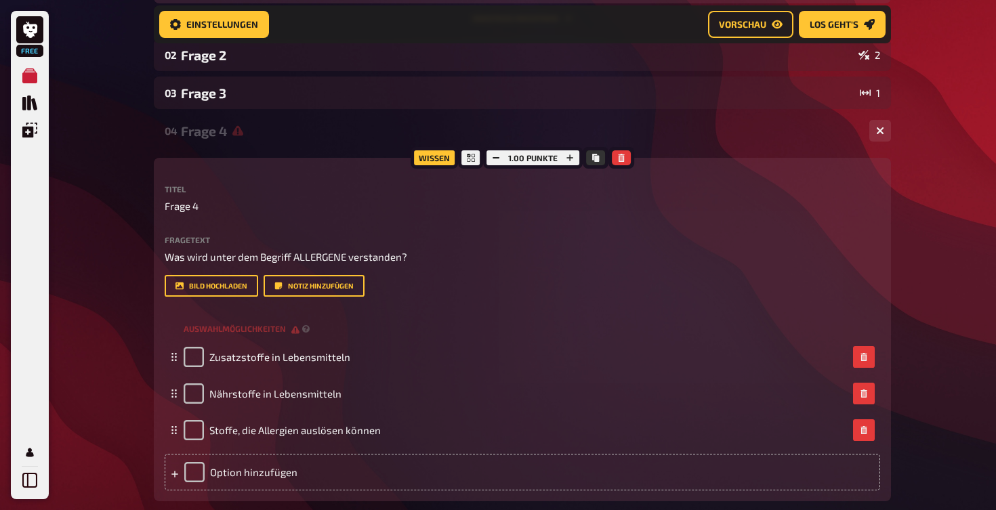
scroll to position [700, 0]
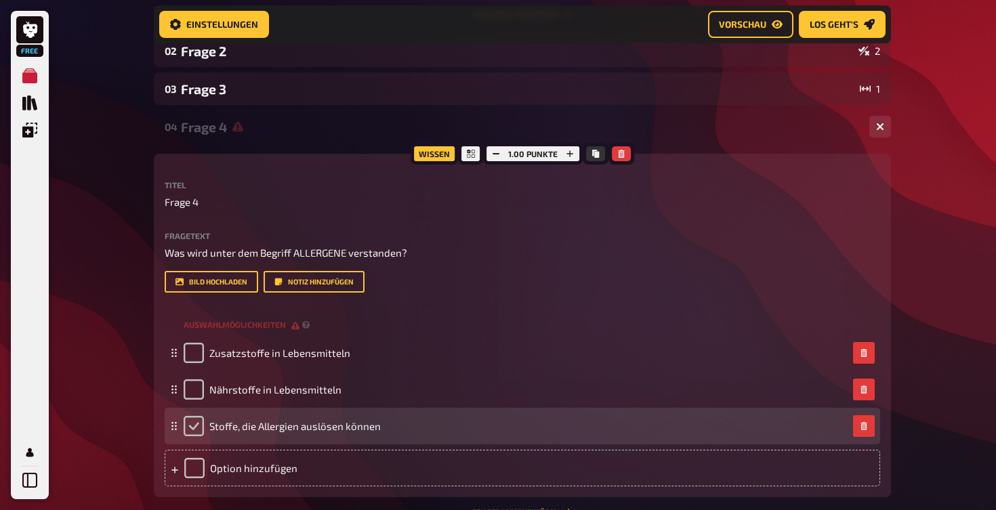
click at [198, 431] on input "checkbox" at bounding box center [194, 426] width 20 height 20
checkbox input "true"
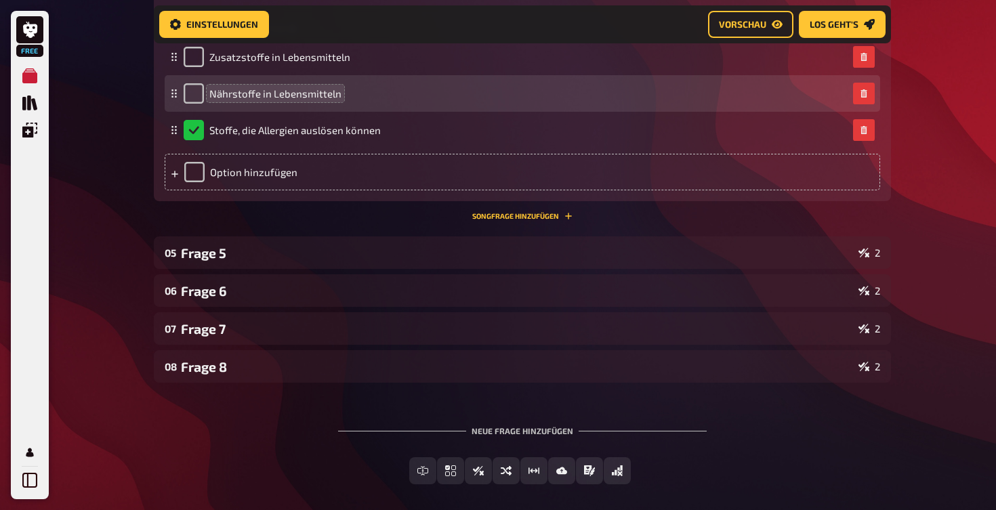
scroll to position [998, 0]
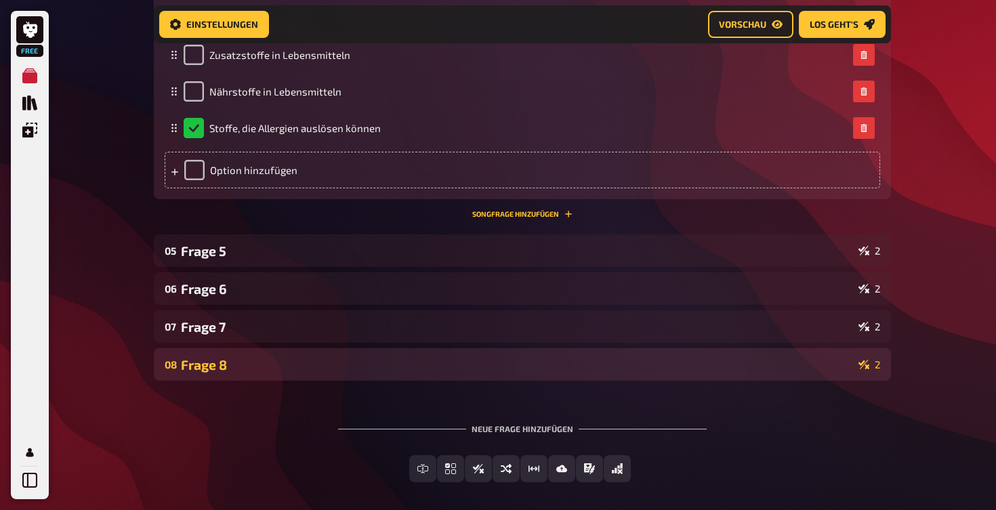
click at [325, 354] on div "08 Frage 8 2" at bounding box center [522, 364] width 737 height 33
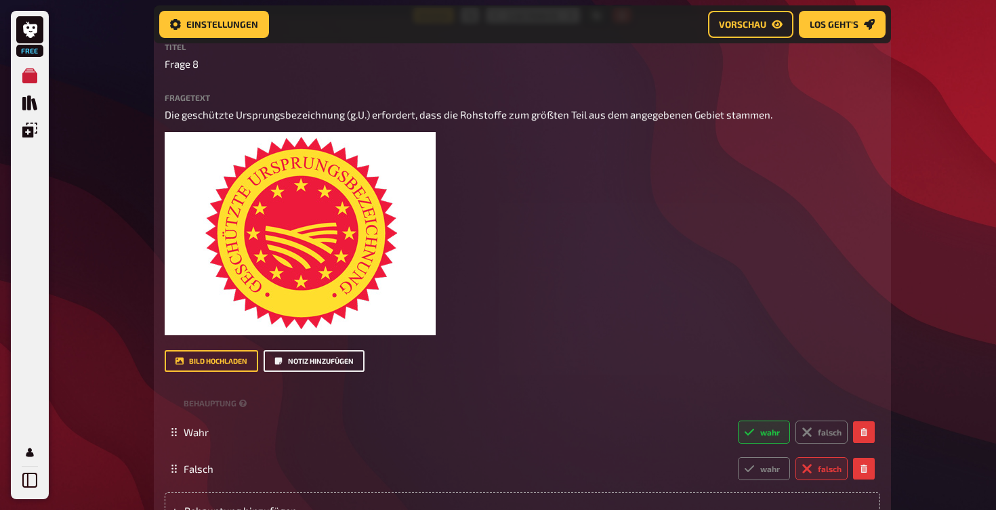
scroll to position [1374, 0]
